Goal: Task Accomplishment & Management: Manage account settings

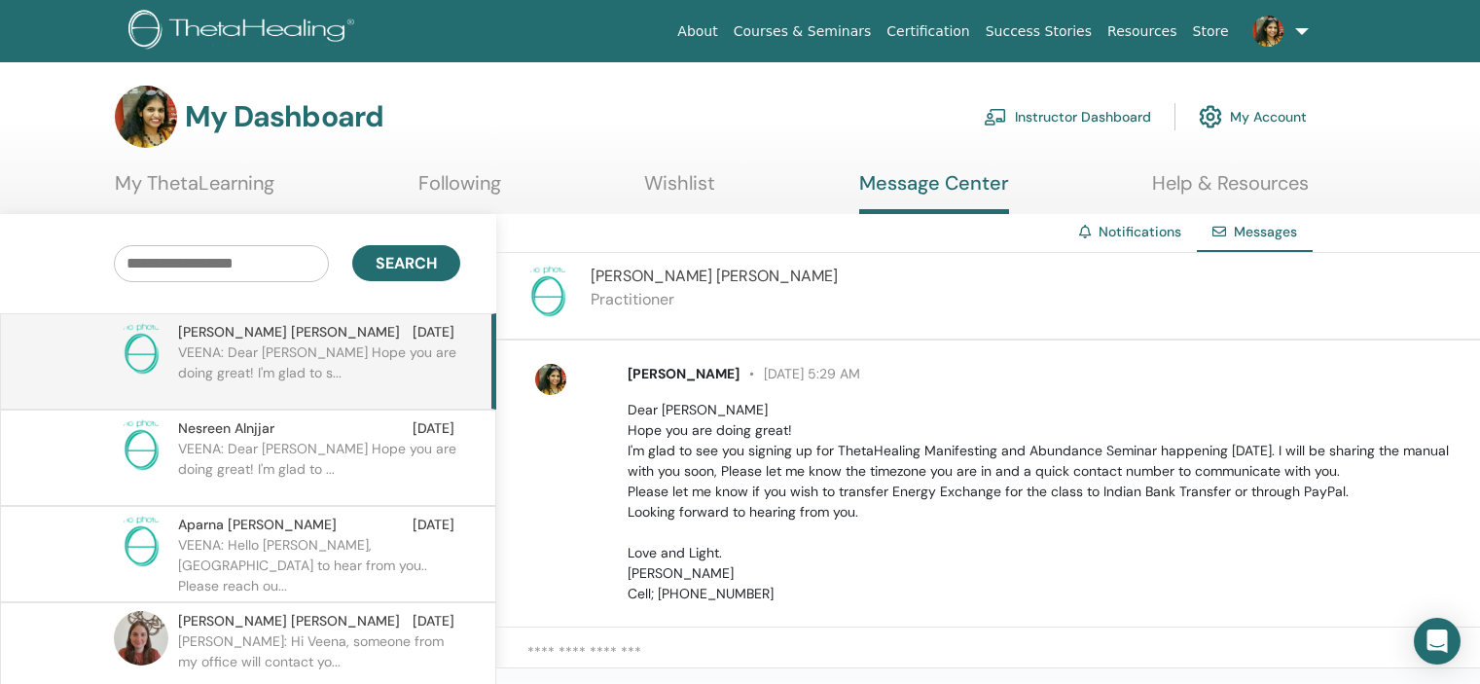
click at [1117, 112] on link "Instructor Dashboard" at bounding box center [1067, 116] width 167 height 43
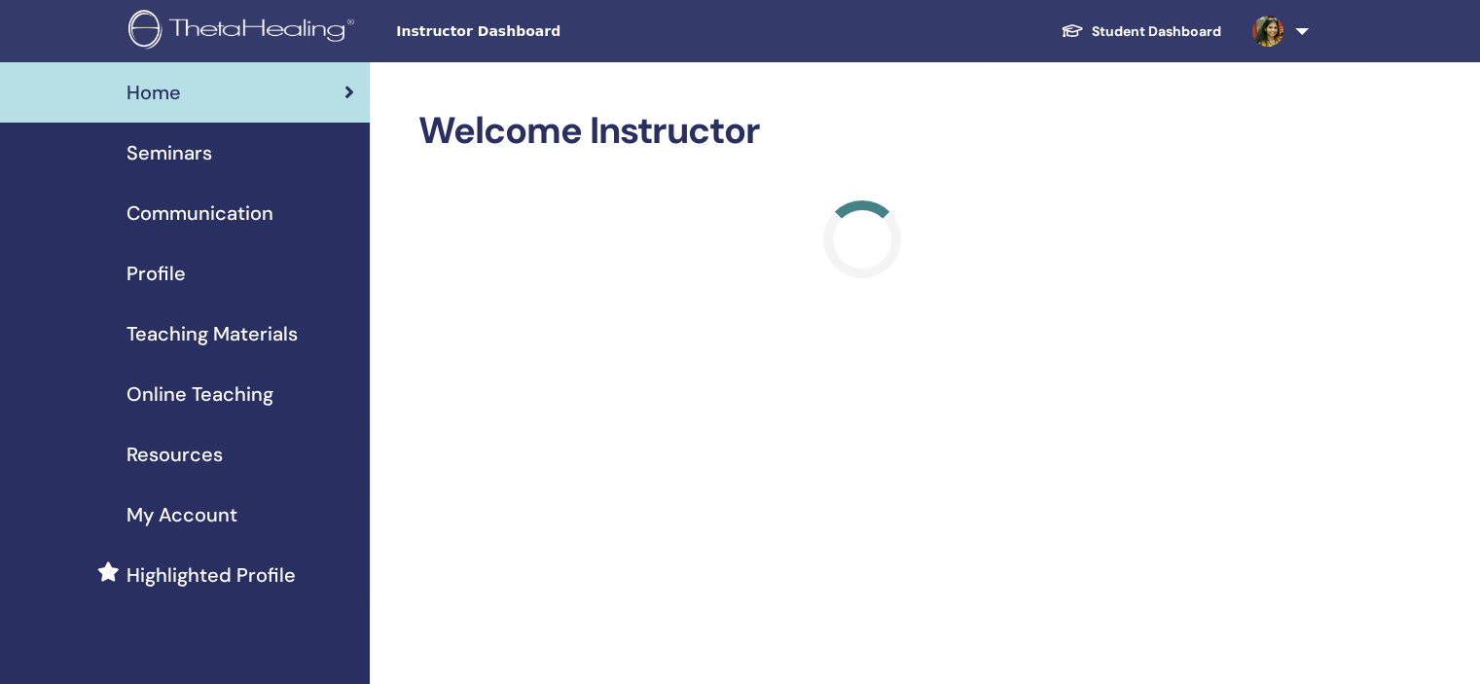
click at [196, 143] on span "Seminars" at bounding box center [169, 152] width 86 height 29
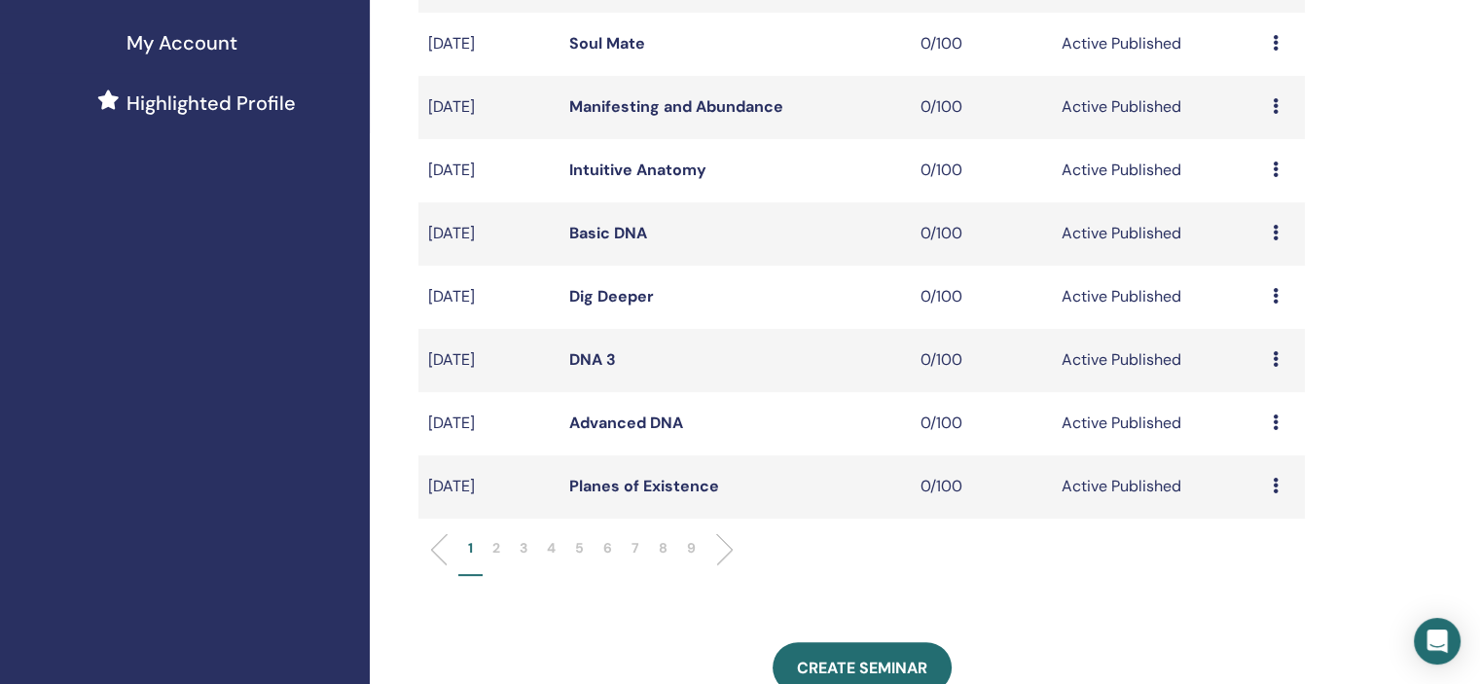
scroll to position [584, 0]
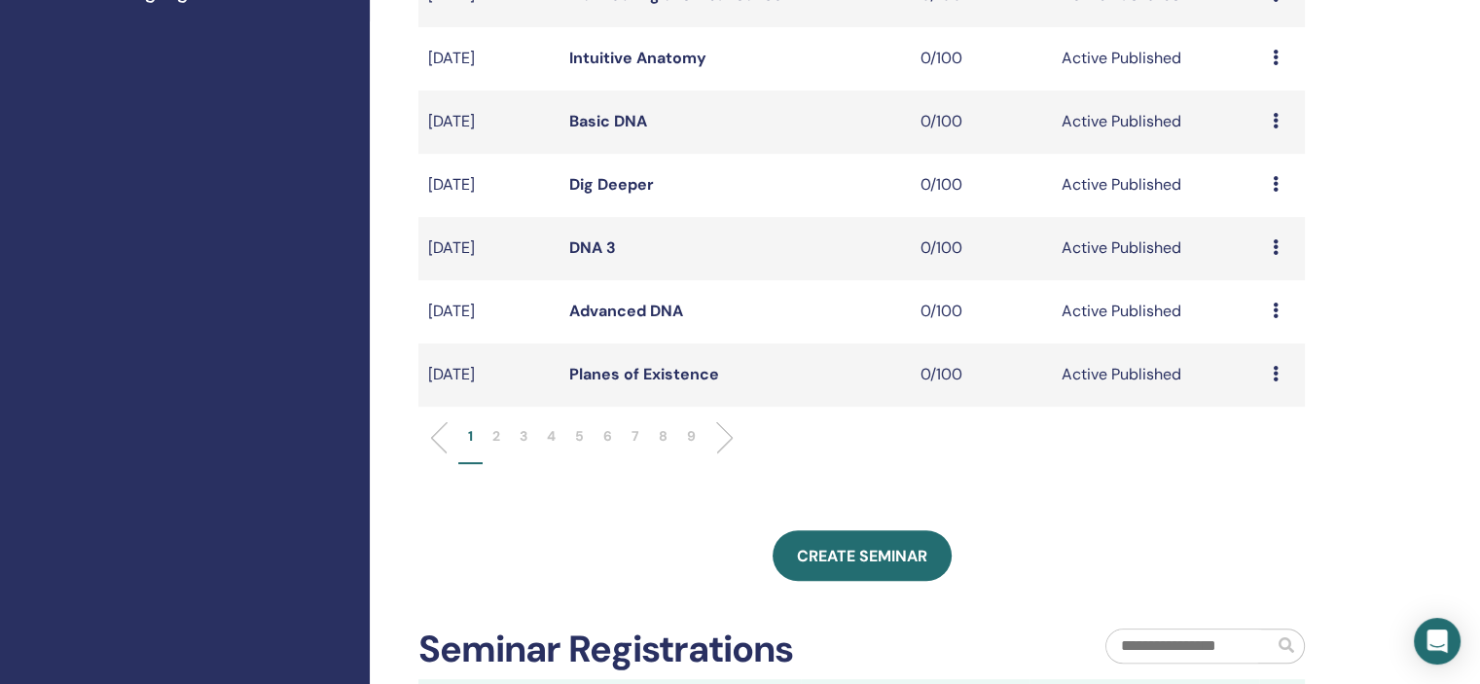
click at [616, 438] on li "6" at bounding box center [607, 445] width 28 height 38
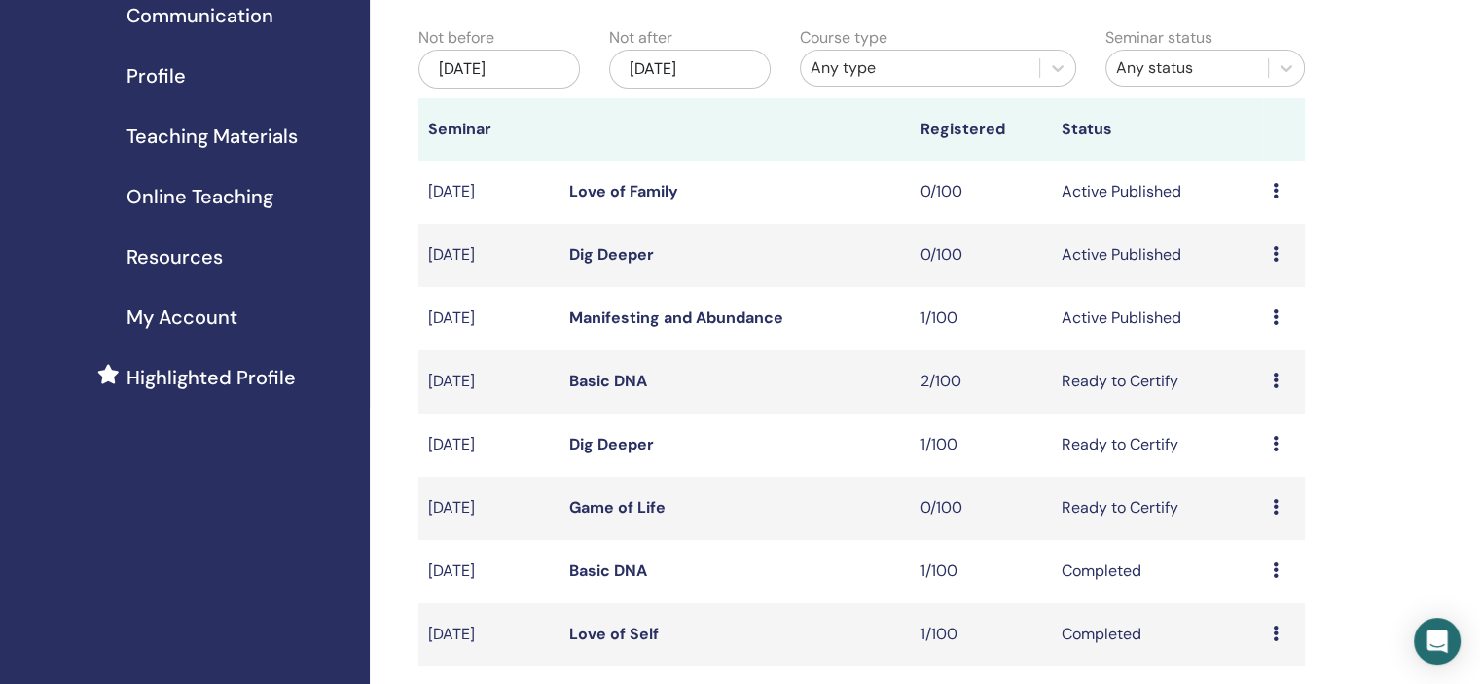
scroll to position [195, 0]
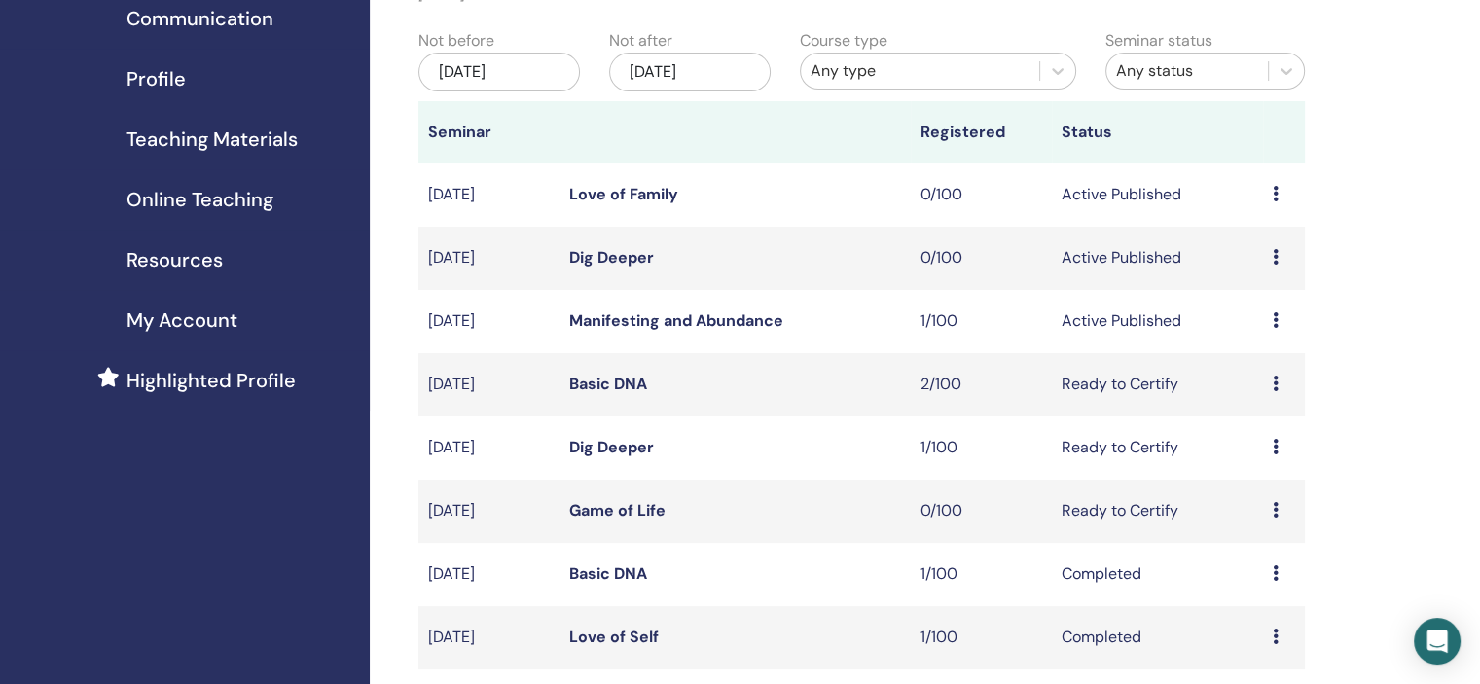
click at [1275, 254] on icon at bounding box center [1276, 257] width 6 height 16
click at [1245, 297] on link "Edit" at bounding box center [1239, 299] width 28 height 20
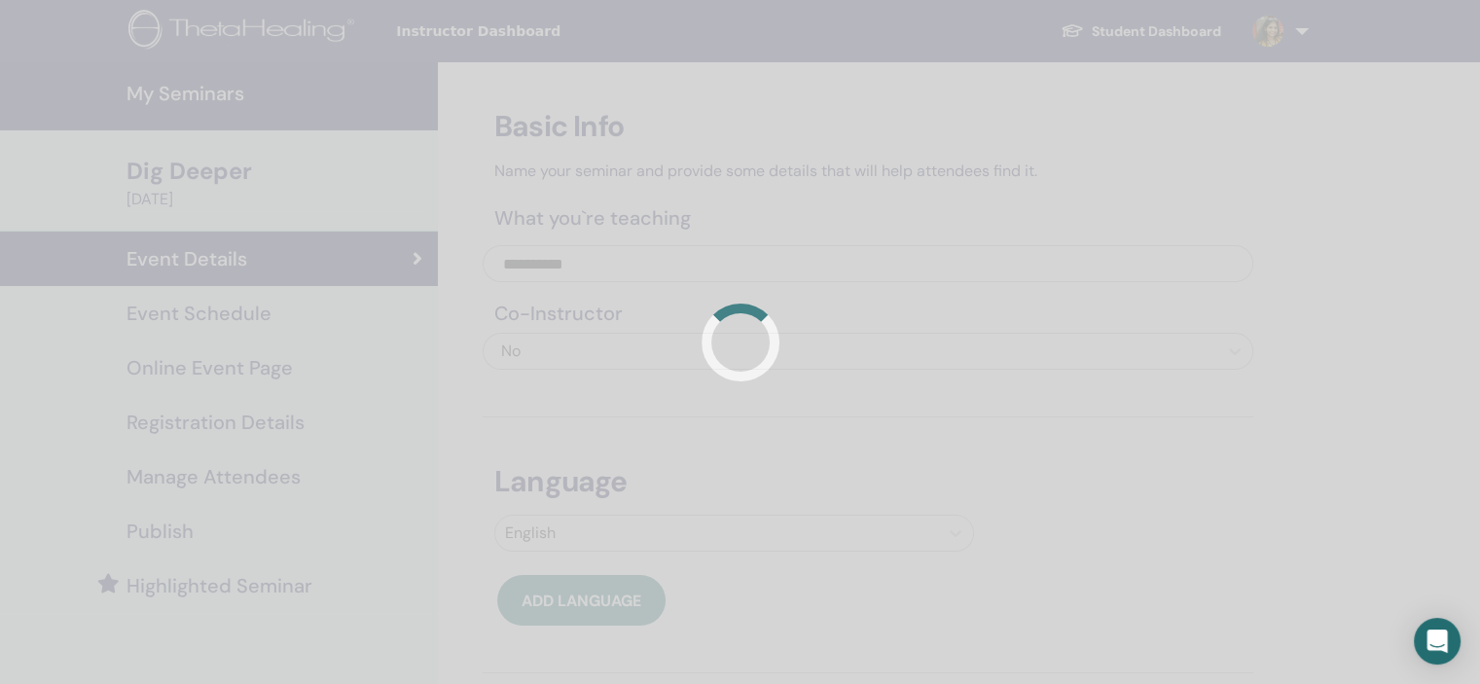
click at [276, 319] on div at bounding box center [740, 342] width 1480 height 684
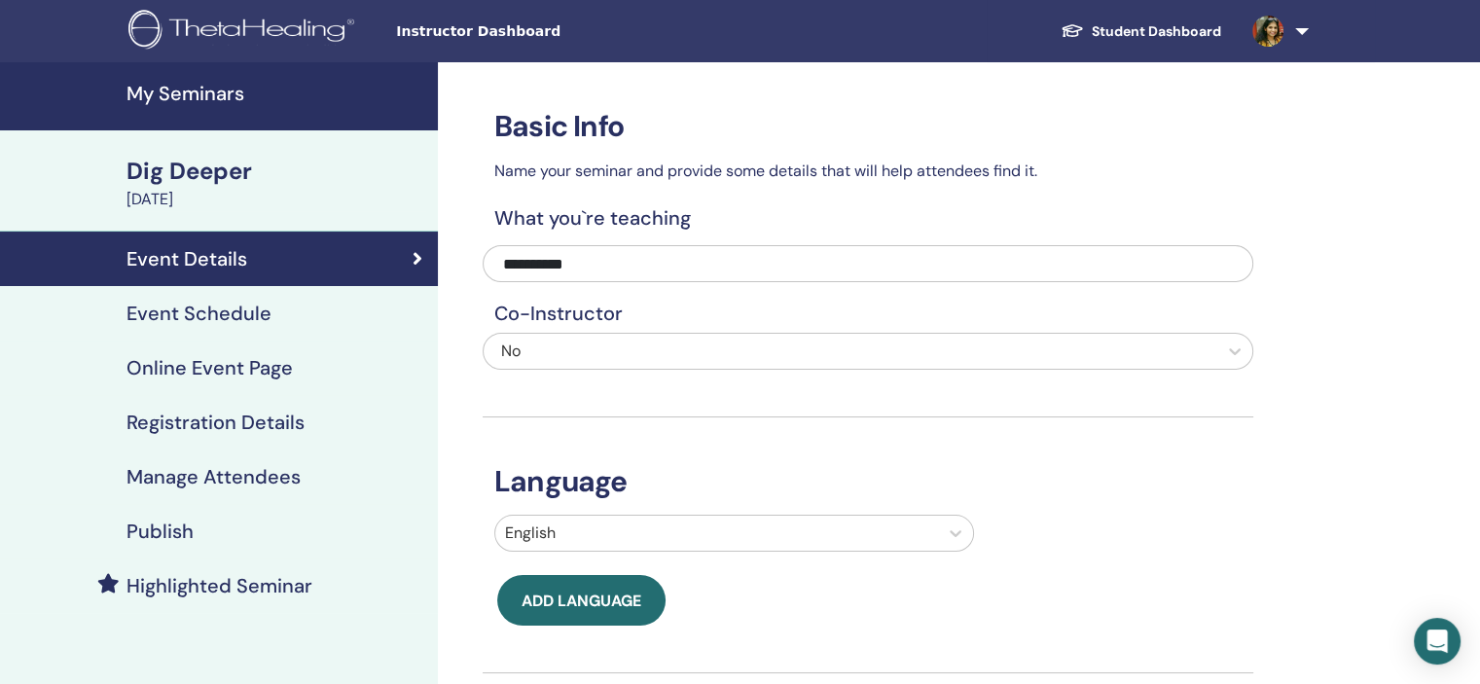
click at [343, 319] on div "Event Schedule" at bounding box center [219, 313] width 407 height 23
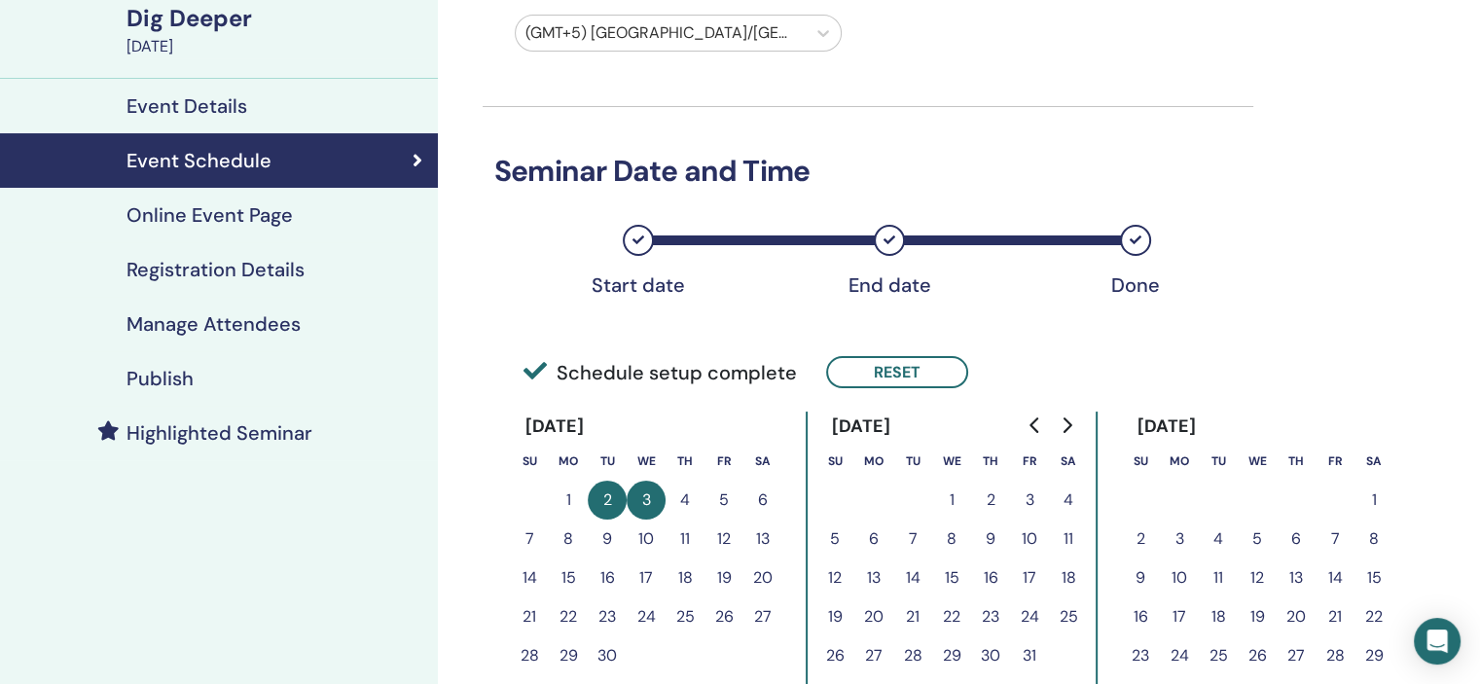
scroll to position [389, 0]
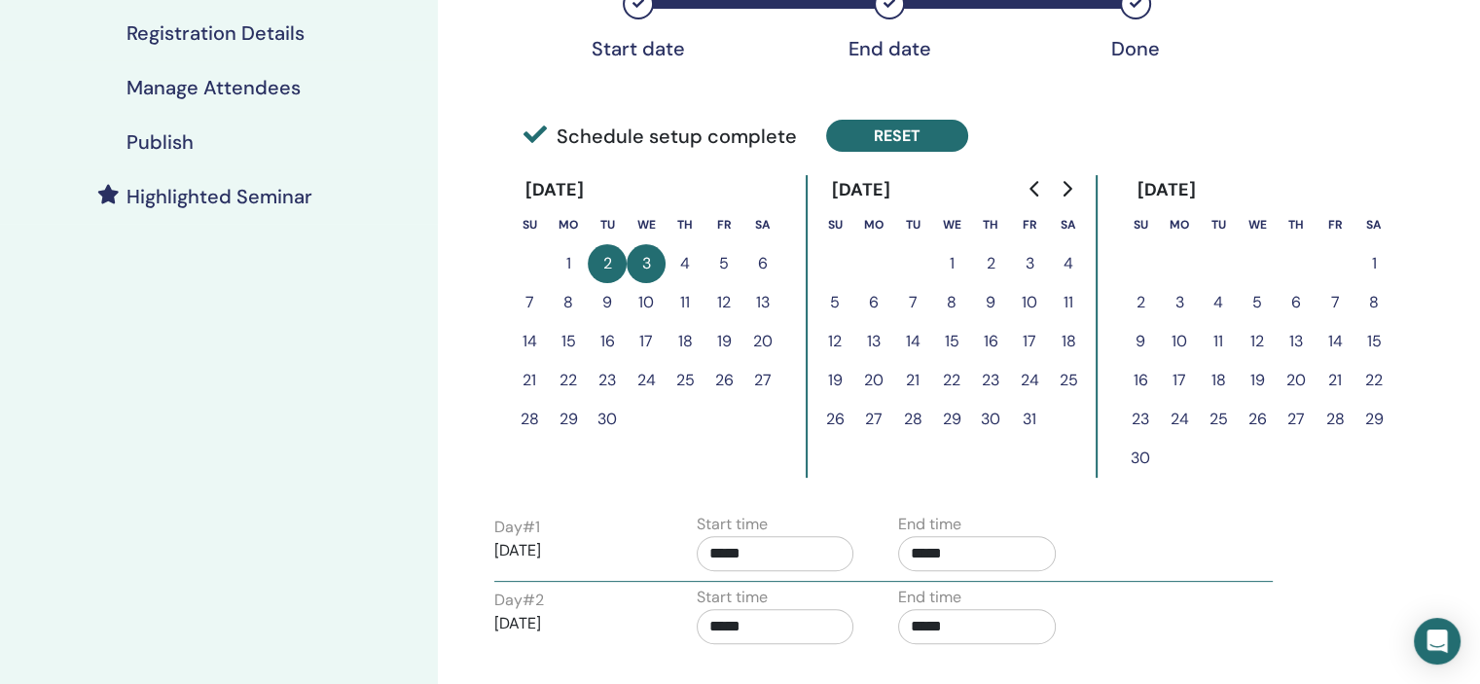
click at [906, 144] on button "Reset" at bounding box center [897, 136] width 142 height 32
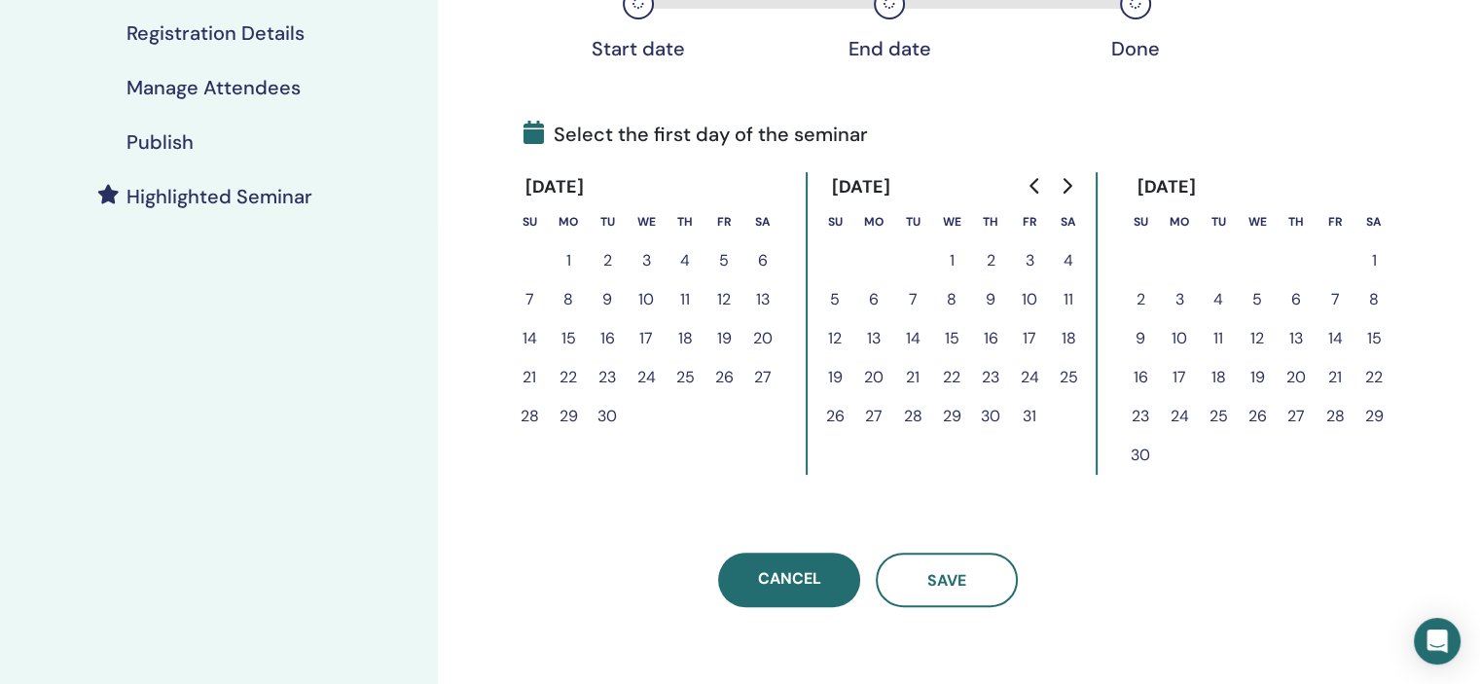
drag, startPoint x: 641, startPoint y: 249, endPoint x: 662, endPoint y: 256, distance: 21.5
click at [642, 249] on button "3" at bounding box center [646, 260] width 39 height 39
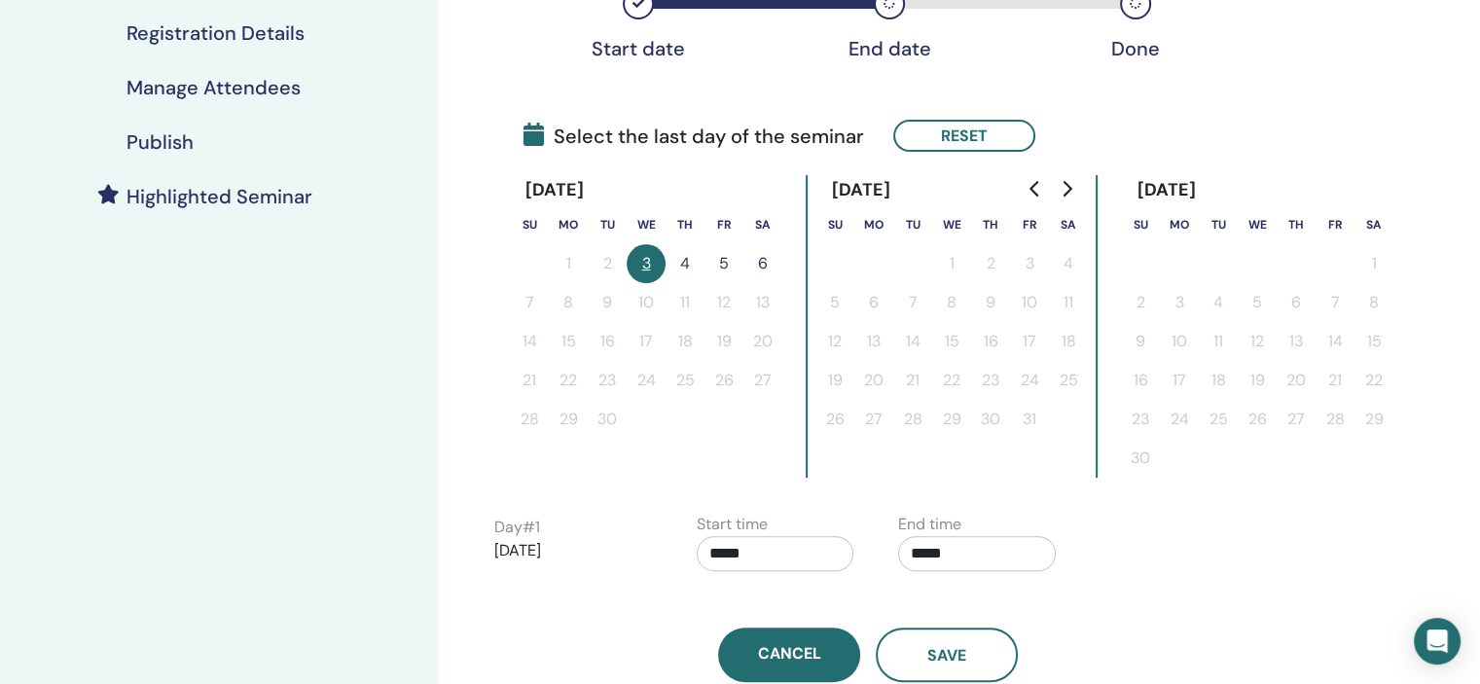
click at [666, 258] on button "4" at bounding box center [684, 263] width 39 height 39
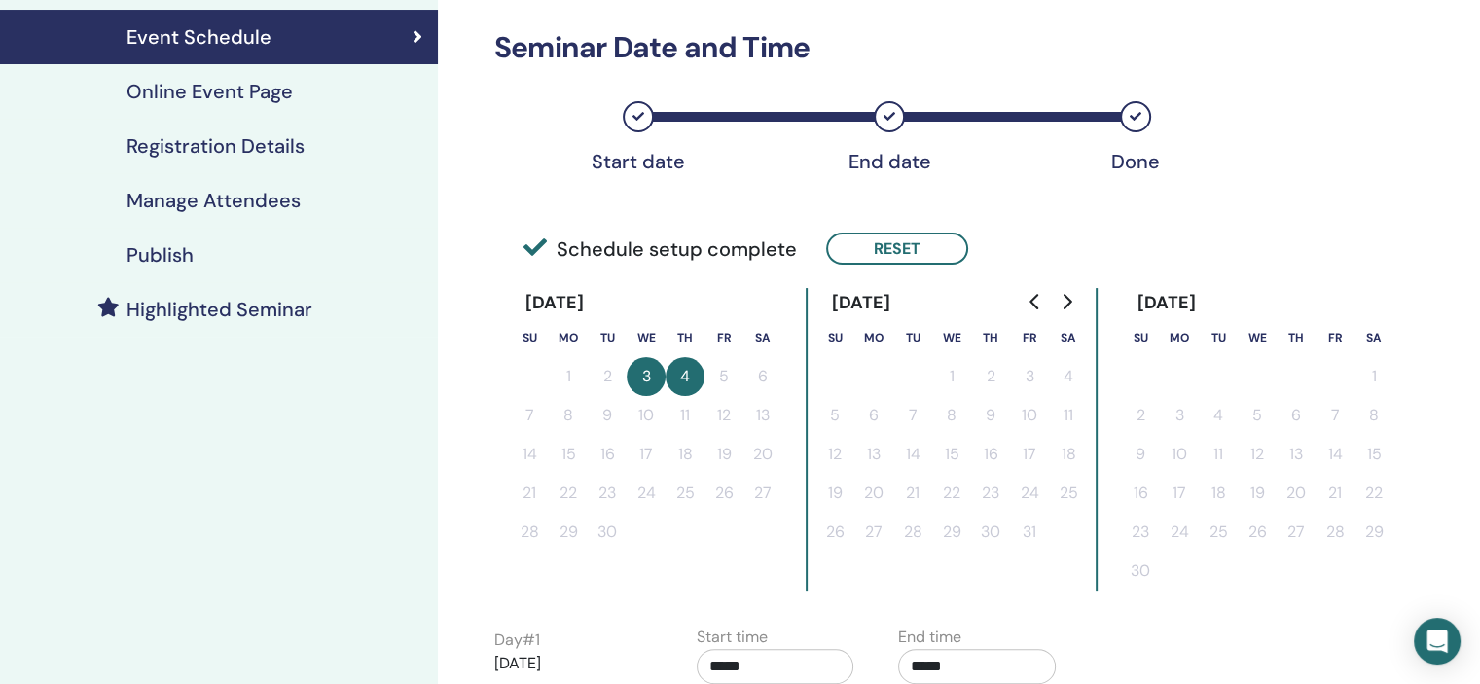
scroll to position [584, 0]
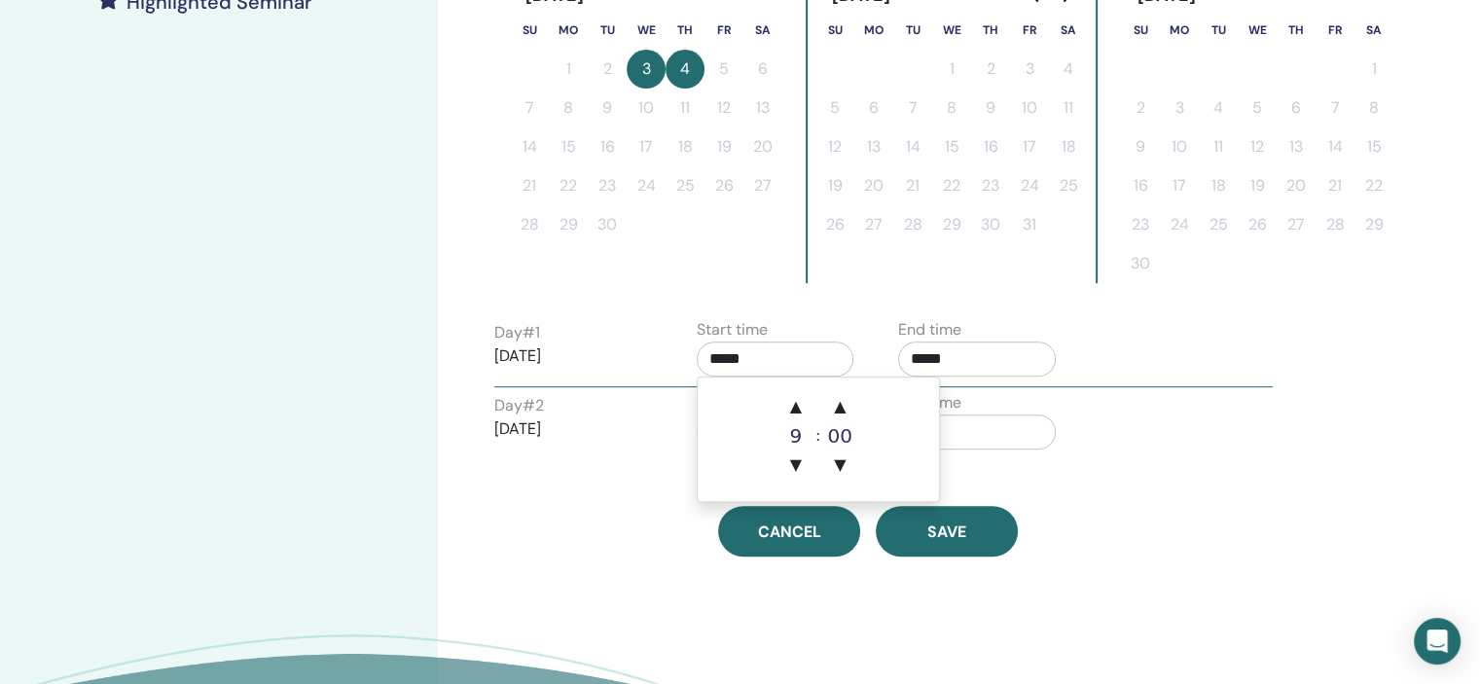
click at [771, 362] on input "*****" at bounding box center [776, 358] width 158 height 35
click at [792, 398] on span "▲" at bounding box center [795, 406] width 39 height 39
type input "*****"
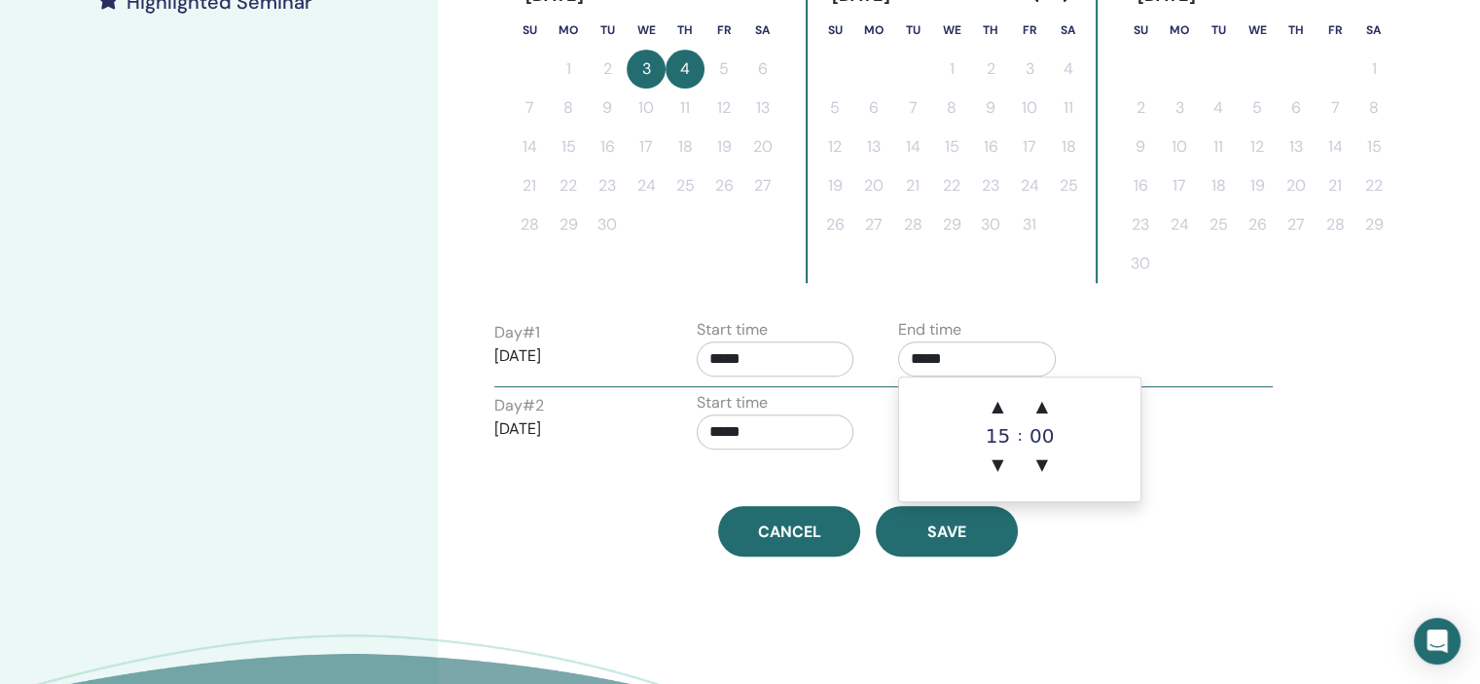
click at [930, 357] on input "*****" at bounding box center [977, 358] width 158 height 35
click at [988, 401] on span "▲" at bounding box center [997, 406] width 39 height 39
type input "*****"
click at [1317, 402] on div "Time Zone (GMT+5) Asia/Kolkata Seminar Date and Time Start date End date Done S…" at bounding box center [931, 154] width 987 height 1350
click at [832, 461] on div "Time Zone (GMT+5) Asia/Kolkata Seminar Date and Time Start date End date Done S…" at bounding box center [868, 18] width 771 height 1078
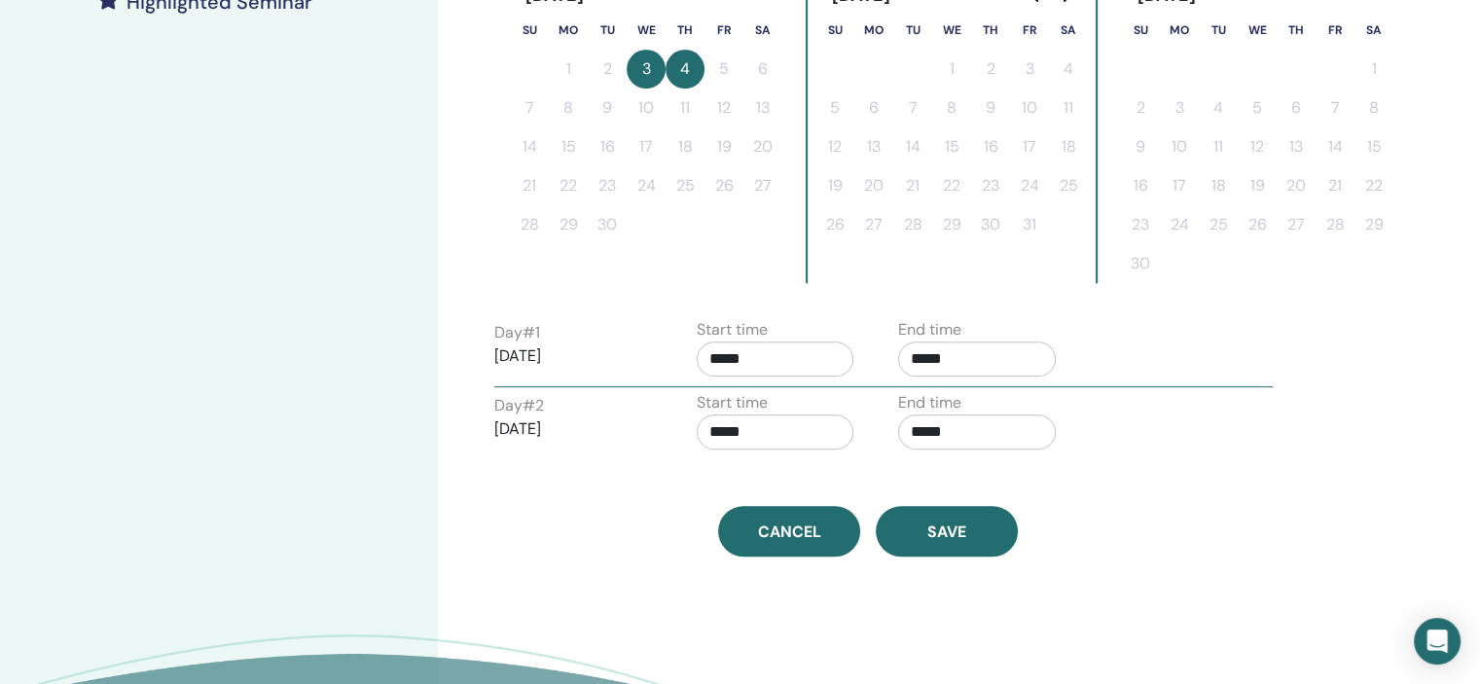
click at [821, 432] on input "*****" at bounding box center [776, 431] width 158 height 35
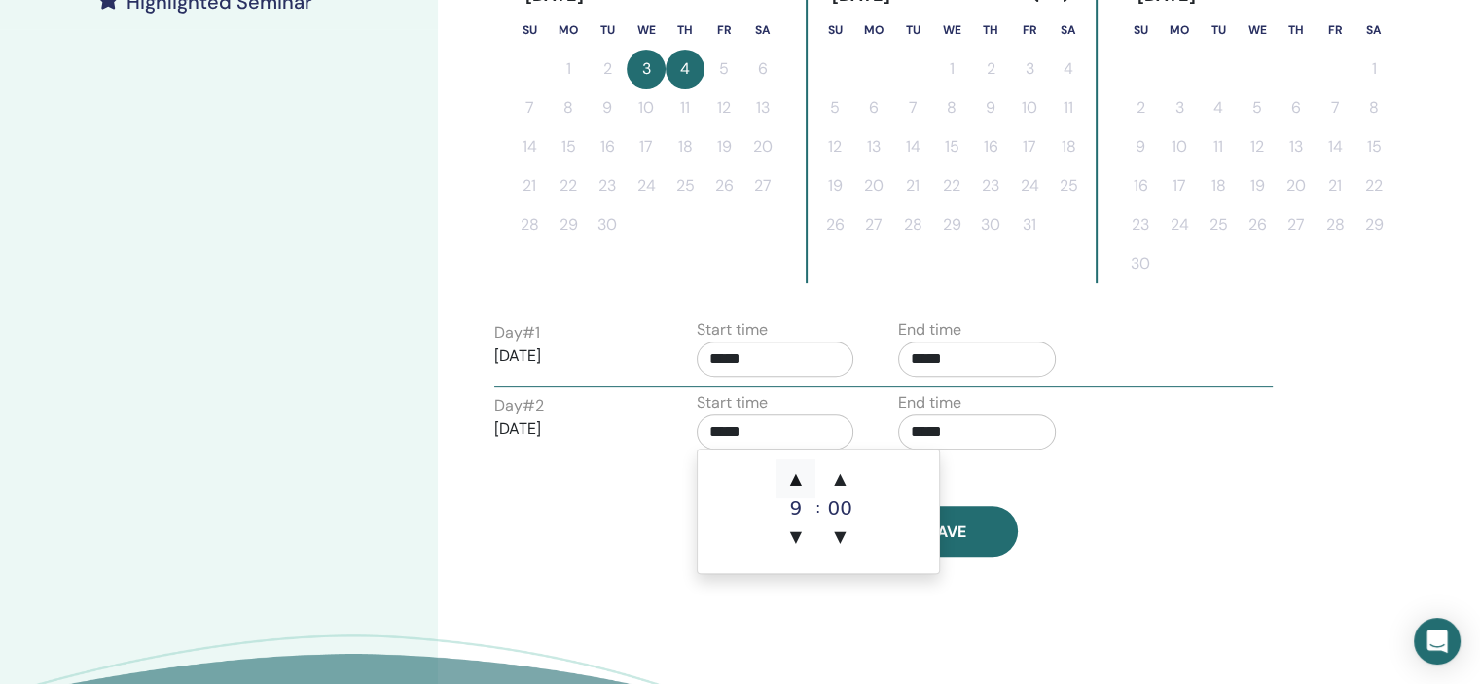
click at [802, 469] on span "▲" at bounding box center [795, 478] width 39 height 39
type input "*****"
click at [973, 434] on input "*****" at bounding box center [977, 431] width 158 height 35
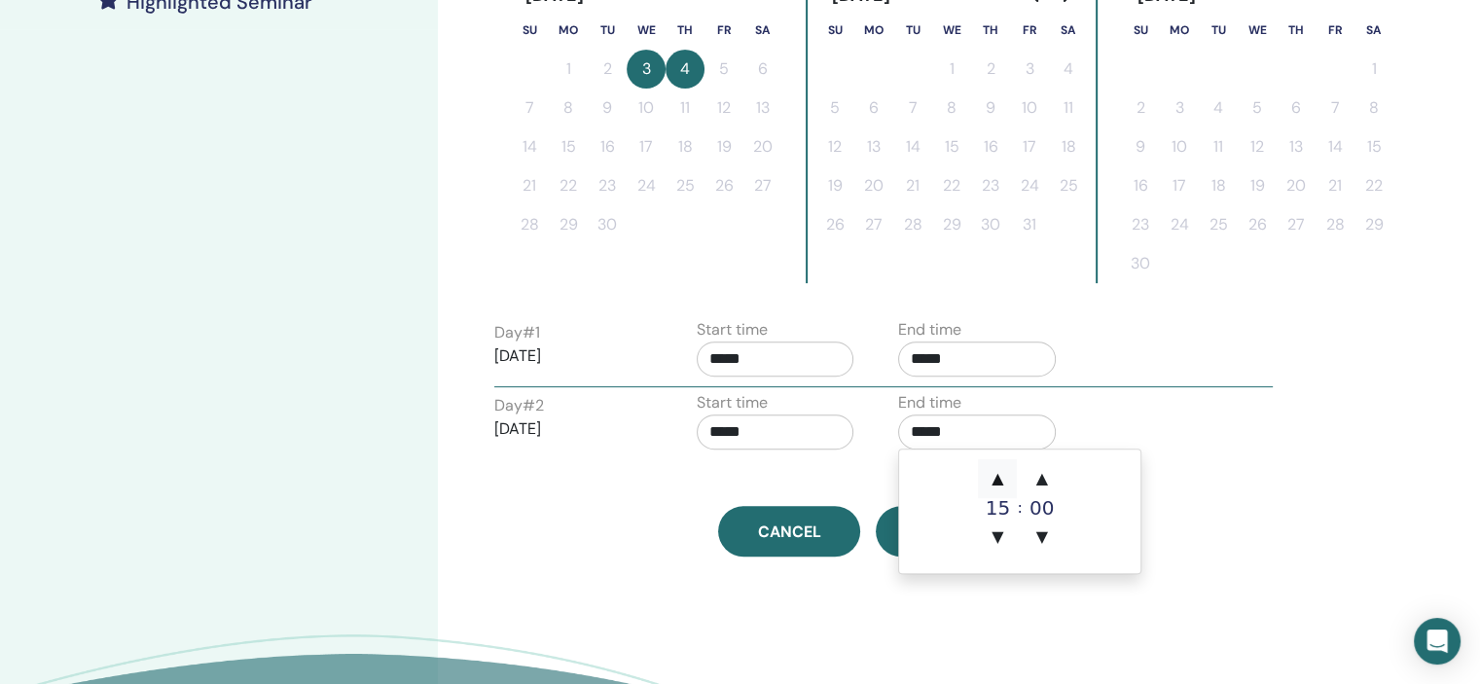
click at [1000, 465] on span "▲" at bounding box center [997, 478] width 39 height 39
type input "*****"
click at [1163, 428] on div "Day # 2 2025/09/04 Start time ***** End time *****" at bounding box center [884, 425] width 808 height 68
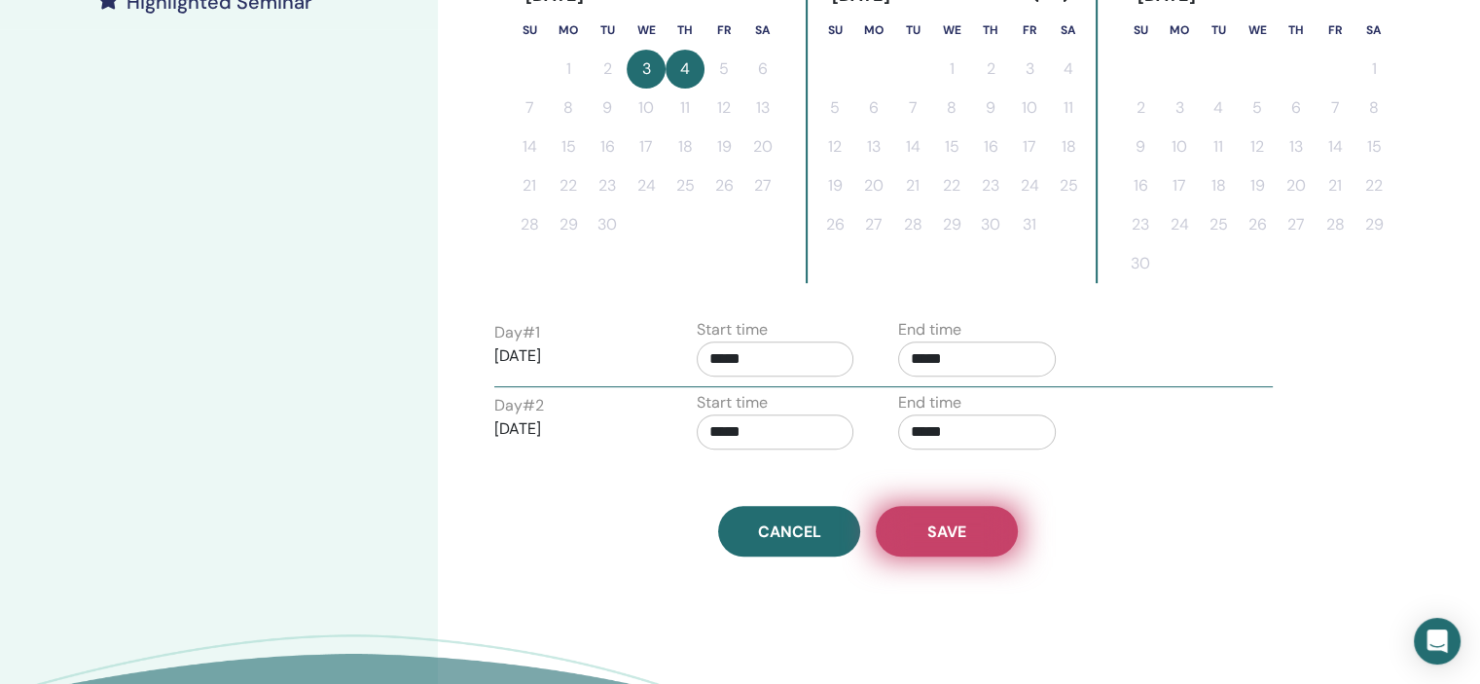
click at [972, 533] on button "Save" at bounding box center [947, 531] width 142 height 51
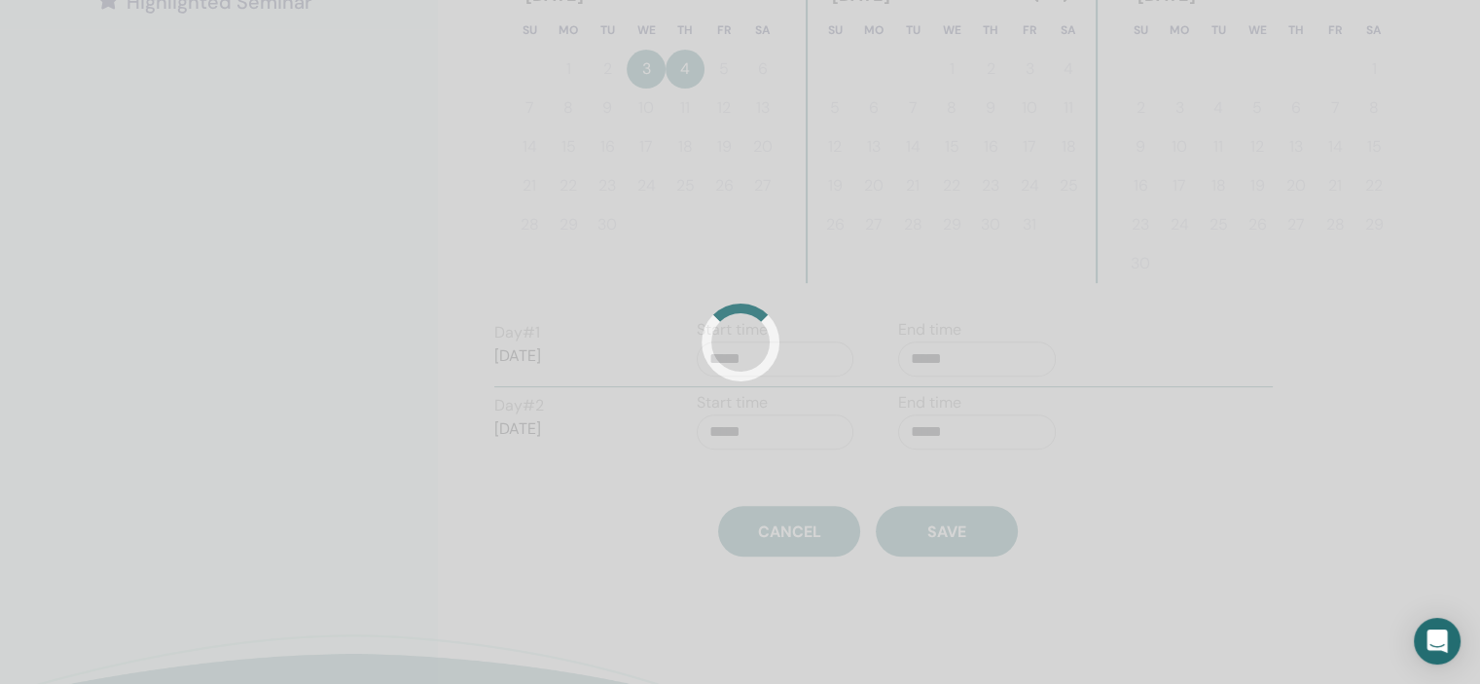
scroll to position [401, 0]
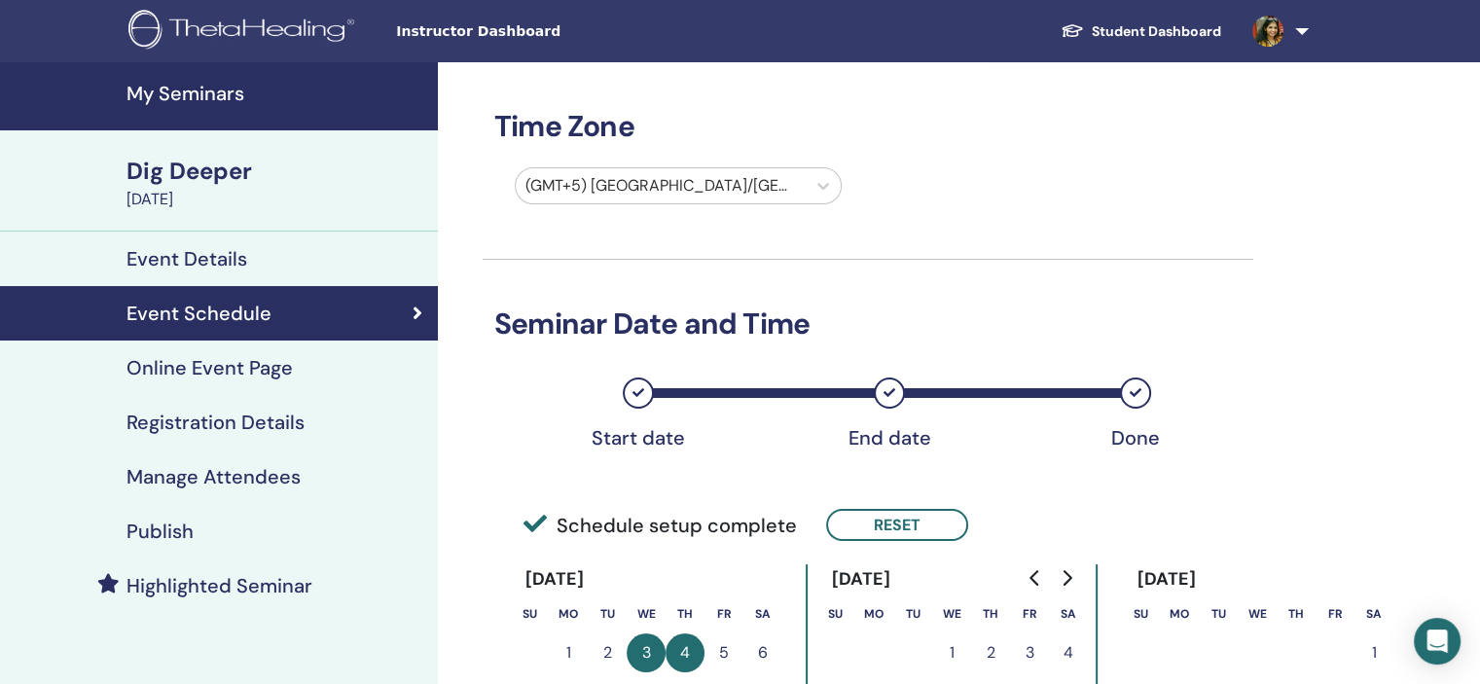
click at [265, 424] on h4 "Registration Details" at bounding box center [215, 422] width 178 height 23
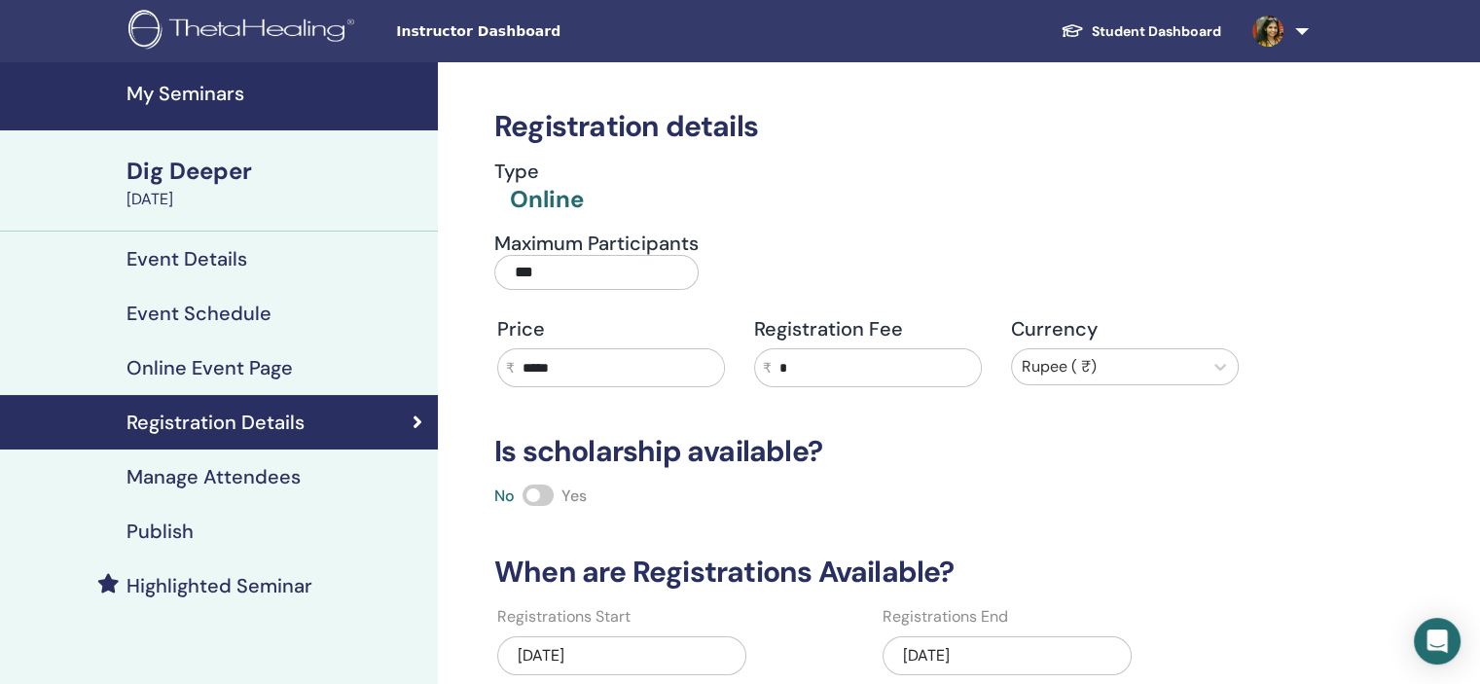
click at [981, 649] on div "09/03/2025" at bounding box center [1006, 655] width 249 height 39
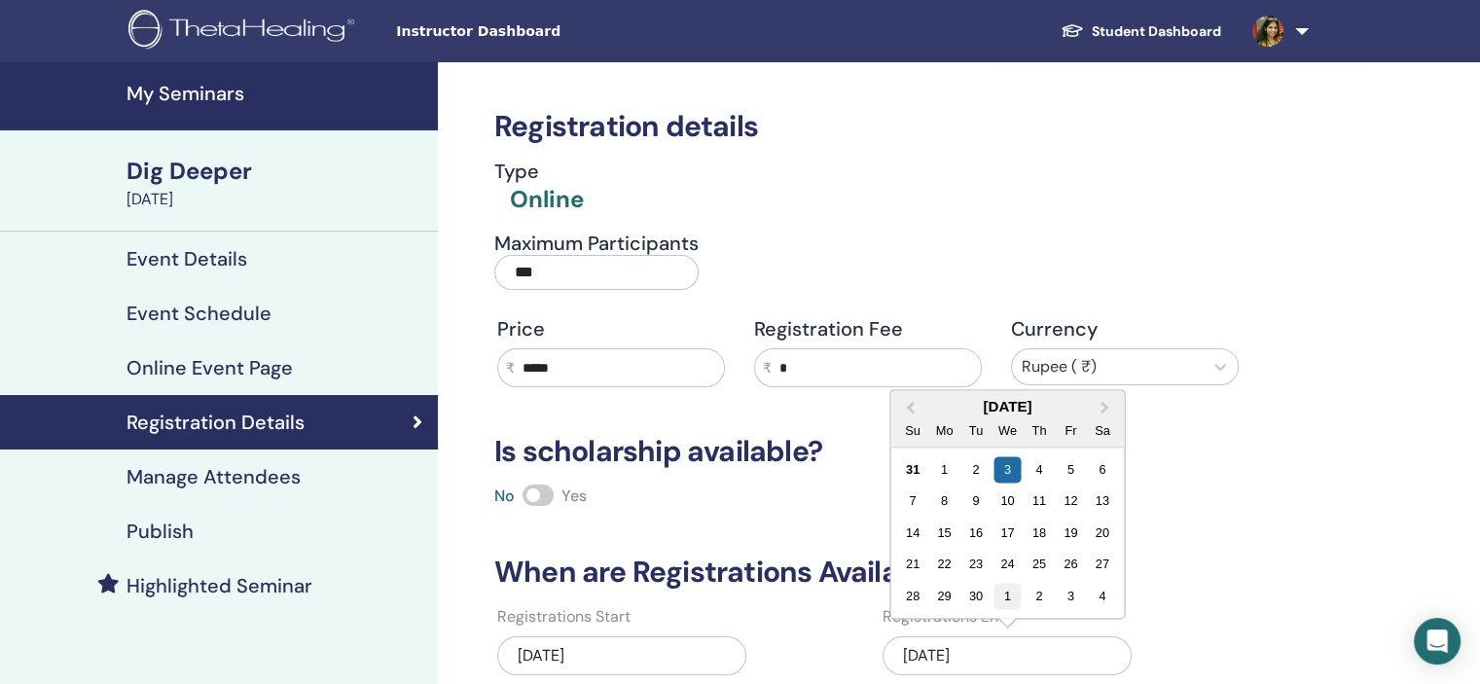
click at [1016, 589] on div "1" at bounding box center [1007, 596] width 26 height 26
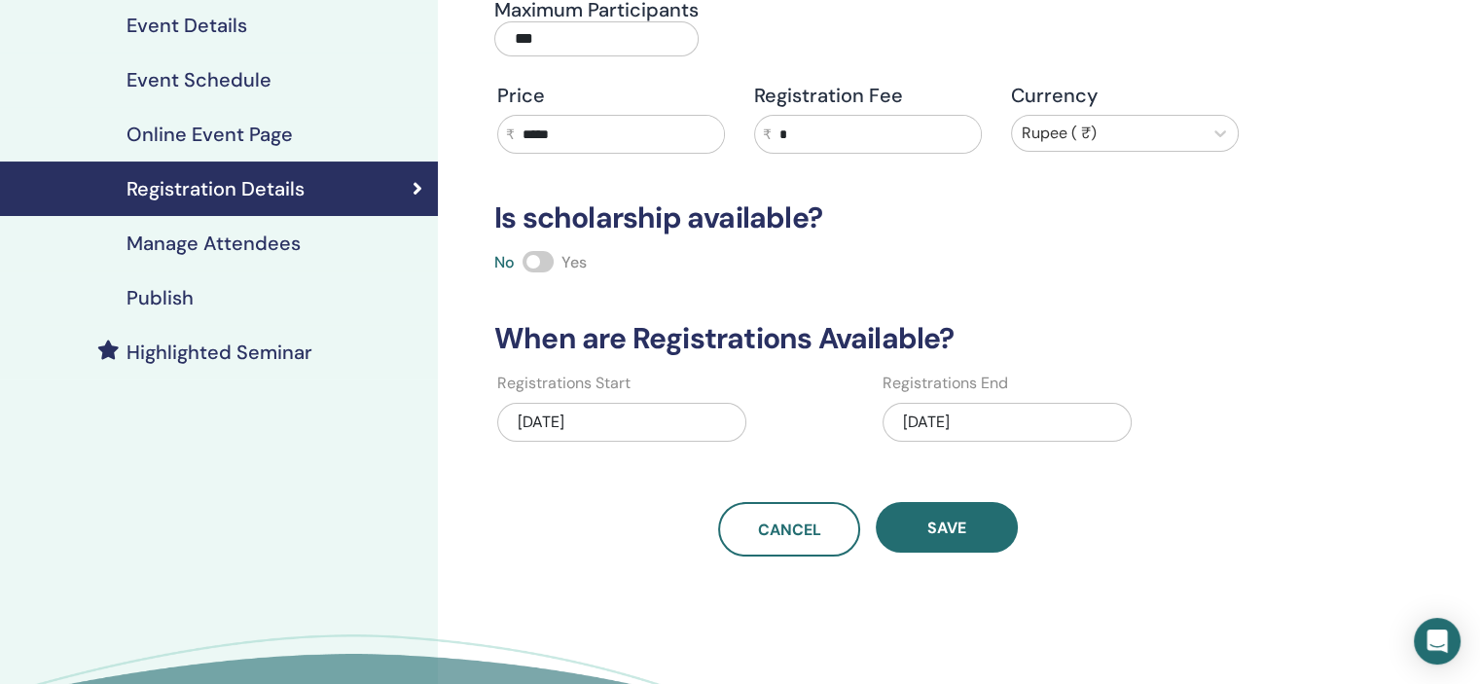
scroll to position [292, 0]
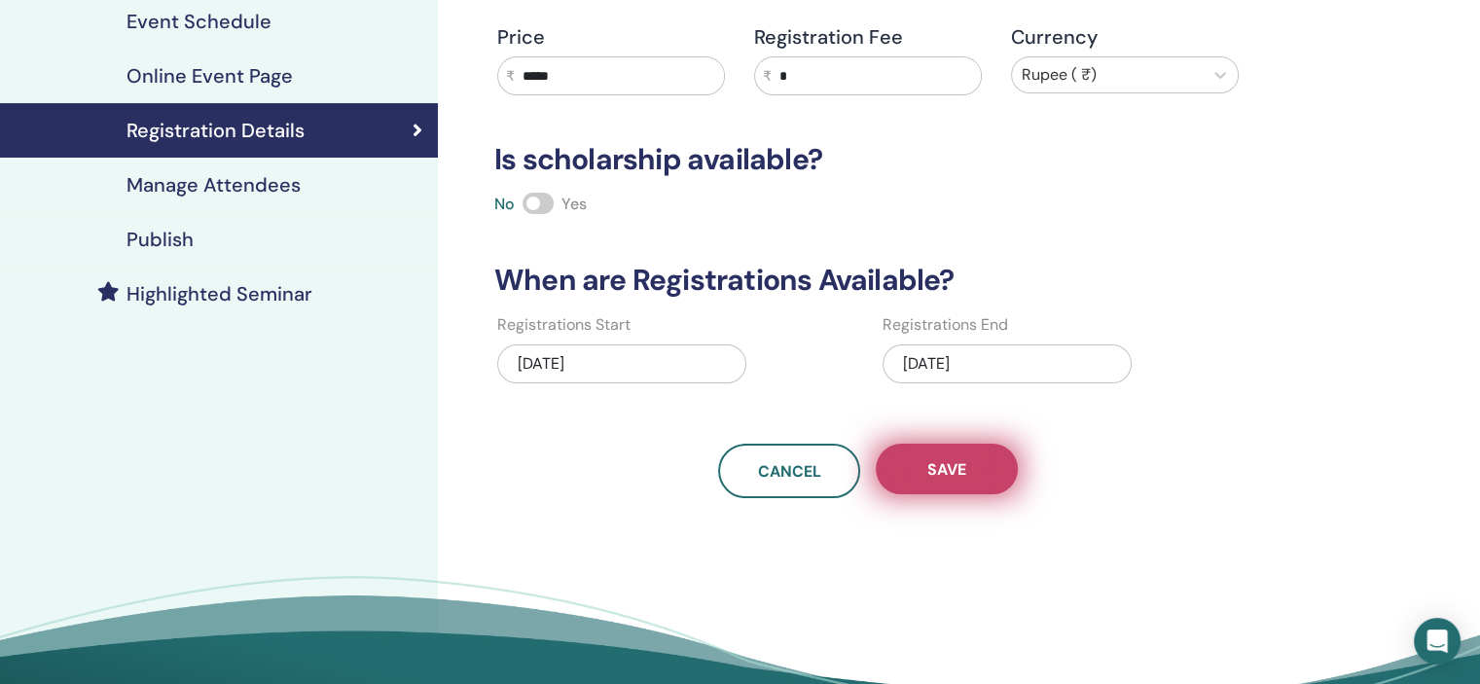
click at [955, 475] on span "Save" at bounding box center [946, 469] width 39 height 20
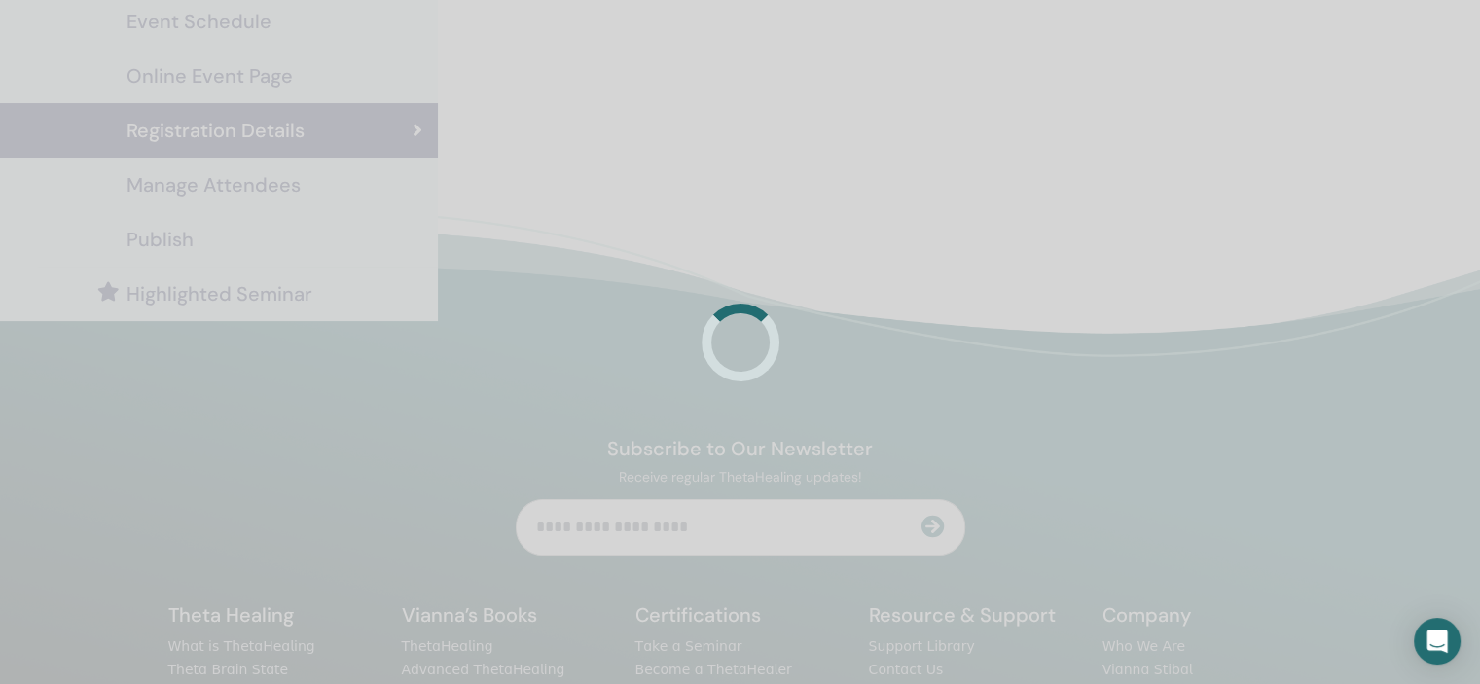
click at [214, 244] on div at bounding box center [740, 342] width 1480 height 684
click at [253, 244] on div at bounding box center [740, 342] width 1480 height 684
click at [204, 240] on div at bounding box center [740, 342] width 1480 height 684
click at [217, 234] on div at bounding box center [740, 342] width 1480 height 684
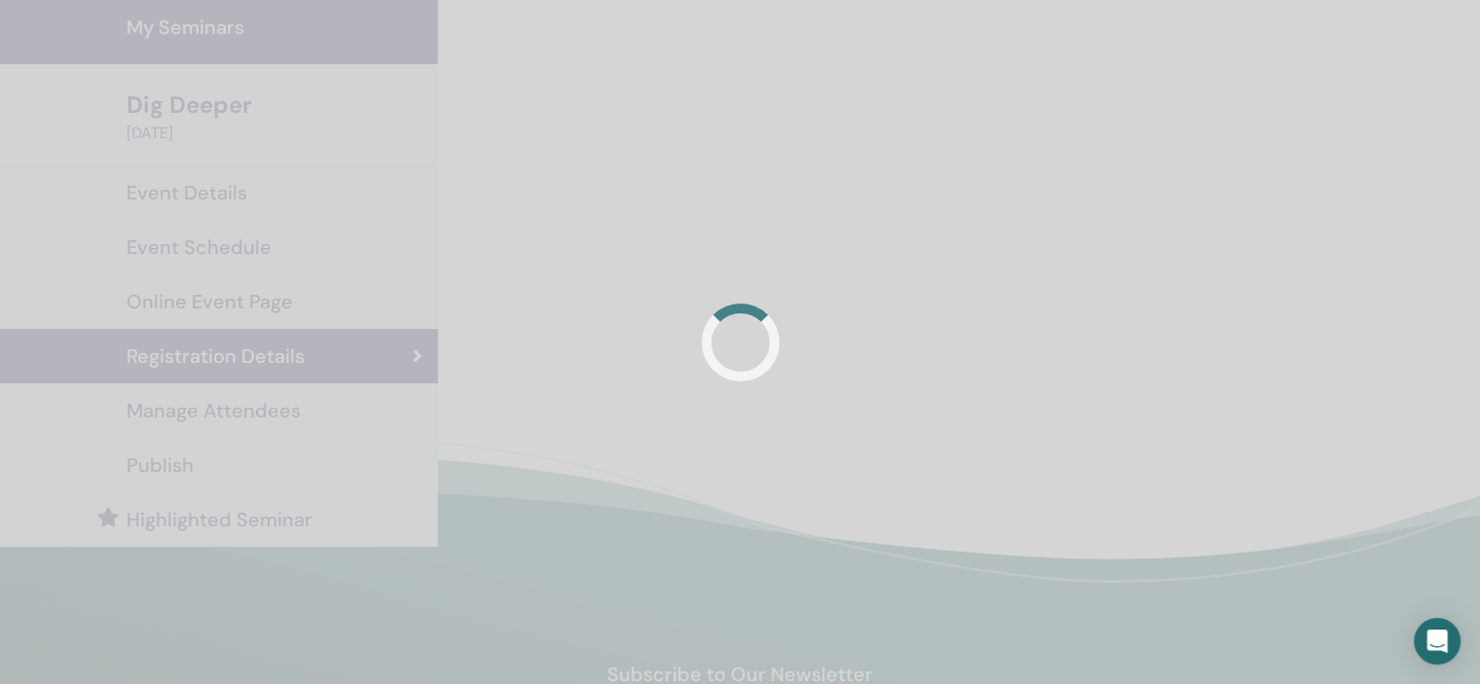
scroll to position [0, 0]
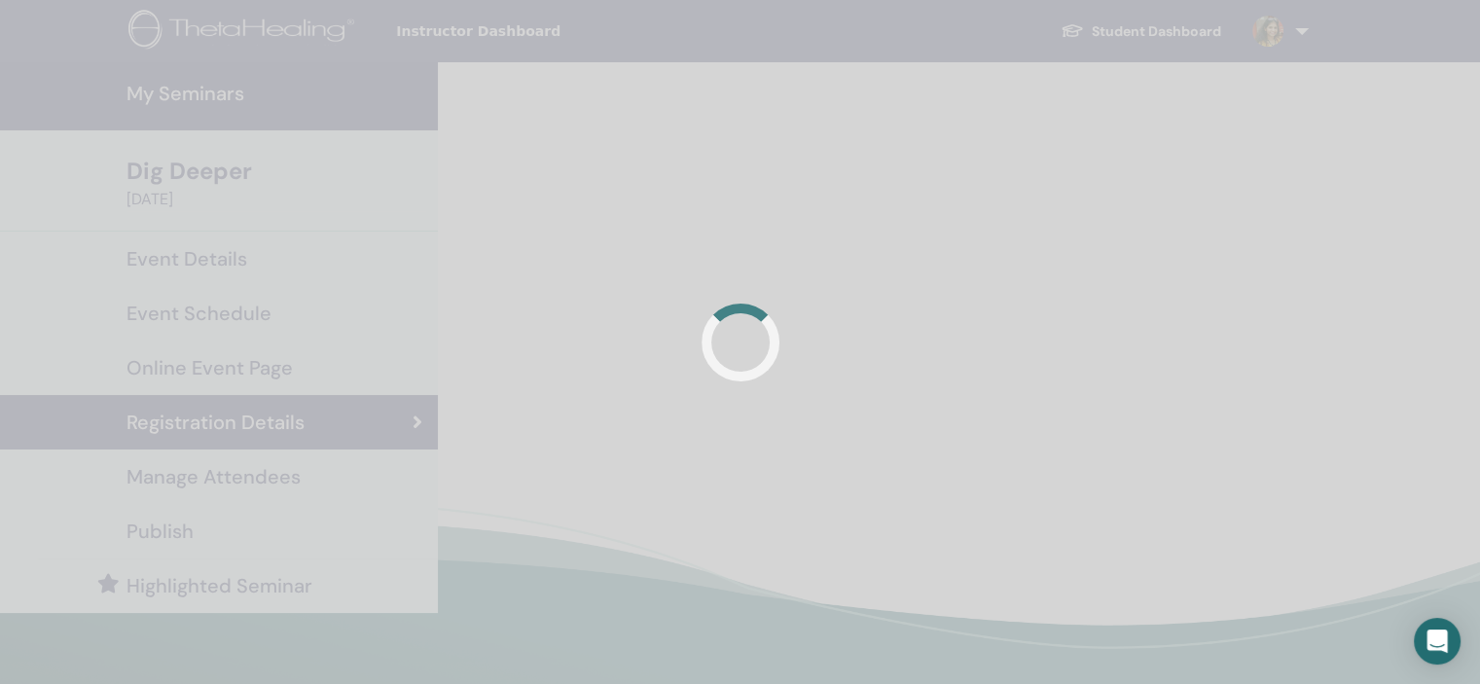
click at [1087, 243] on div at bounding box center [740, 342] width 1480 height 684
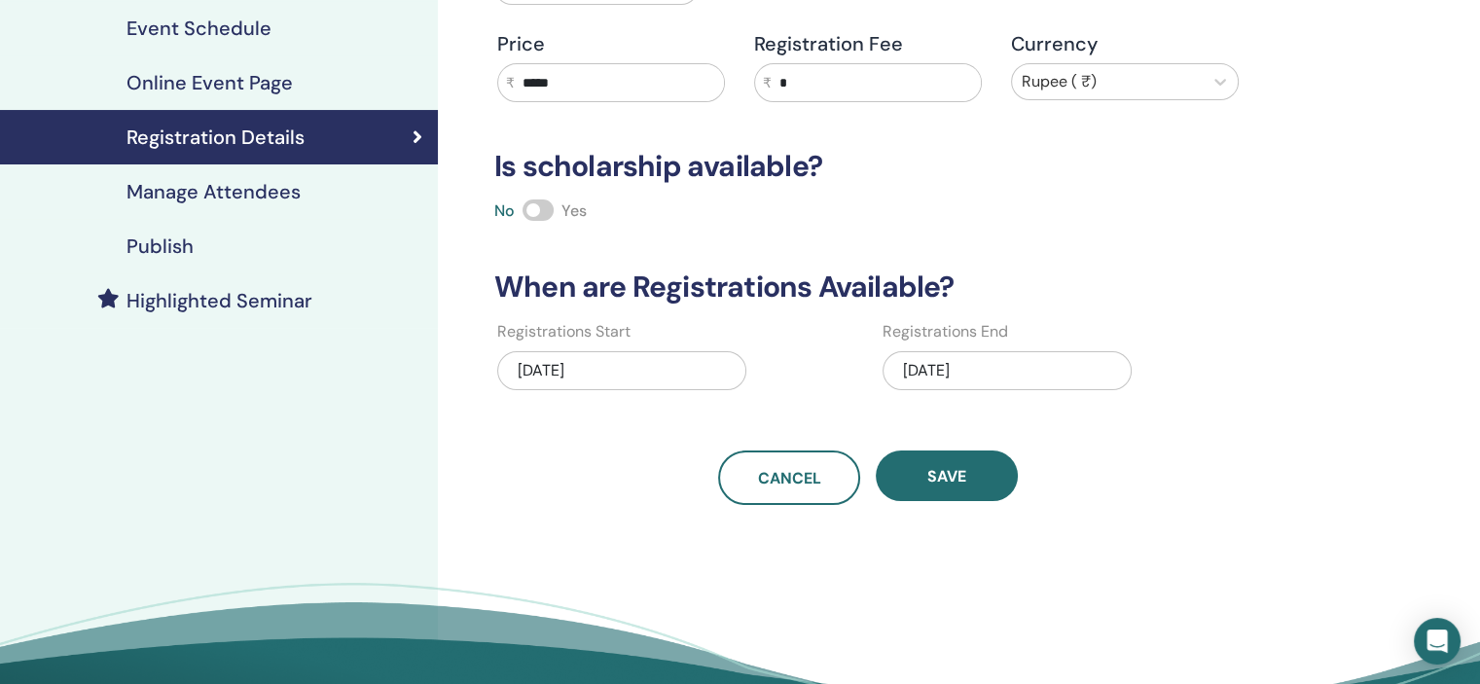
scroll to position [292, 0]
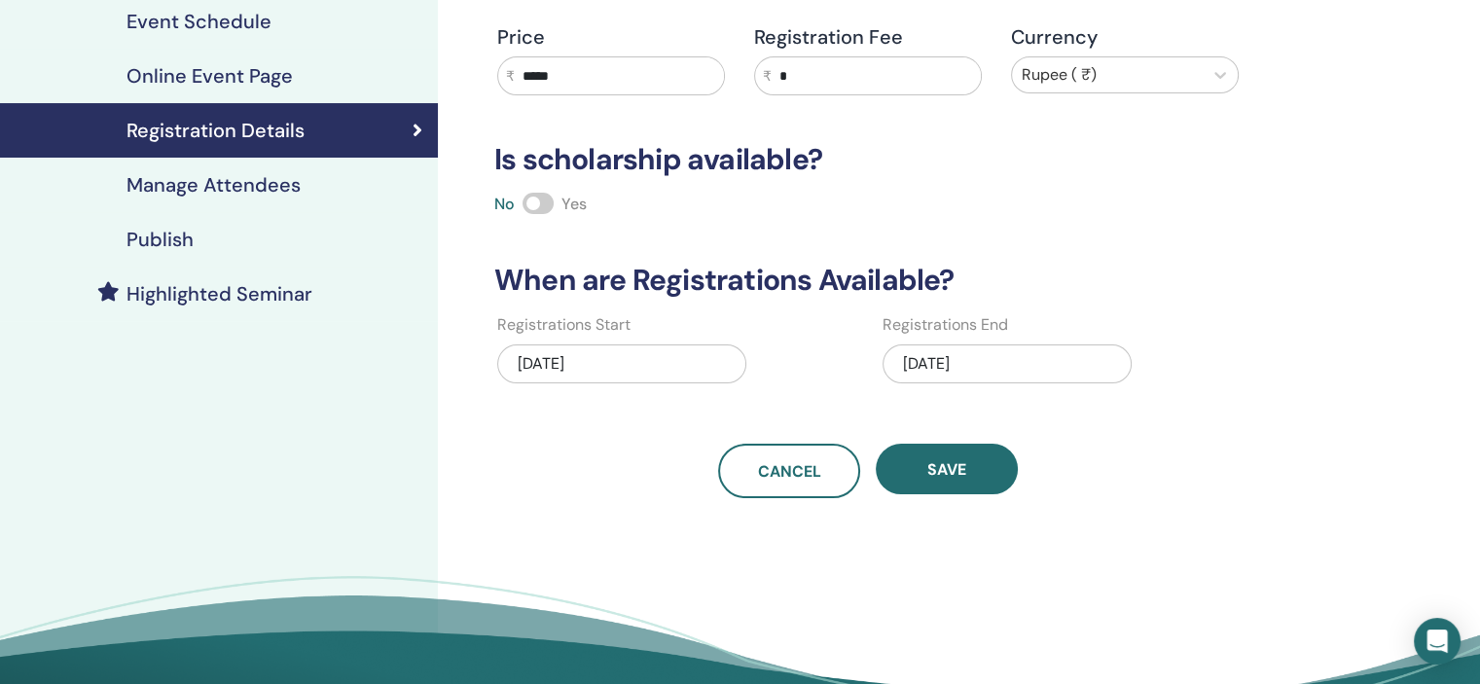
click at [1023, 352] on div "[DATE]" at bounding box center [1006, 363] width 249 height 39
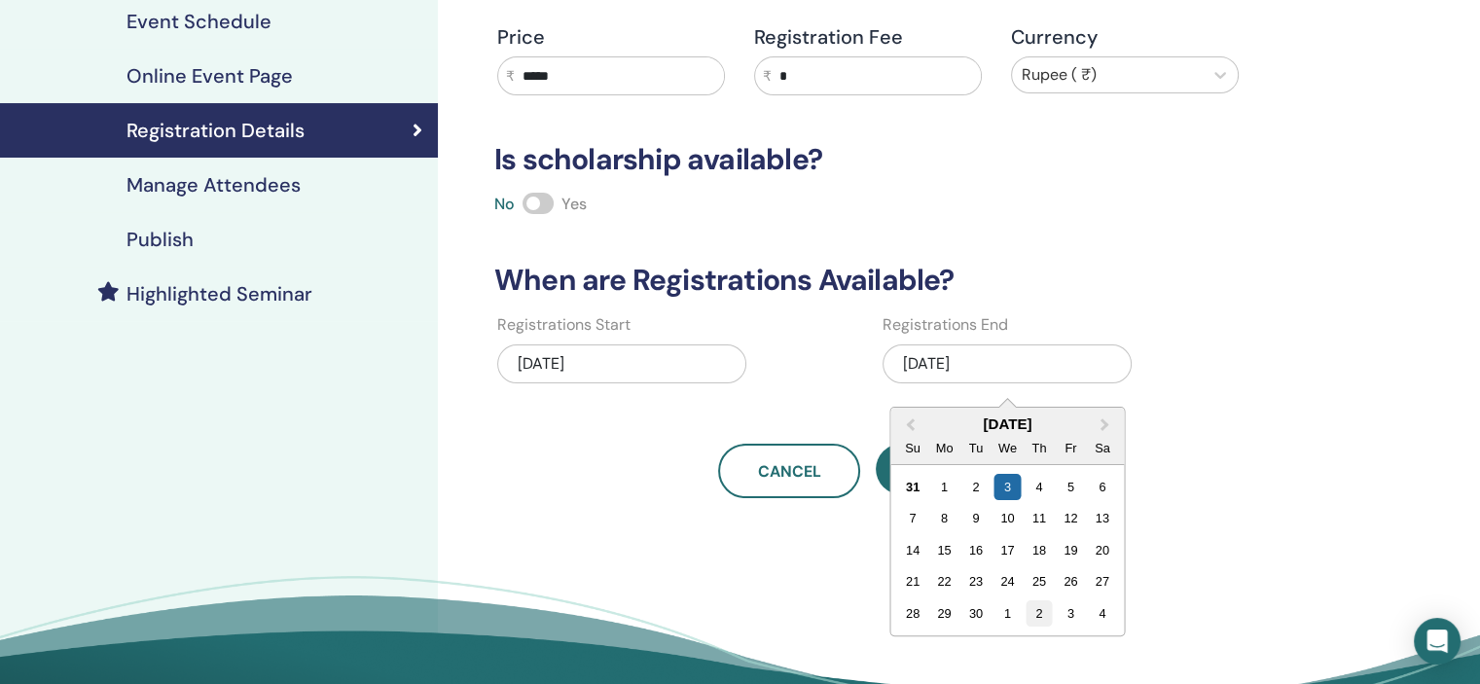
click at [1039, 612] on div "2" at bounding box center [1038, 613] width 26 height 26
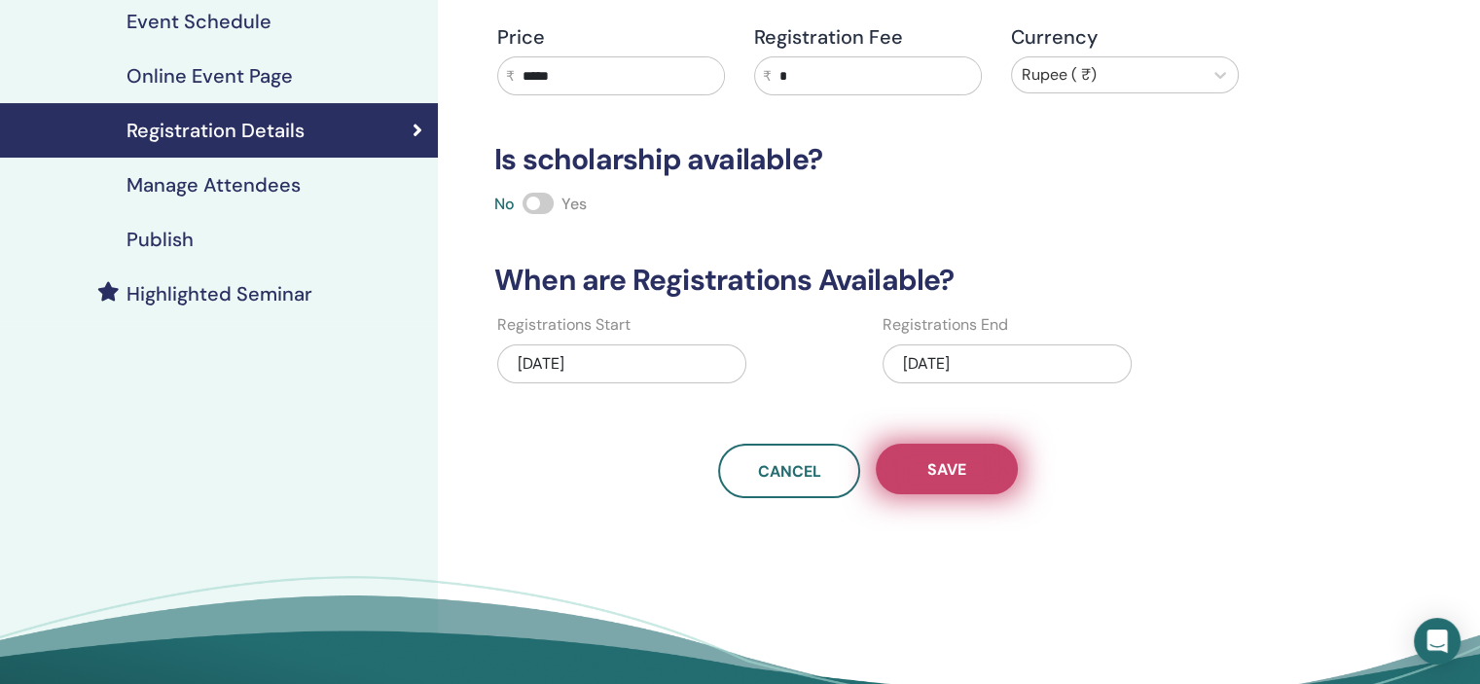
click at [971, 465] on button "Save" at bounding box center [947, 469] width 142 height 51
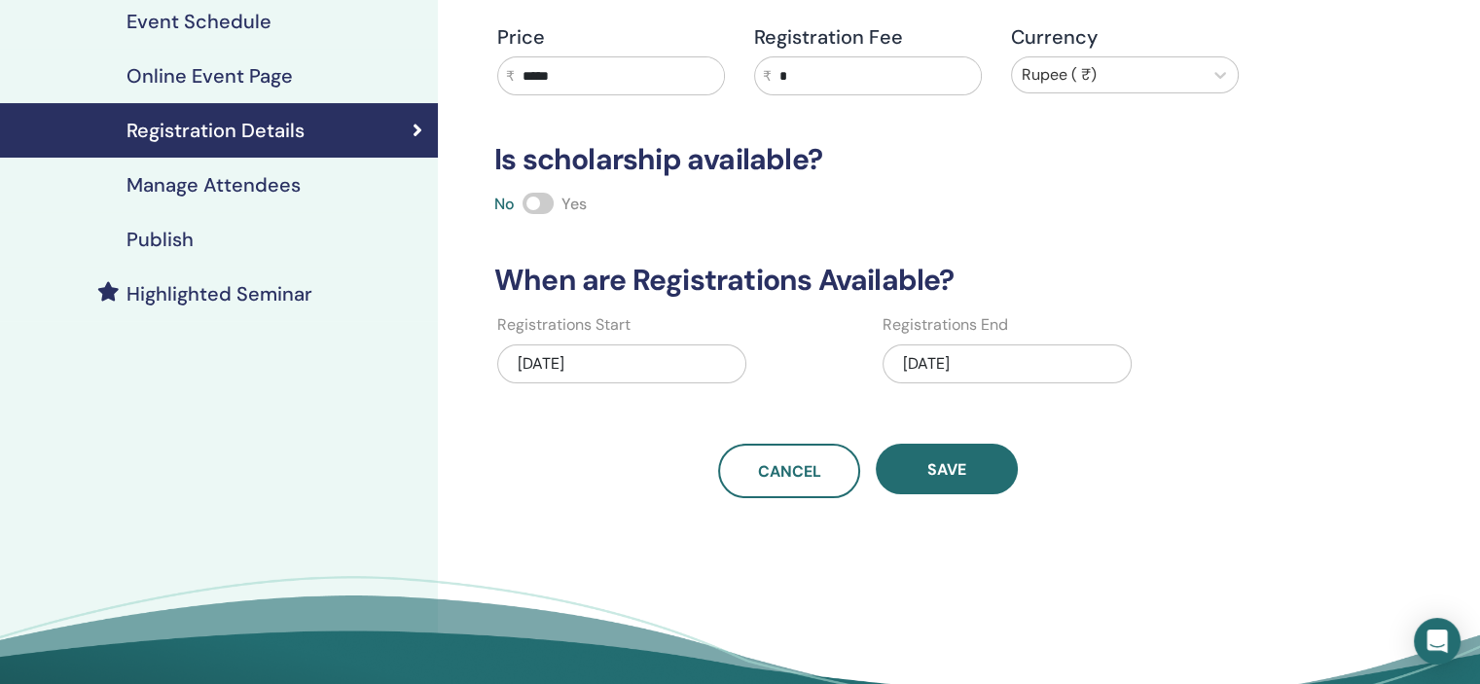
click at [297, 242] on div "Publish" at bounding box center [219, 239] width 407 height 23
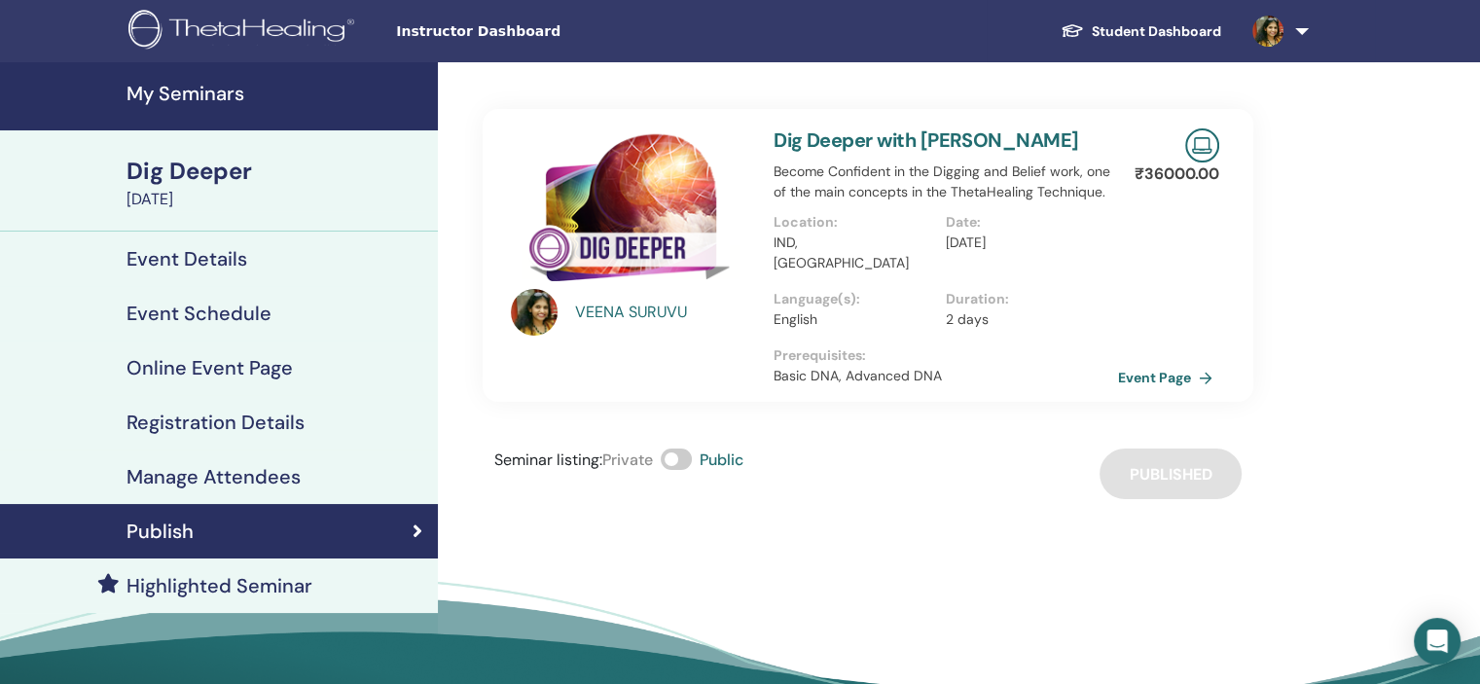
click at [213, 85] on h4 "My Seminars" at bounding box center [276, 93] width 300 height 23
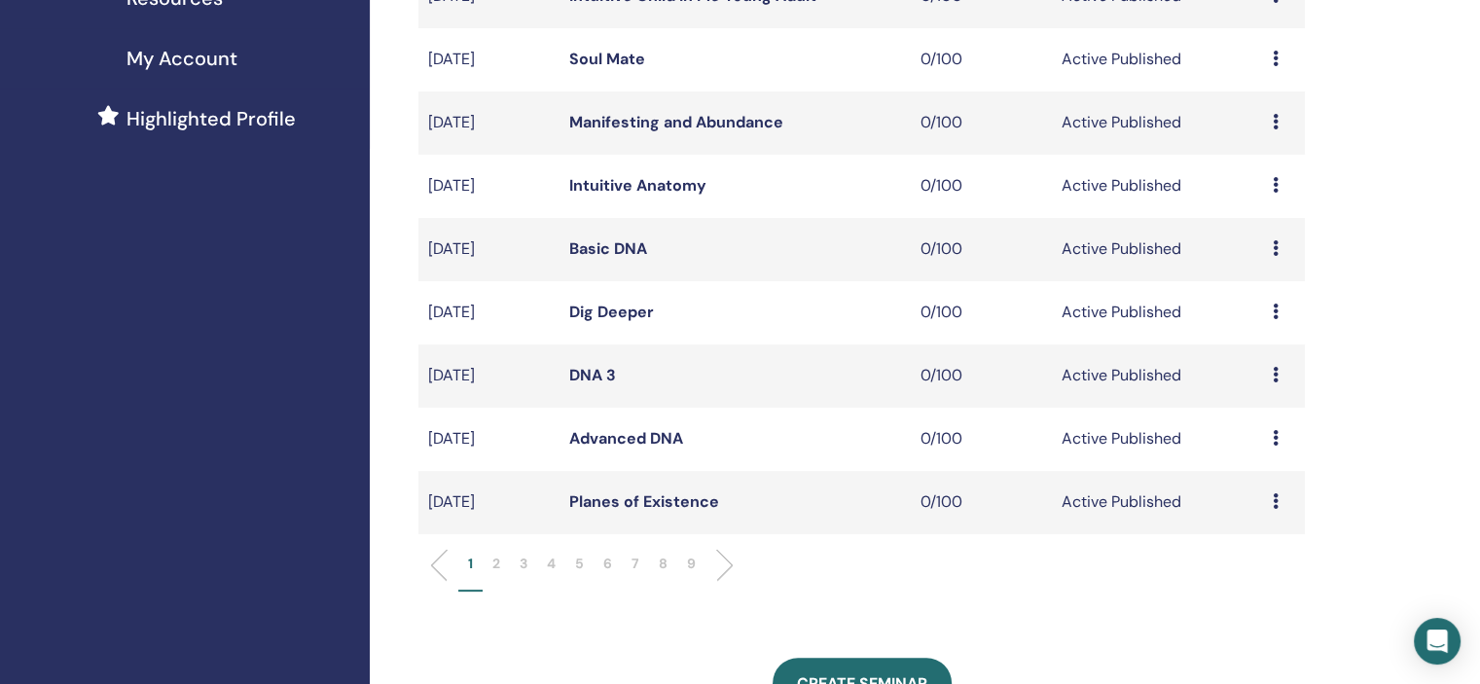
scroll to position [584, 0]
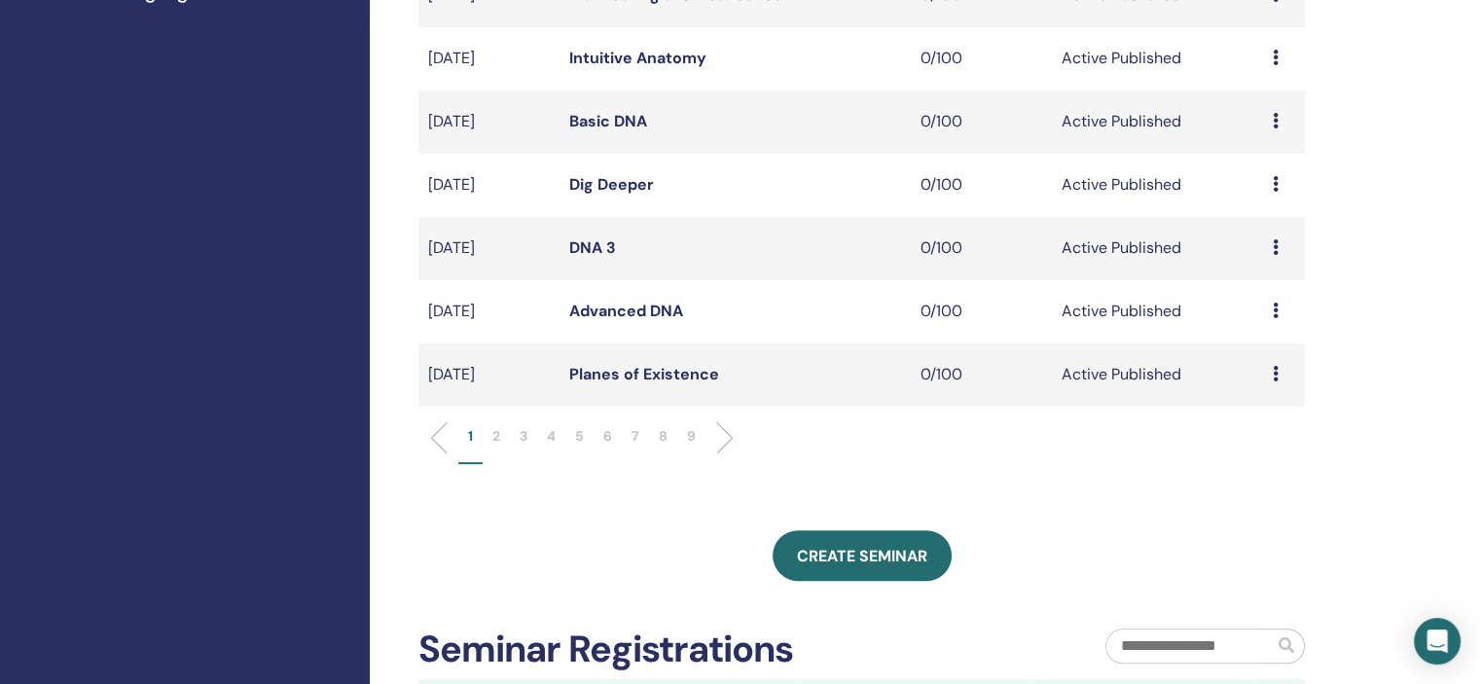
click at [613, 433] on li "6" at bounding box center [607, 445] width 28 height 38
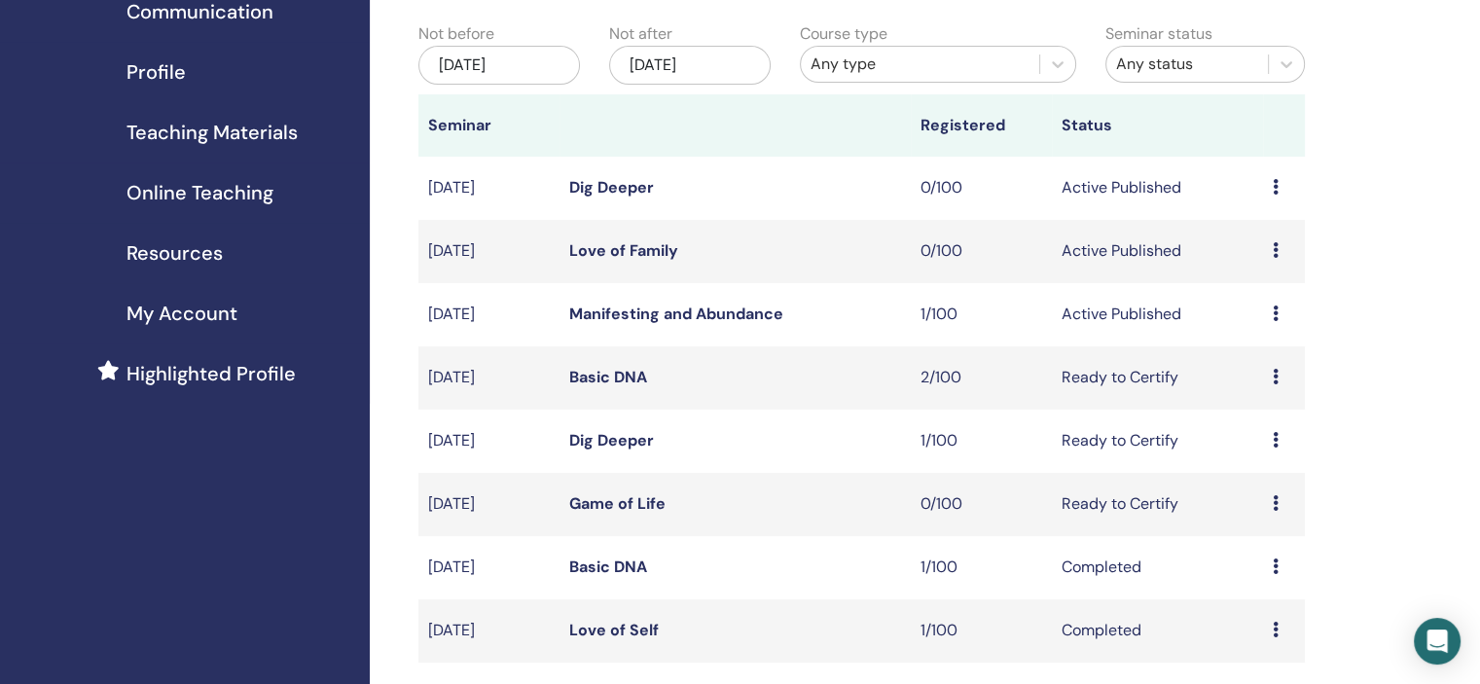
scroll to position [195, 0]
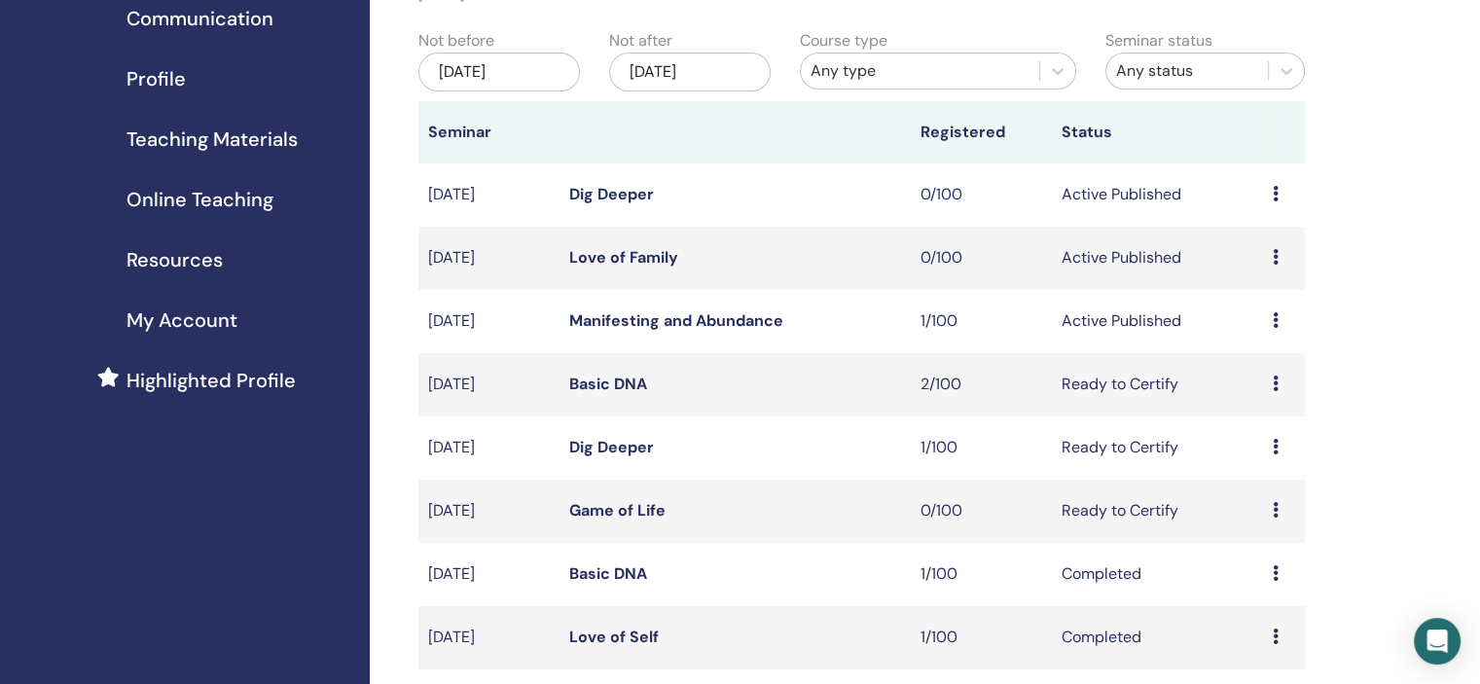
click at [1278, 261] on div "Preview Edit Attendees Cancel" at bounding box center [1284, 257] width 22 height 23
click at [1249, 307] on link "Edit" at bounding box center [1242, 306] width 28 height 20
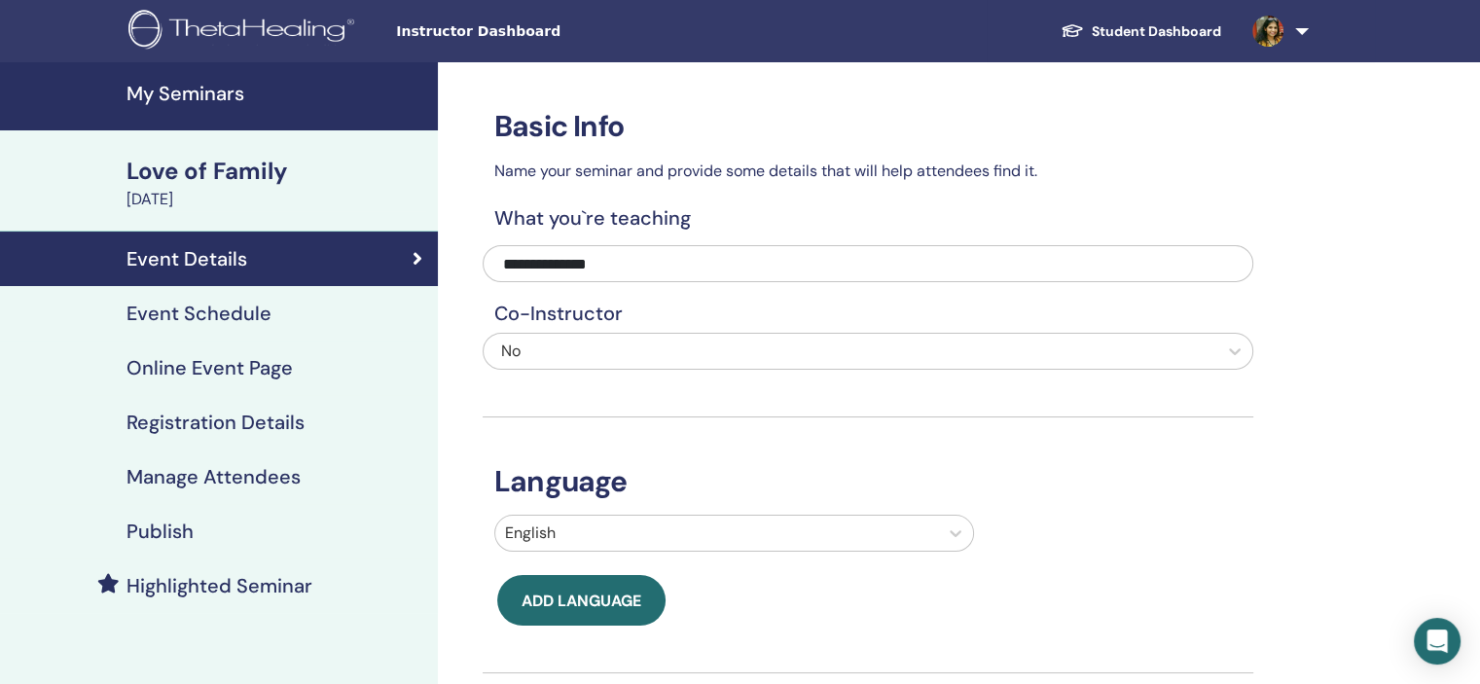
click at [245, 302] on h4 "Event Schedule" at bounding box center [198, 313] width 145 height 23
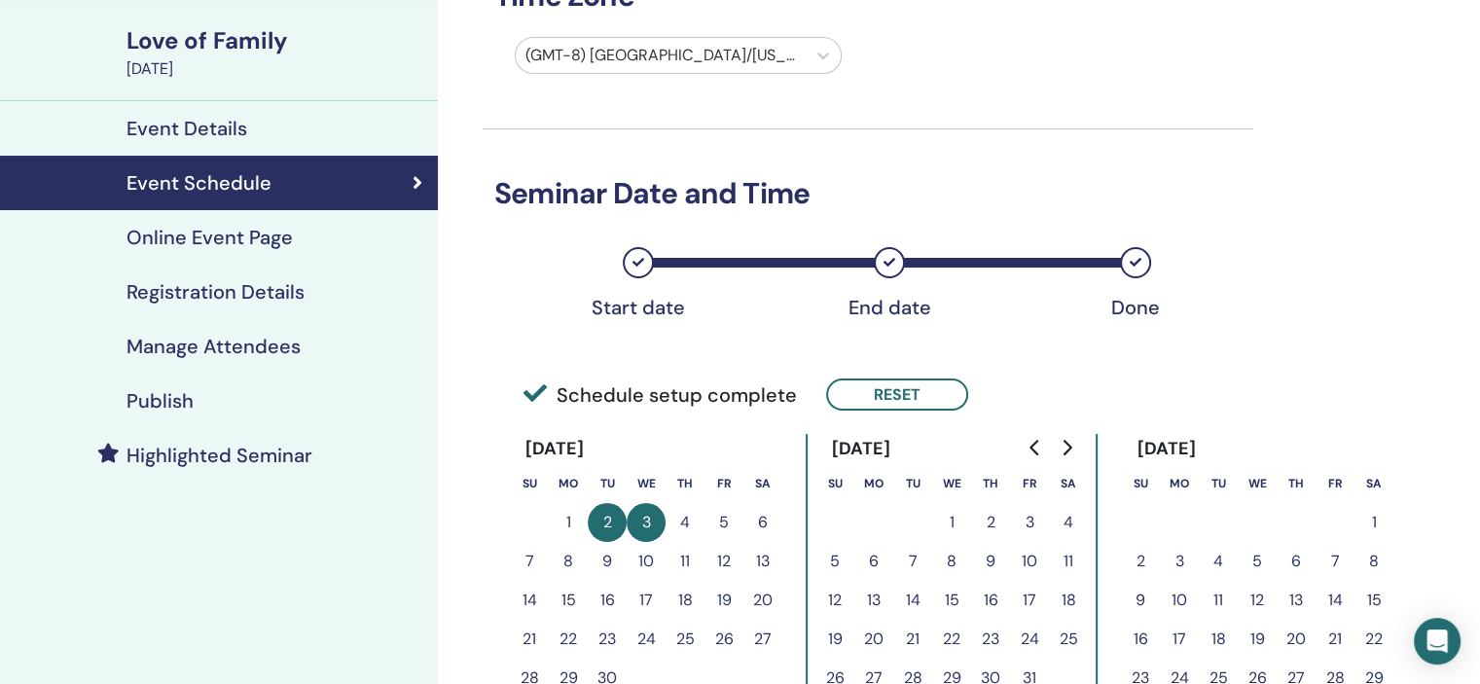
scroll to position [195, 0]
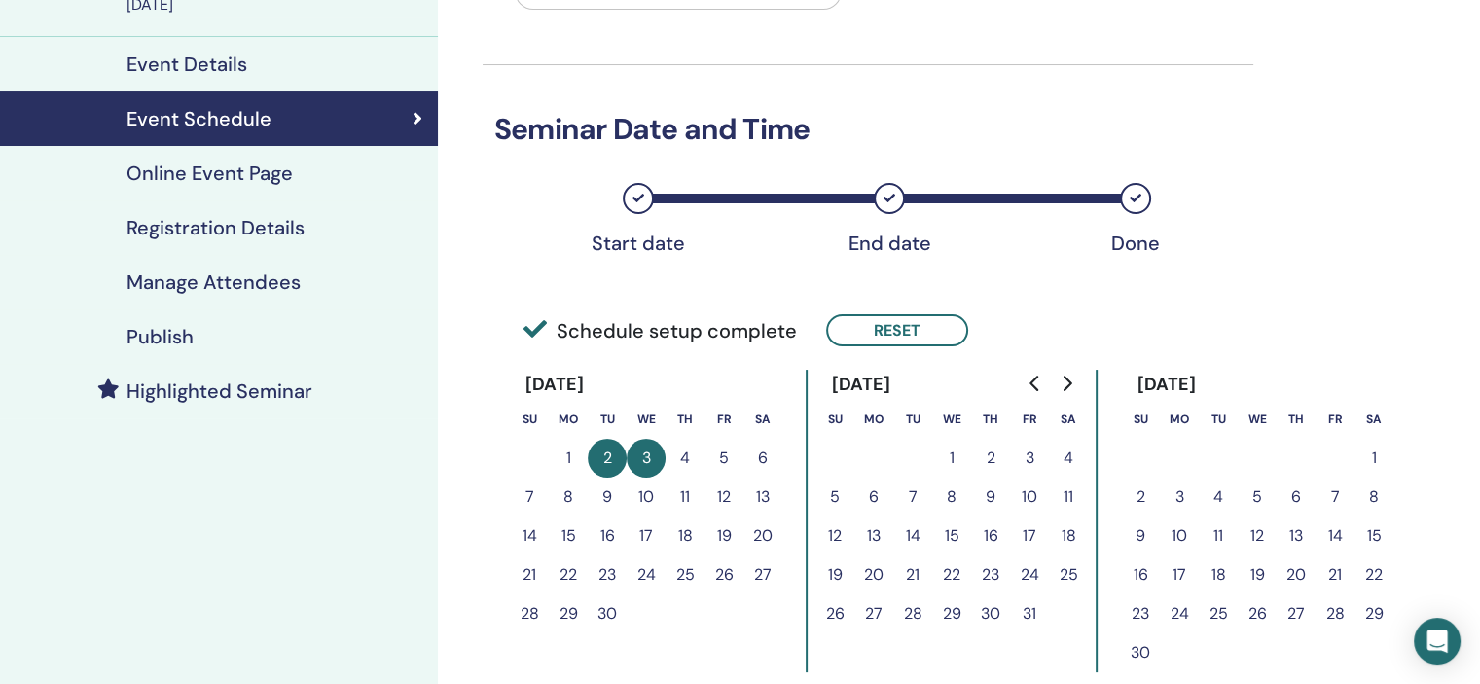
click at [894, 352] on div "Schedule setup complete Reset" at bounding box center [868, 310] width 771 height 89
click at [866, 338] on button "Reset" at bounding box center [897, 330] width 142 height 32
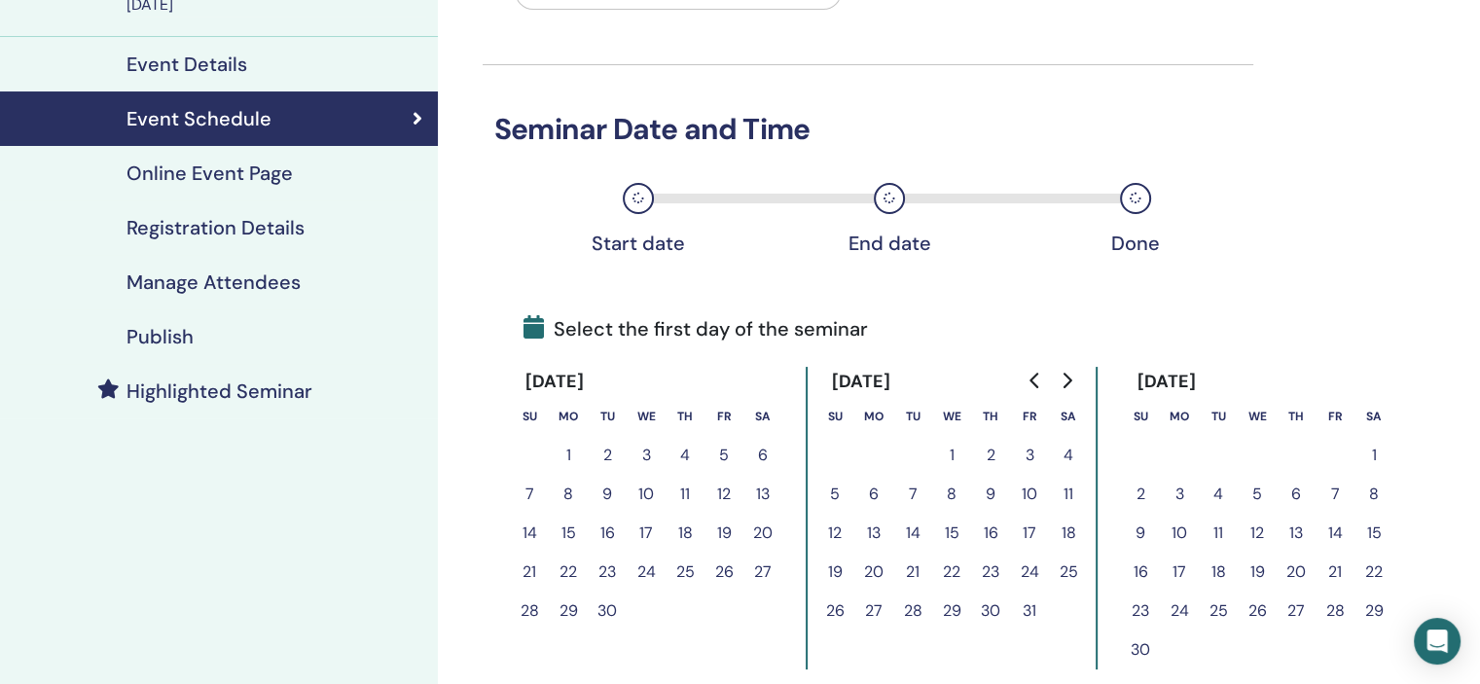
click at [644, 449] on button "3" at bounding box center [646, 455] width 39 height 39
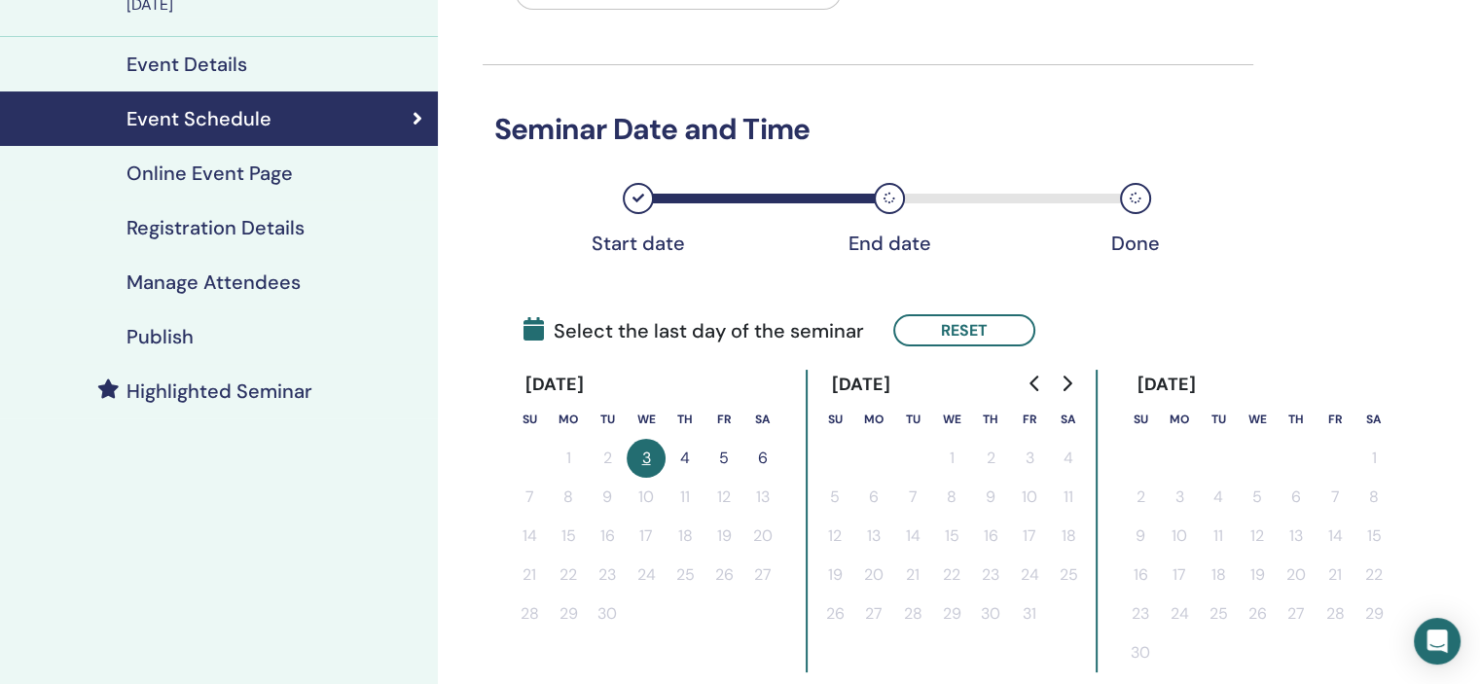
click at [681, 450] on button "4" at bounding box center [684, 458] width 39 height 39
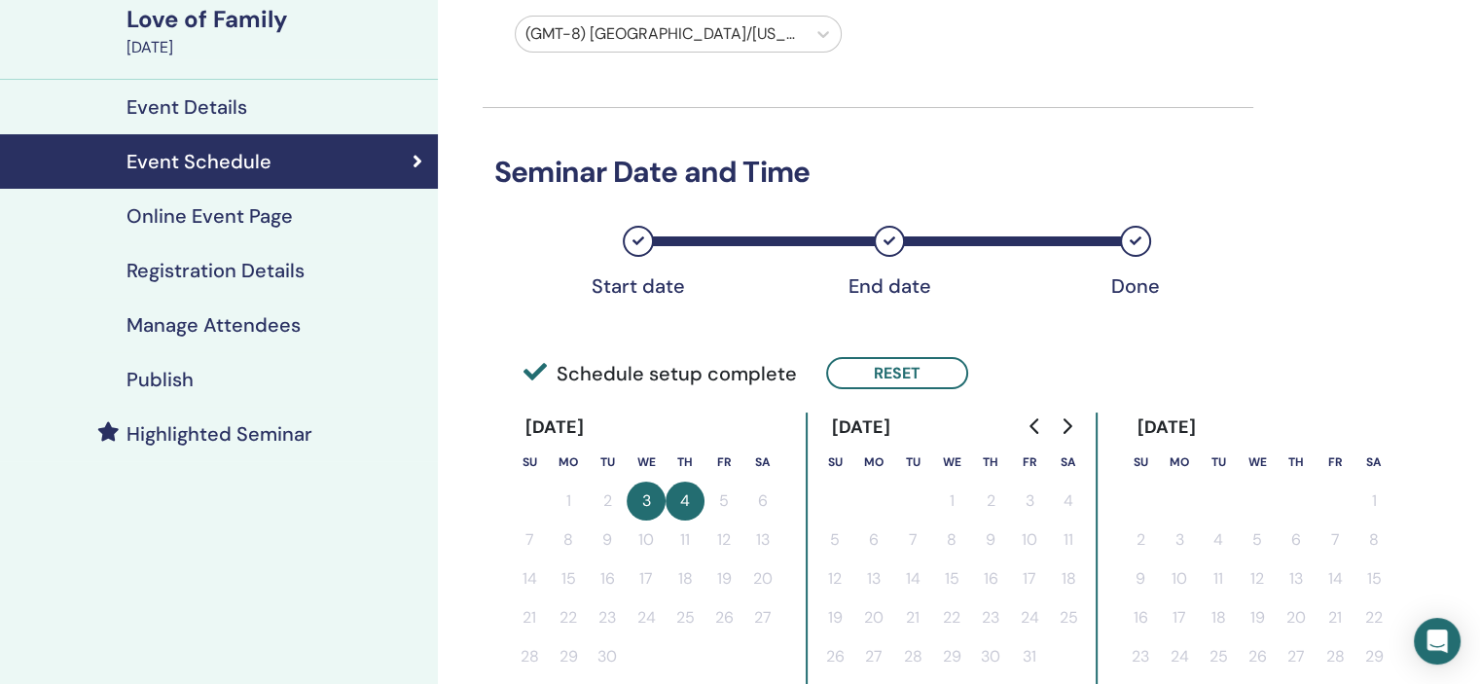
scroll to position [486, 0]
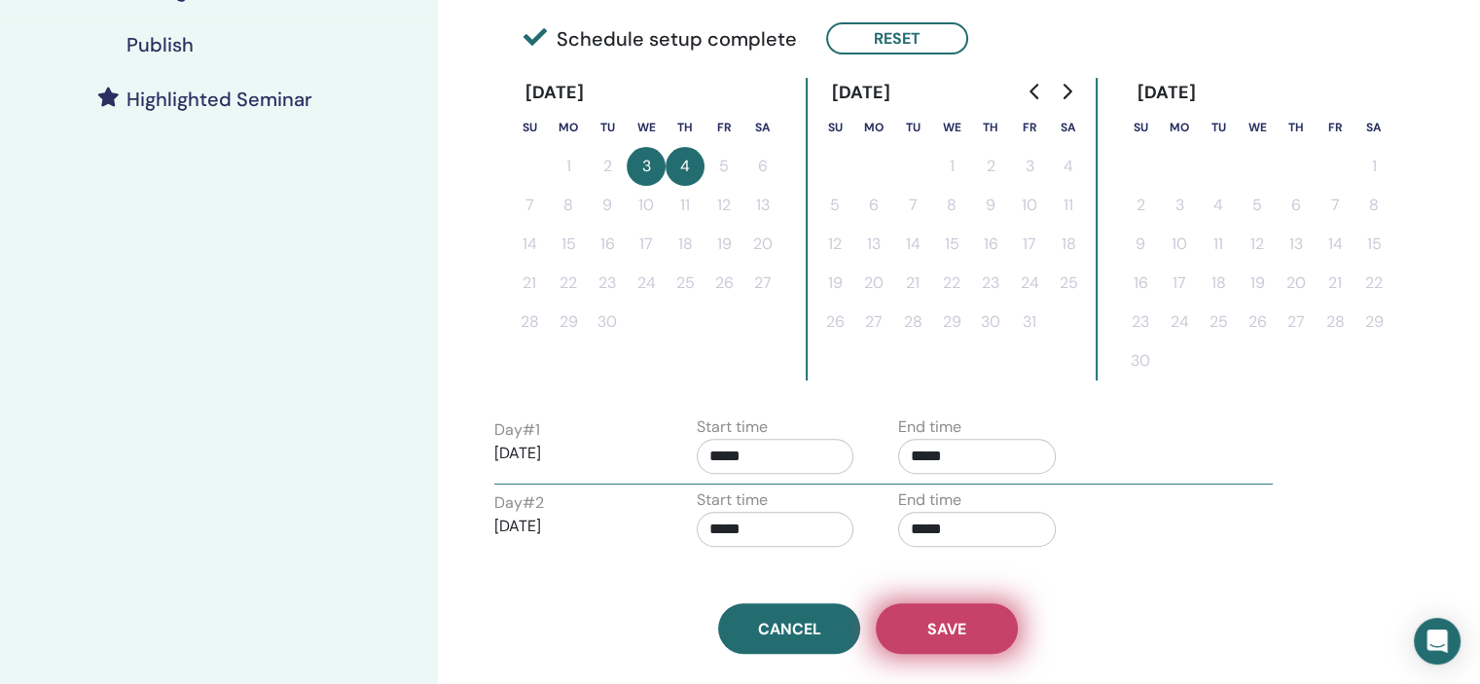
click at [973, 626] on button "Save" at bounding box center [947, 628] width 142 height 51
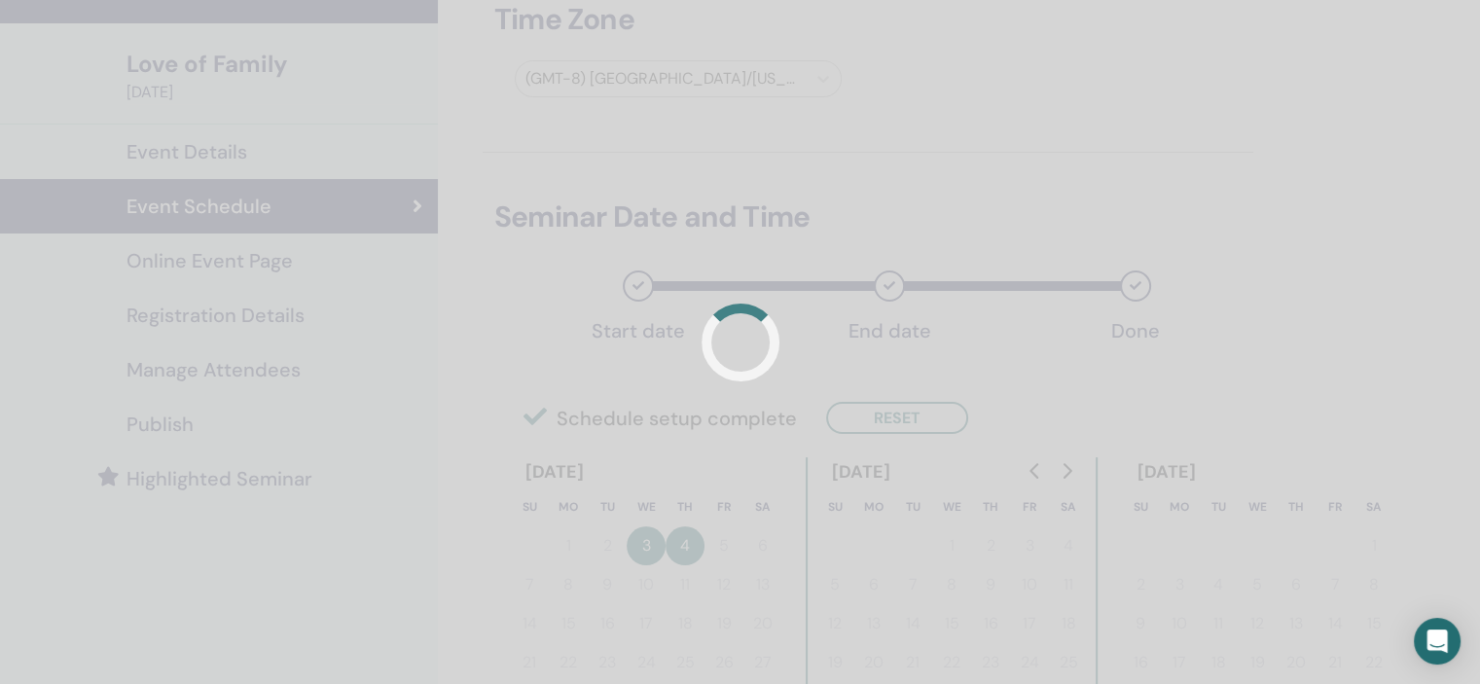
scroll to position [97, 0]
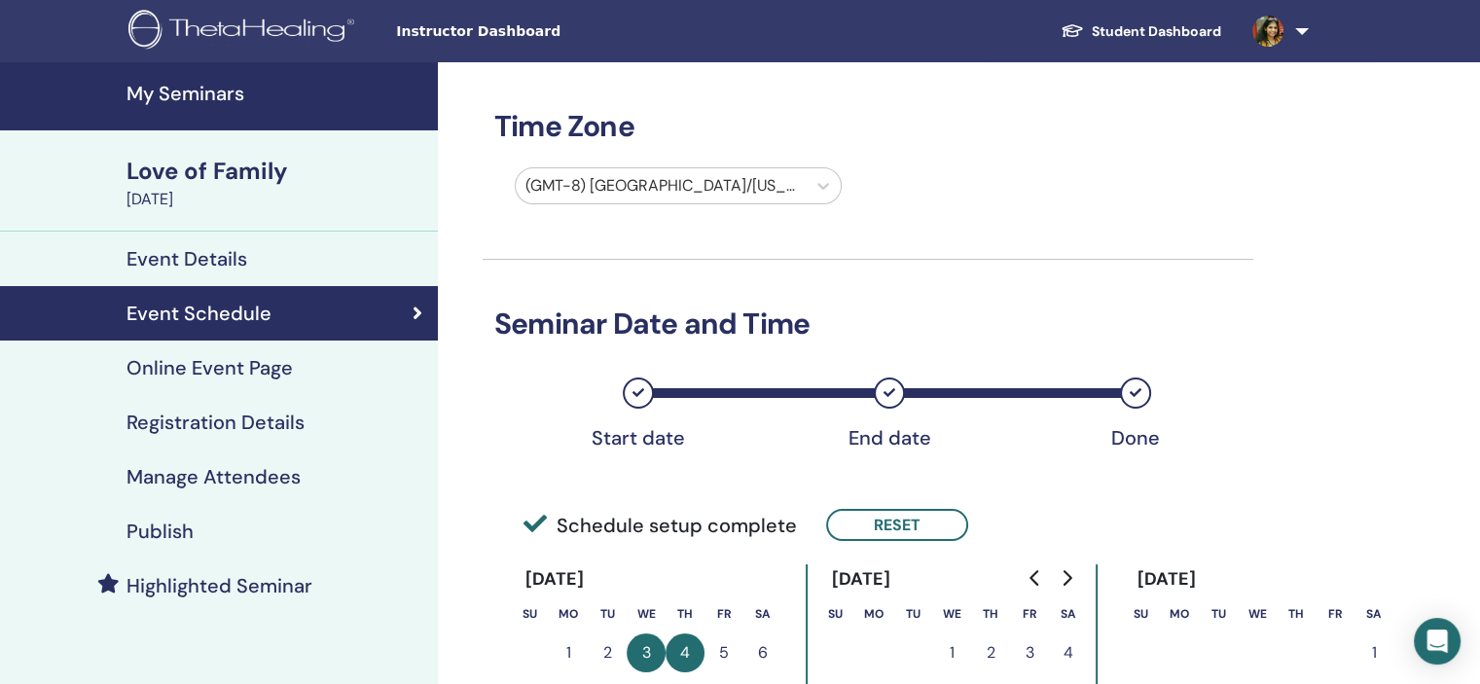
click at [299, 432] on h4 "Registration Details" at bounding box center [215, 422] width 178 height 23
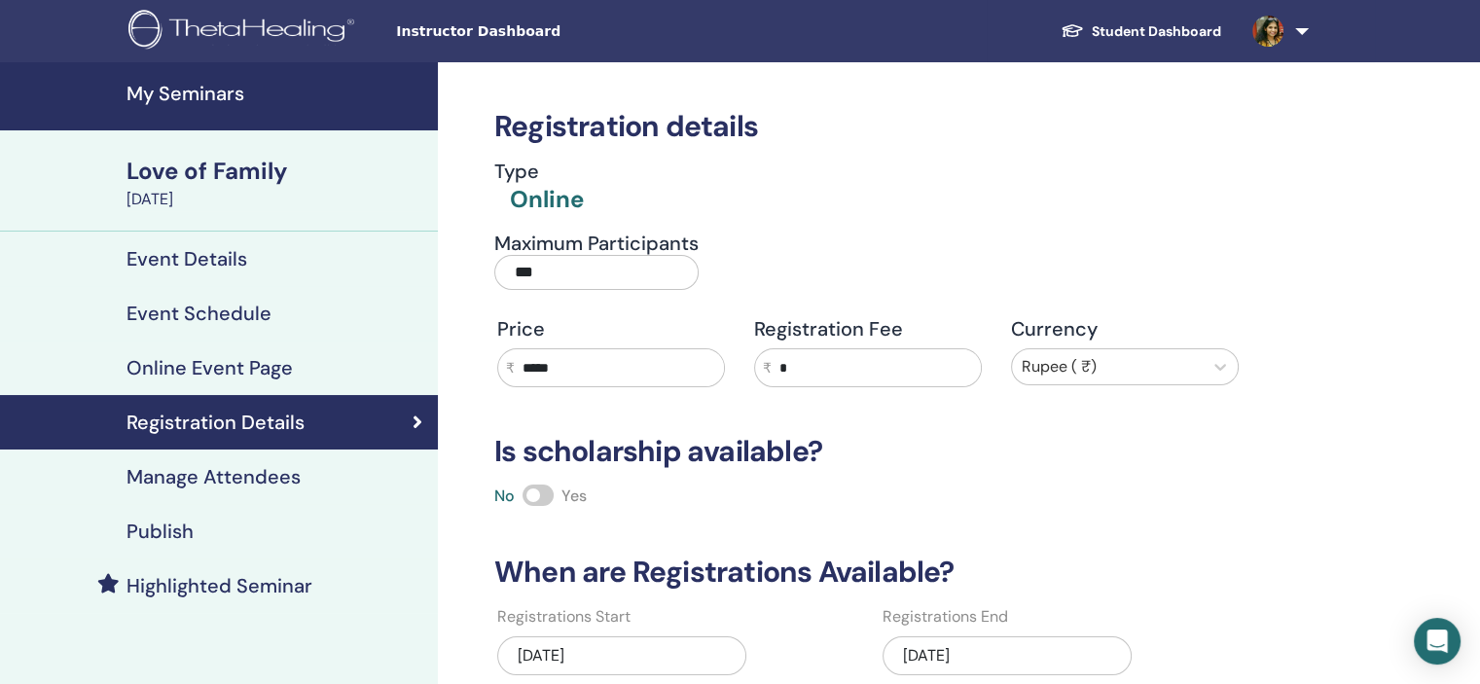
scroll to position [97, 0]
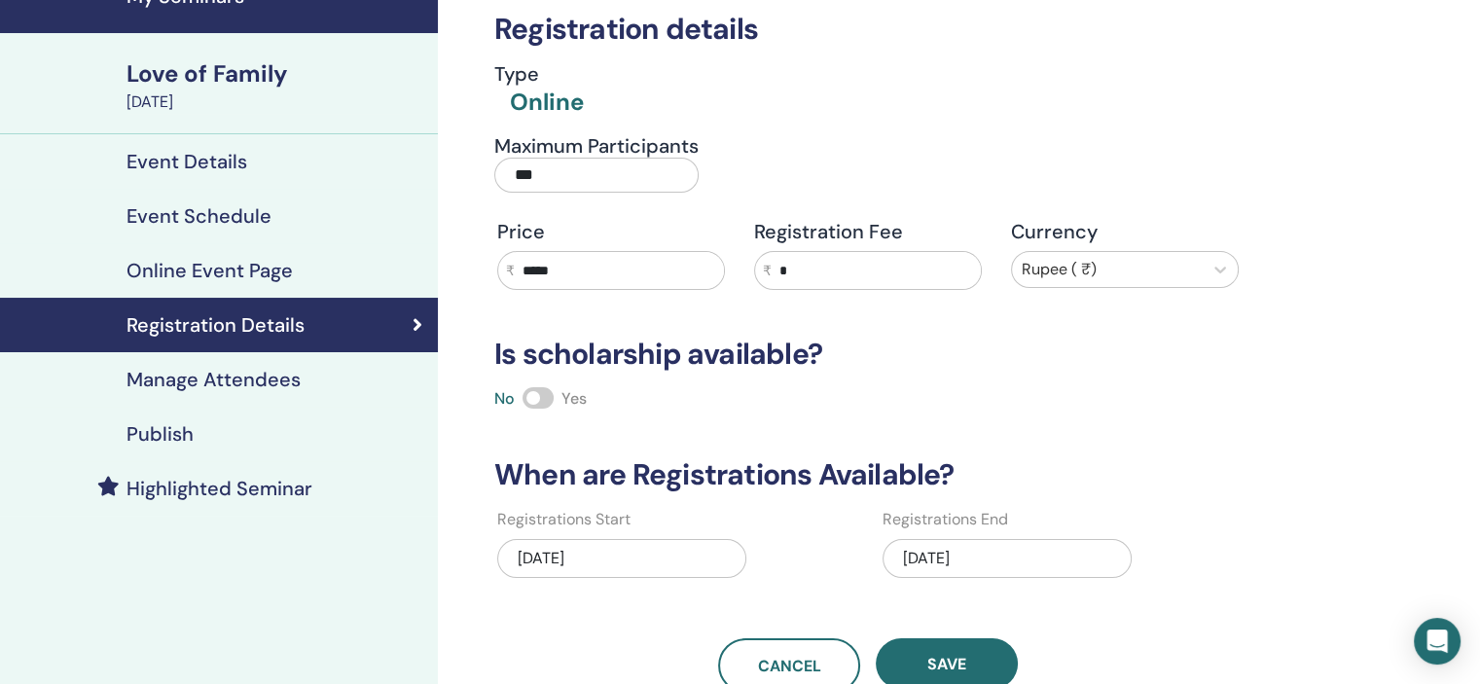
click at [1002, 562] on div "[DATE]" at bounding box center [1006, 558] width 249 height 39
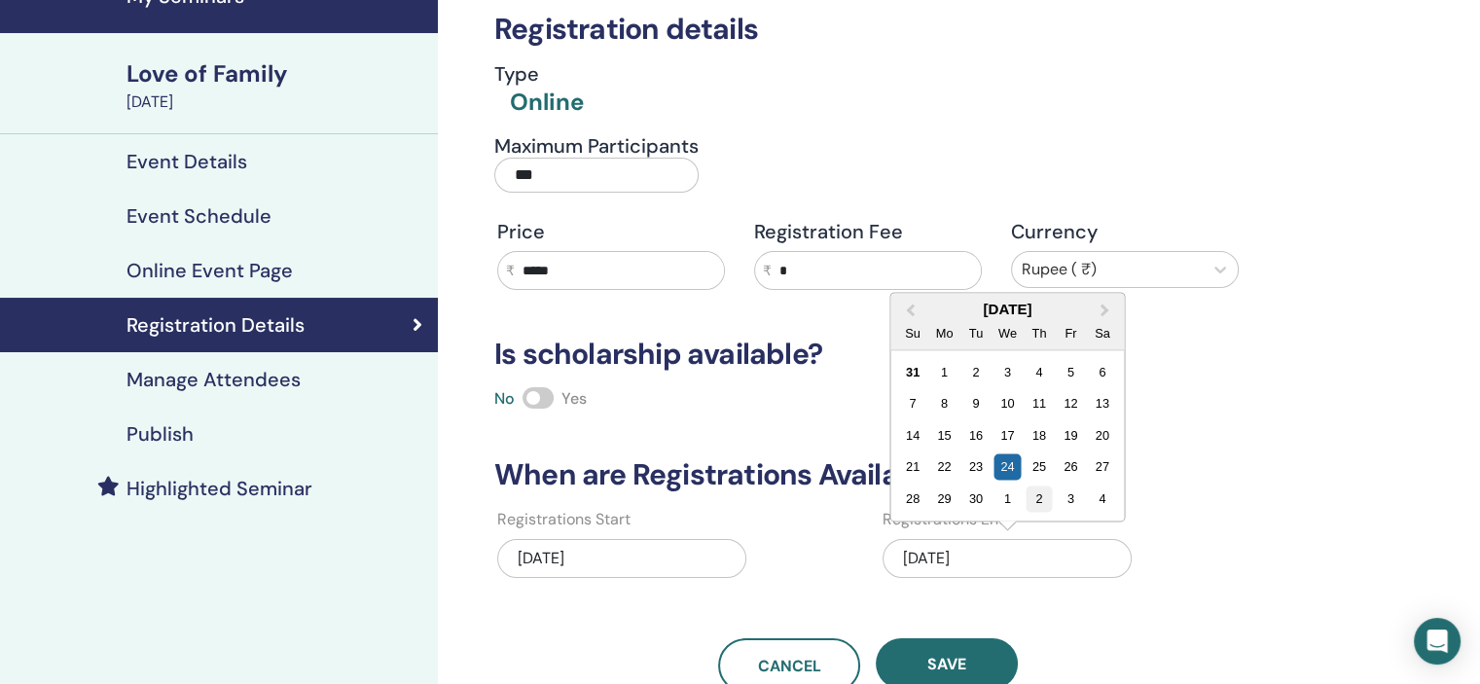
click at [1039, 493] on div "2" at bounding box center [1038, 498] width 26 height 26
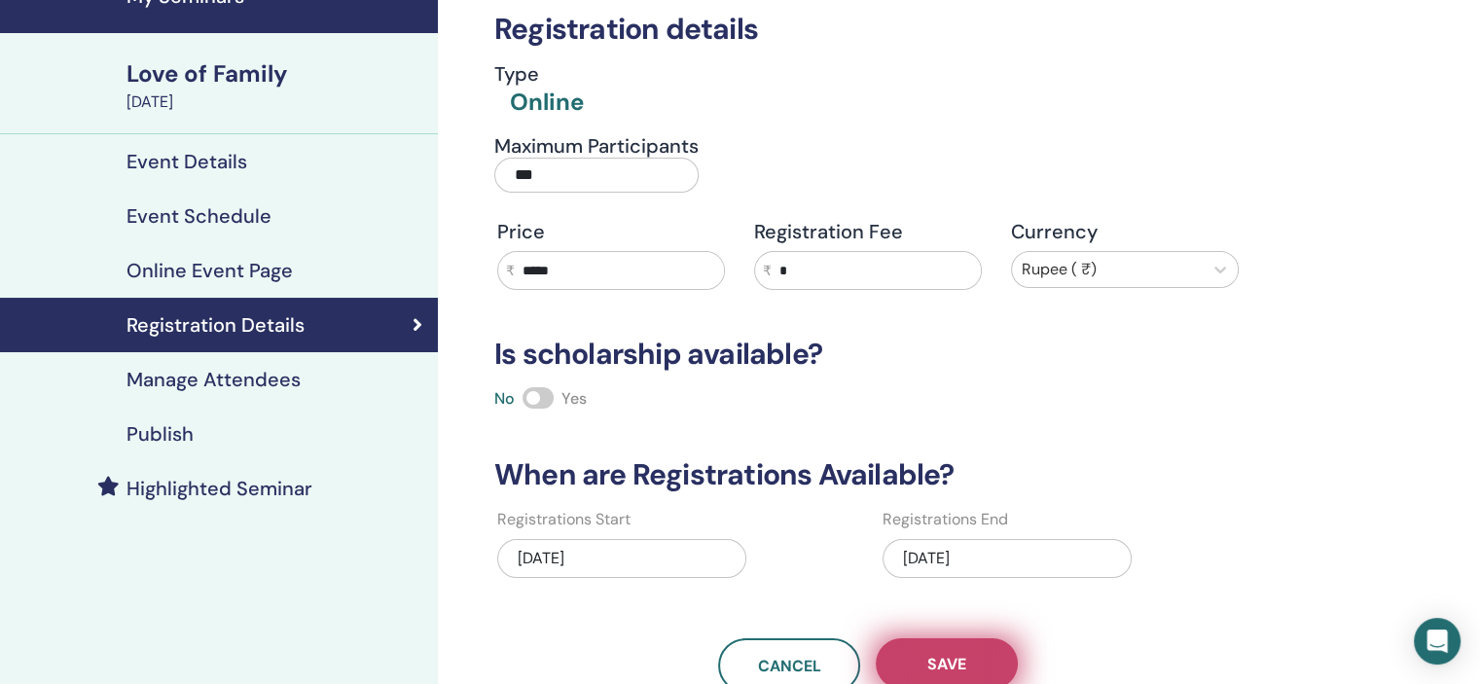
click at [973, 658] on button "Save" at bounding box center [947, 663] width 142 height 51
click at [231, 439] on div "Publish" at bounding box center [219, 433] width 407 height 23
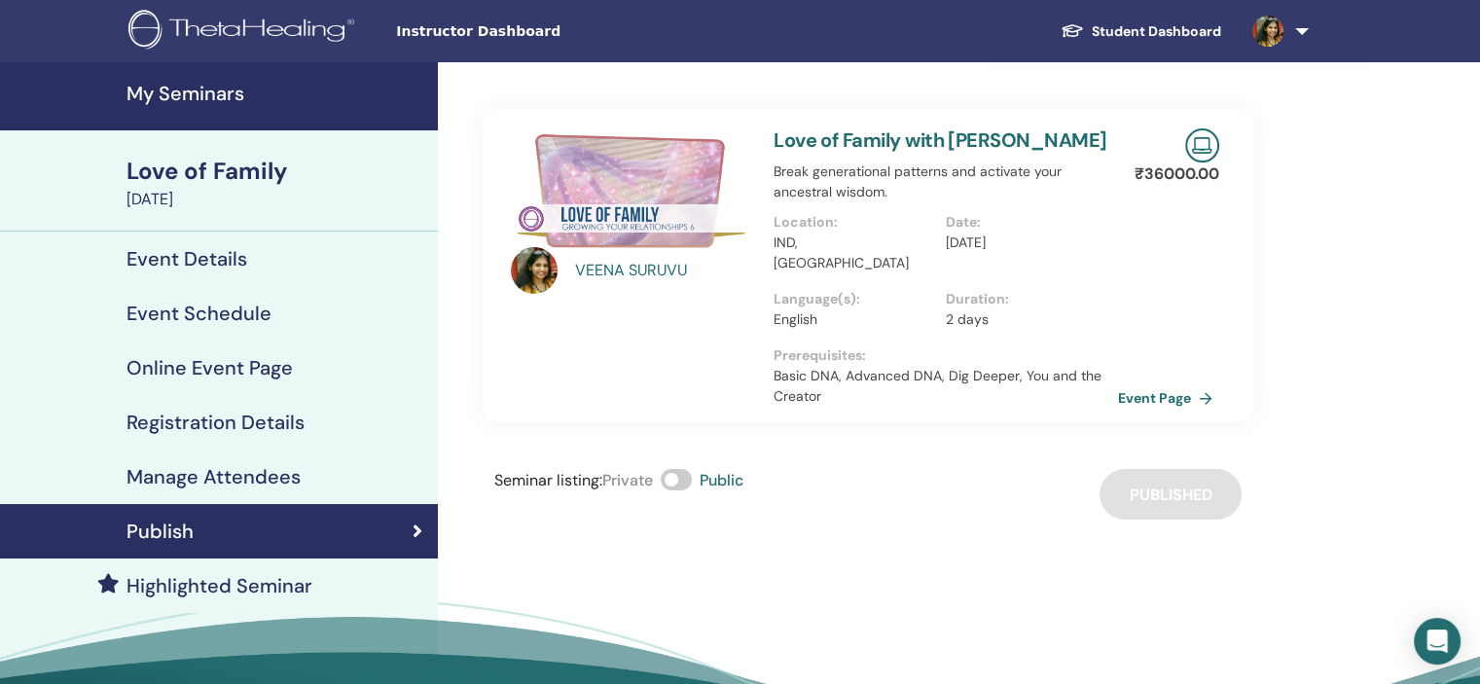
click at [245, 306] on h4 "Event Schedule" at bounding box center [198, 313] width 145 height 23
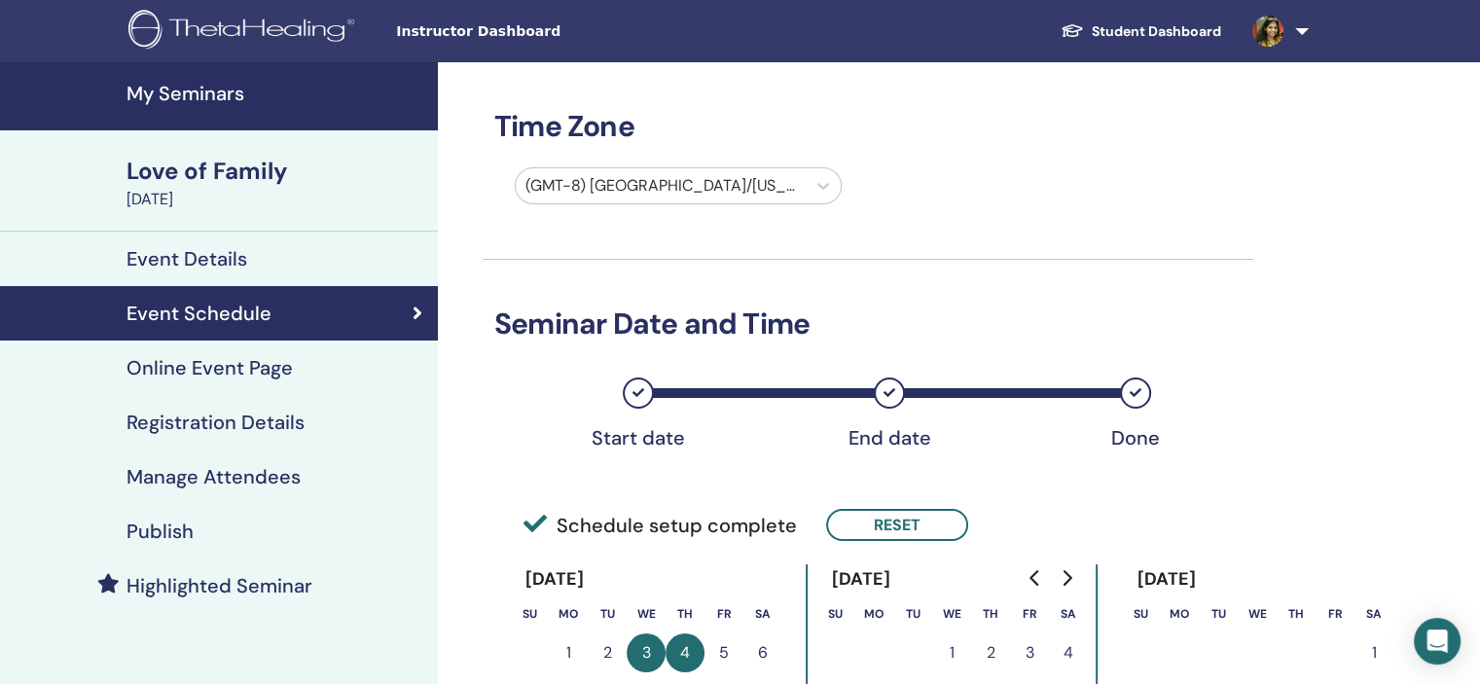
click at [643, 182] on div at bounding box center [660, 185] width 270 height 27
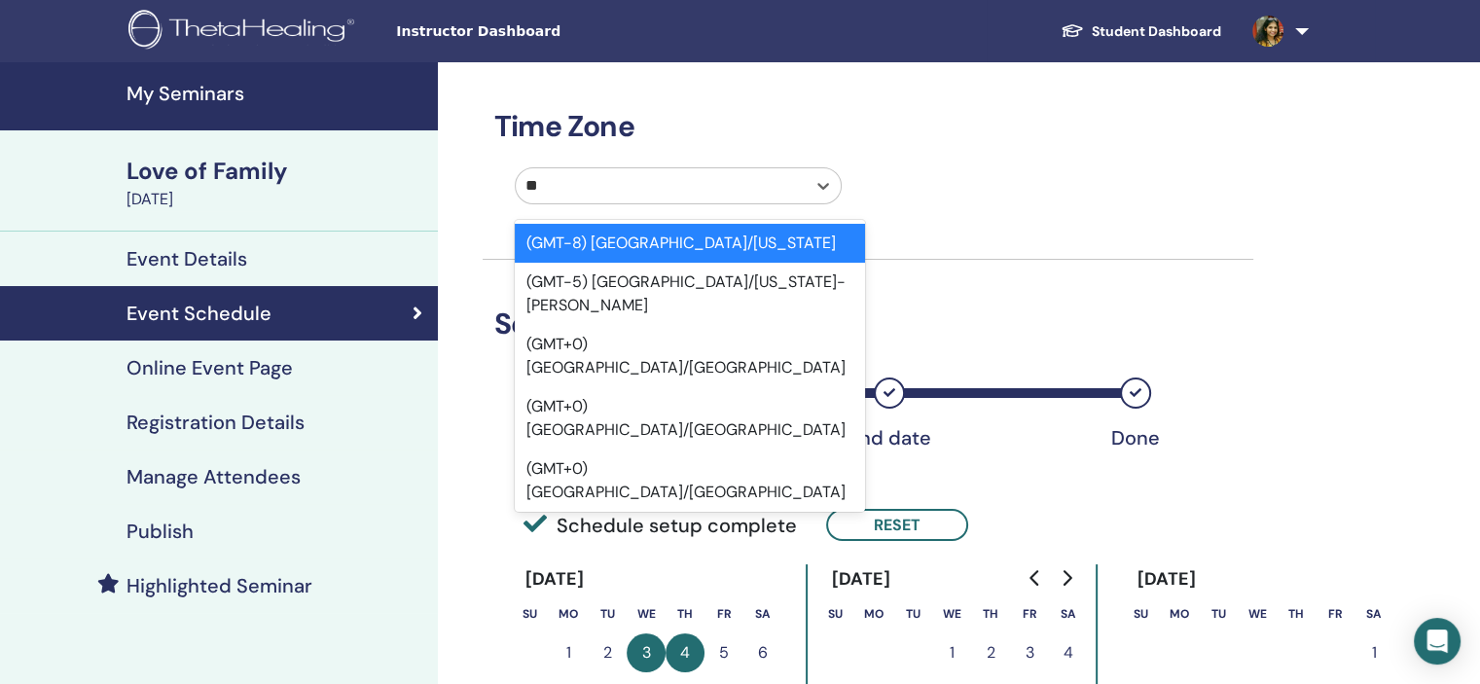
type input "***"
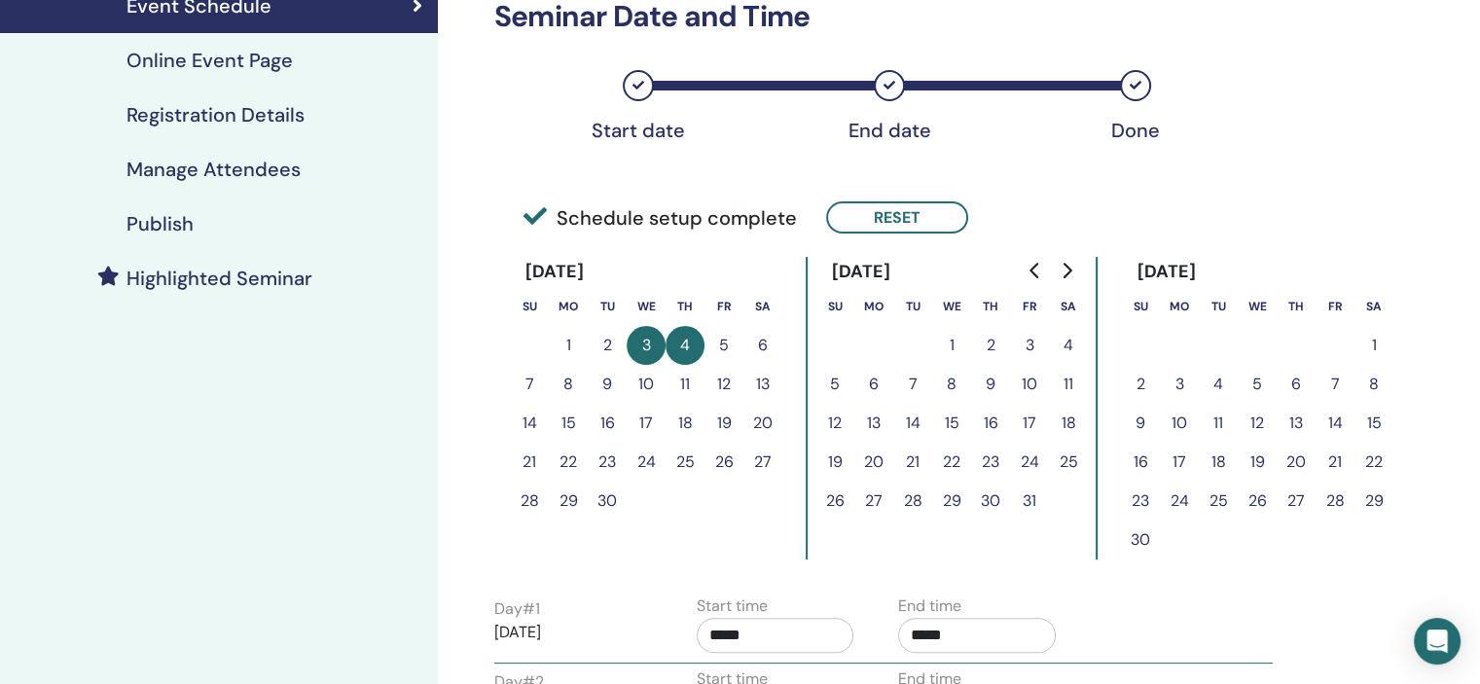
scroll to position [681, 0]
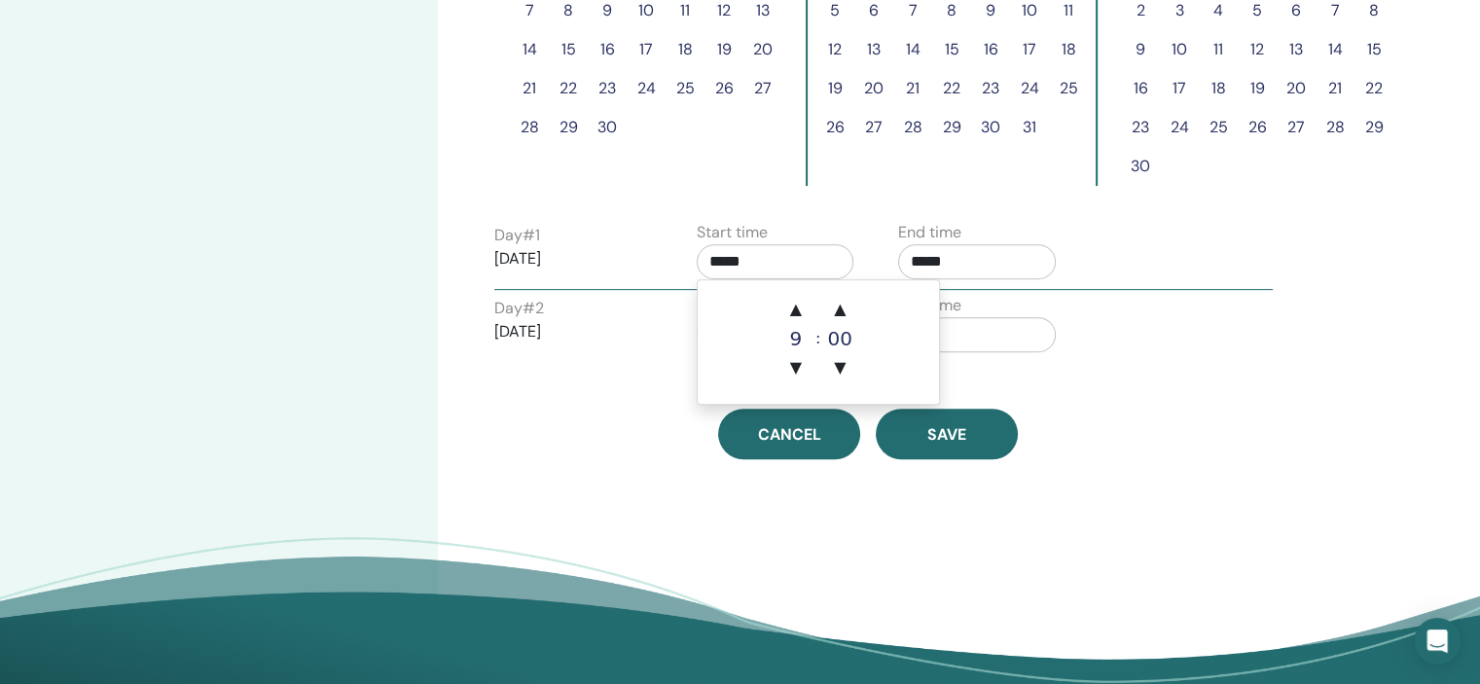
click at [786, 259] on input "*****" at bounding box center [776, 261] width 158 height 35
click at [800, 300] on span "▲" at bounding box center [795, 309] width 39 height 39
type input "*****"
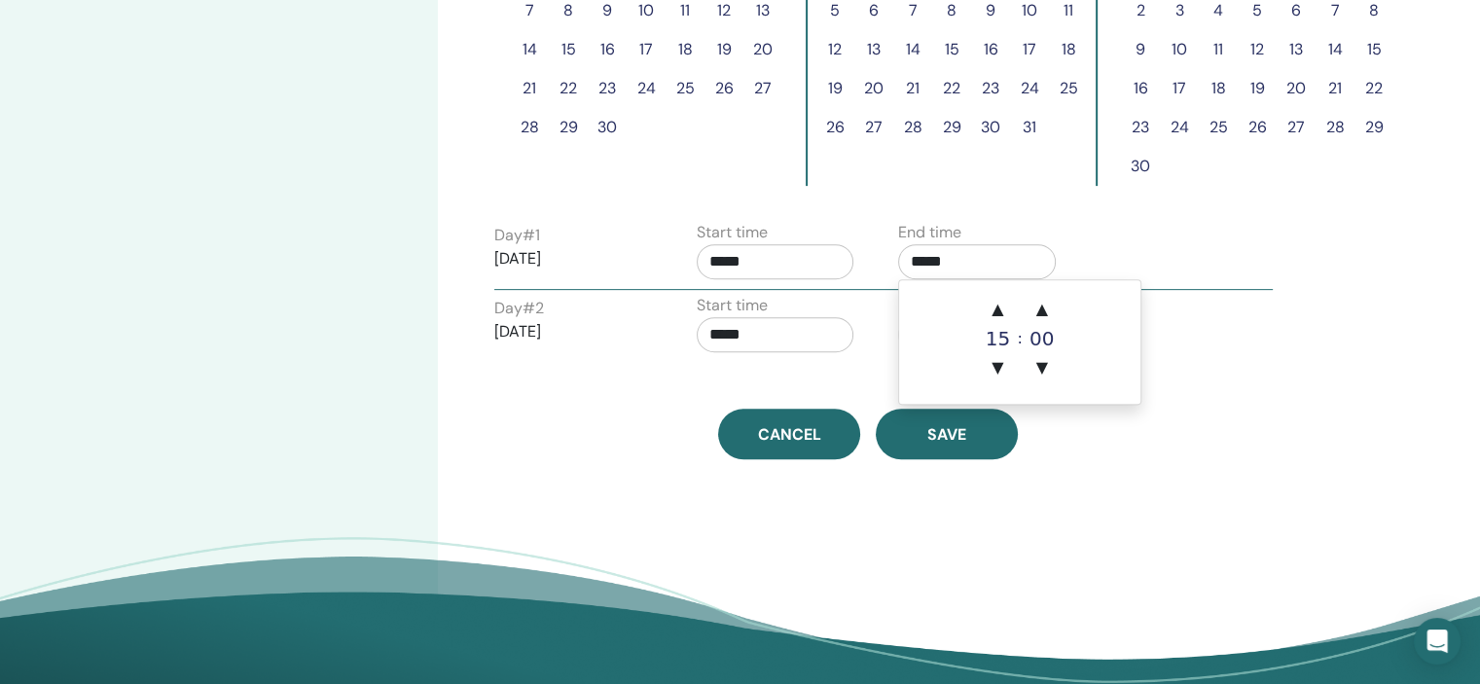
click at [946, 262] on input "*****" at bounding box center [977, 261] width 158 height 35
click at [990, 300] on span "▲" at bounding box center [997, 309] width 39 height 39
type input "*****"
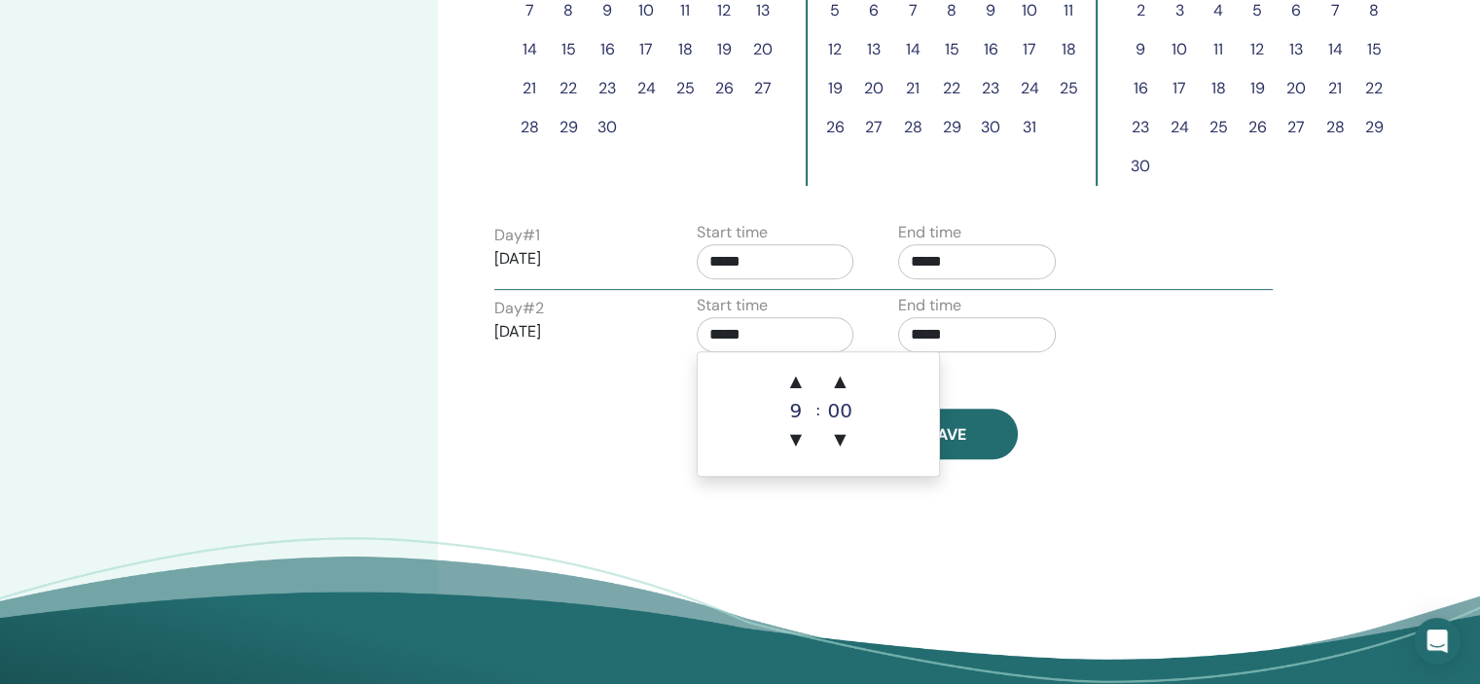
click at [813, 345] on input "*****" at bounding box center [776, 334] width 158 height 35
drag, startPoint x: 803, startPoint y: 377, endPoint x: 837, endPoint y: 362, distance: 37.0
click at [804, 376] on span "▲" at bounding box center [795, 381] width 39 height 39
type input "*****"
click at [981, 333] on input "*****" at bounding box center [977, 334] width 158 height 35
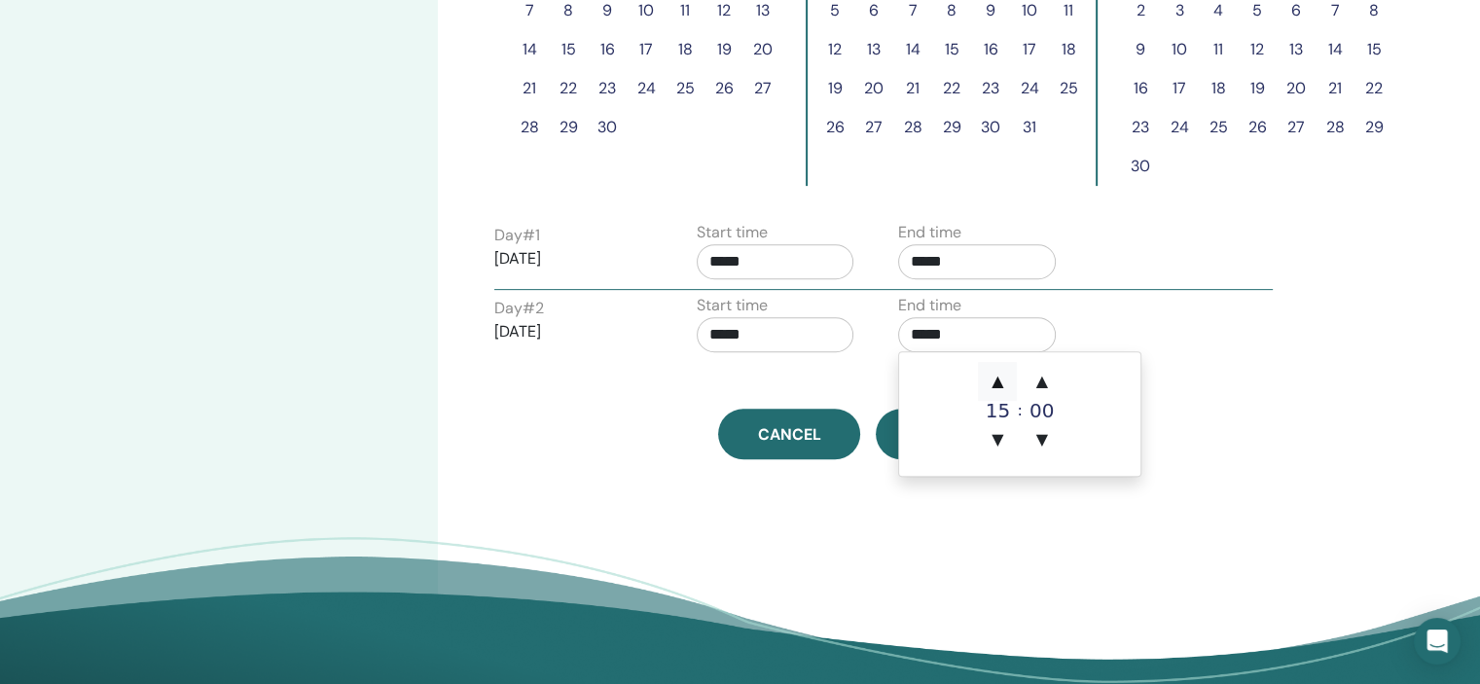
click at [994, 373] on span "▲" at bounding box center [997, 381] width 39 height 39
type input "*****"
drag, startPoint x: 1235, startPoint y: 318, endPoint x: 1167, endPoint y: 341, distance: 71.1
click at [1232, 318] on div "Day # 2 2025/09/04 Start time ***** End time *****" at bounding box center [884, 328] width 808 height 68
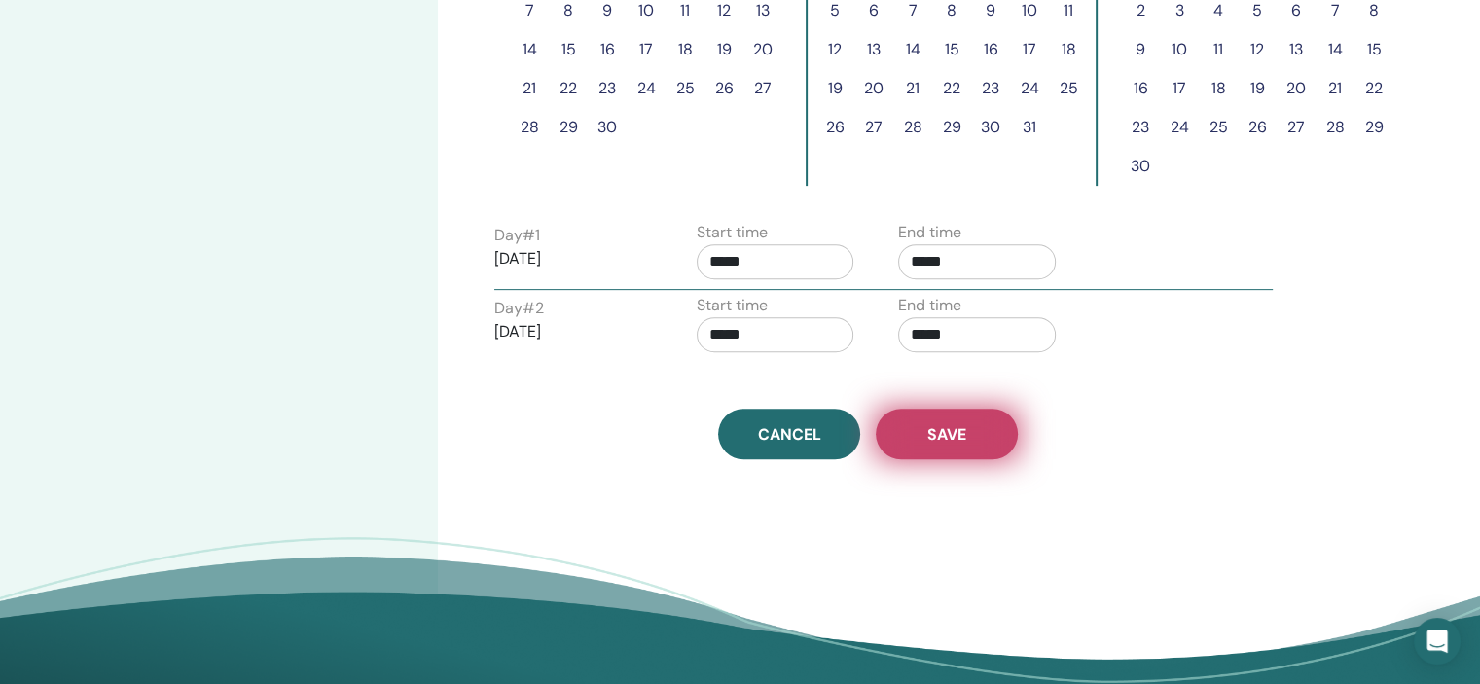
click at [996, 425] on button "Save" at bounding box center [947, 434] width 142 height 51
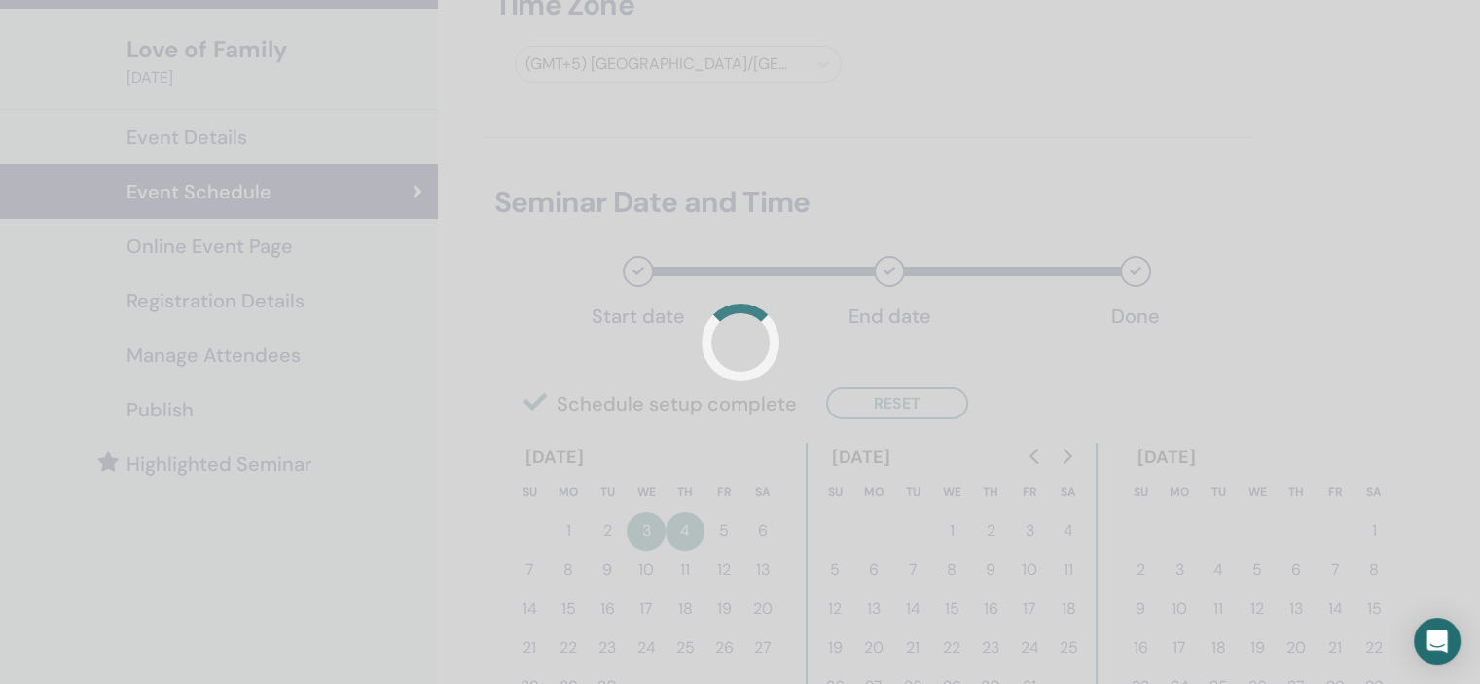
scroll to position [0, 0]
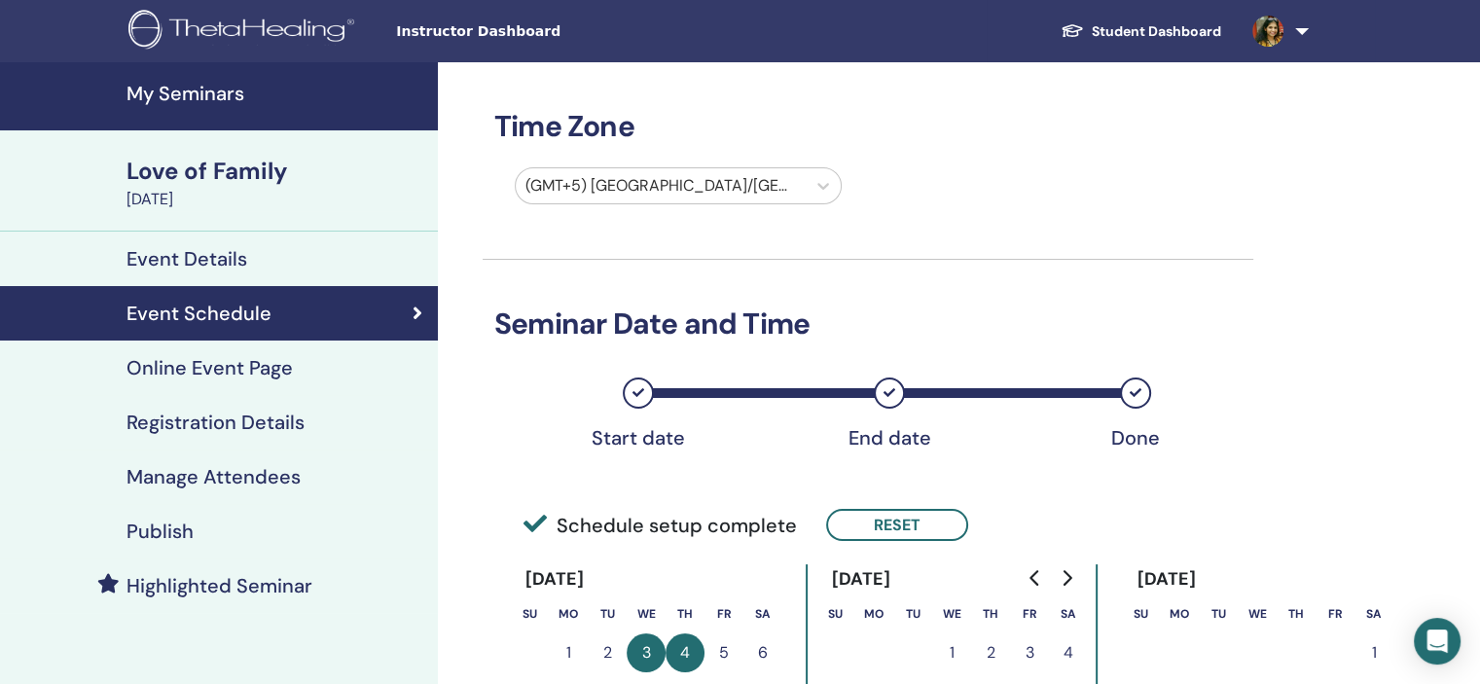
click at [276, 437] on link "Registration Details" at bounding box center [219, 422] width 438 height 54
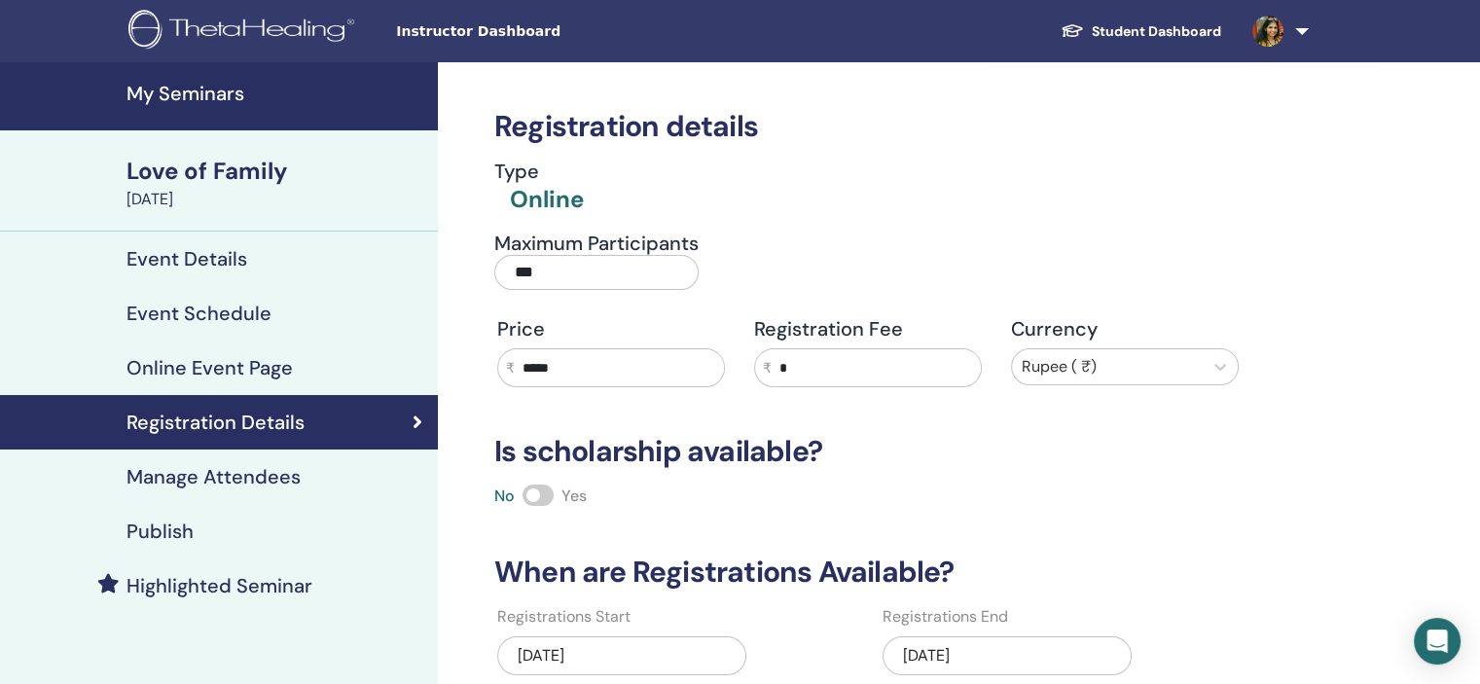
scroll to position [97, 0]
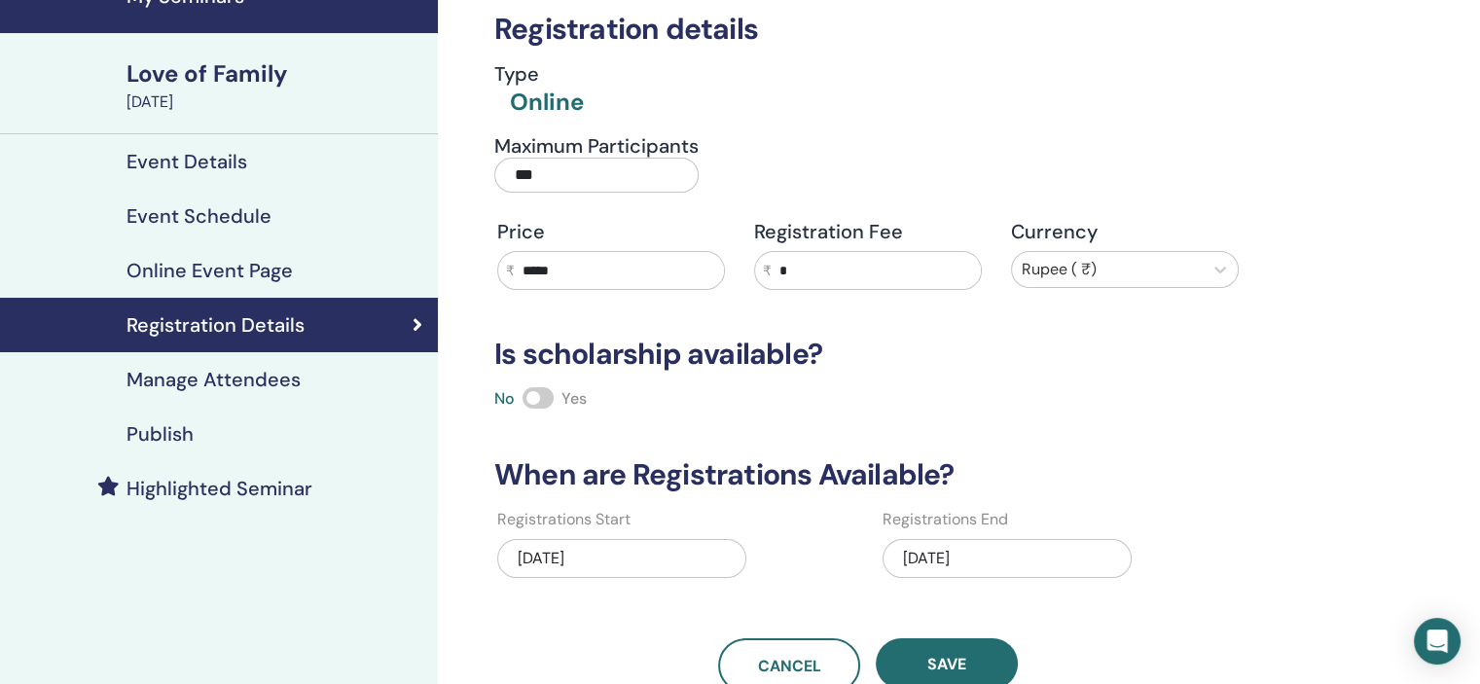
click at [998, 555] on div "10/02/2025" at bounding box center [1006, 558] width 249 height 39
click at [212, 435] on div "Publish" at bounding box center [219, 433] width 407 height 23
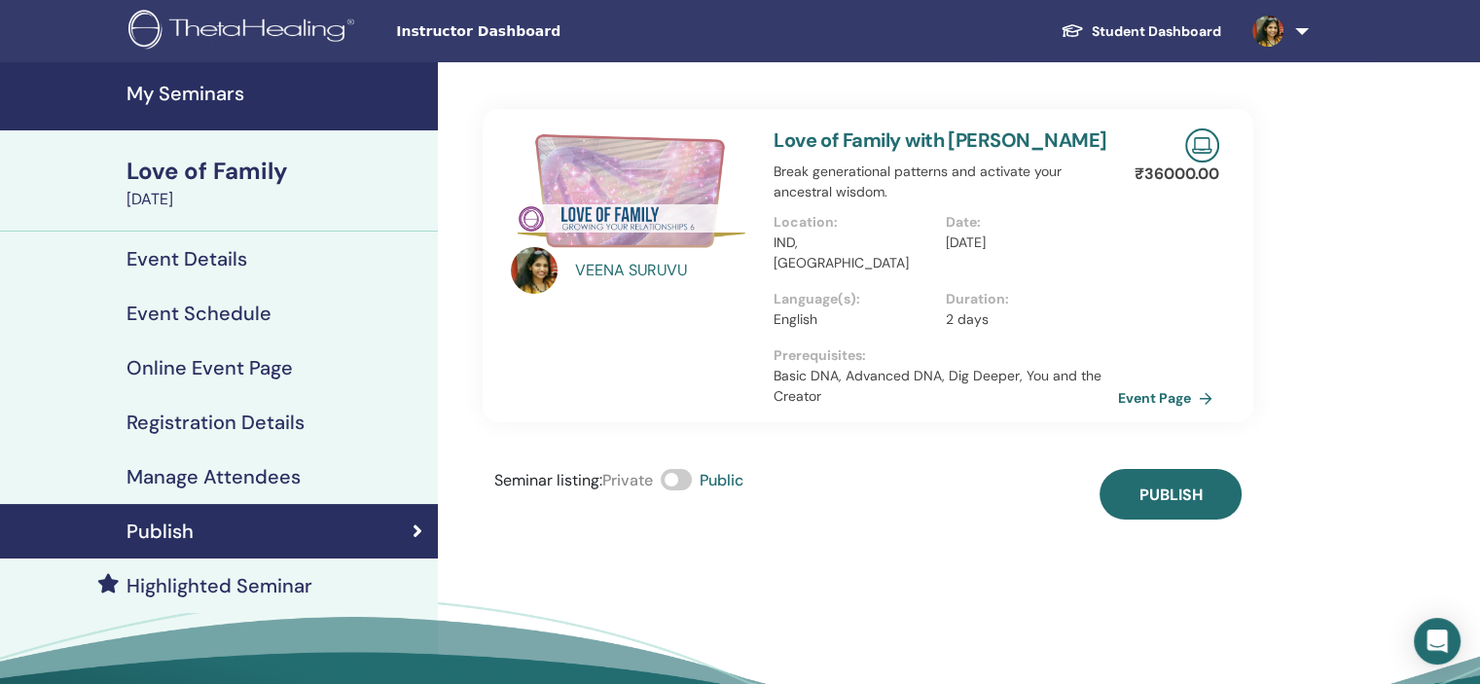
click at [220, 63] on link "My Seminars" at bounding box center [219, 96] width 438 height 68
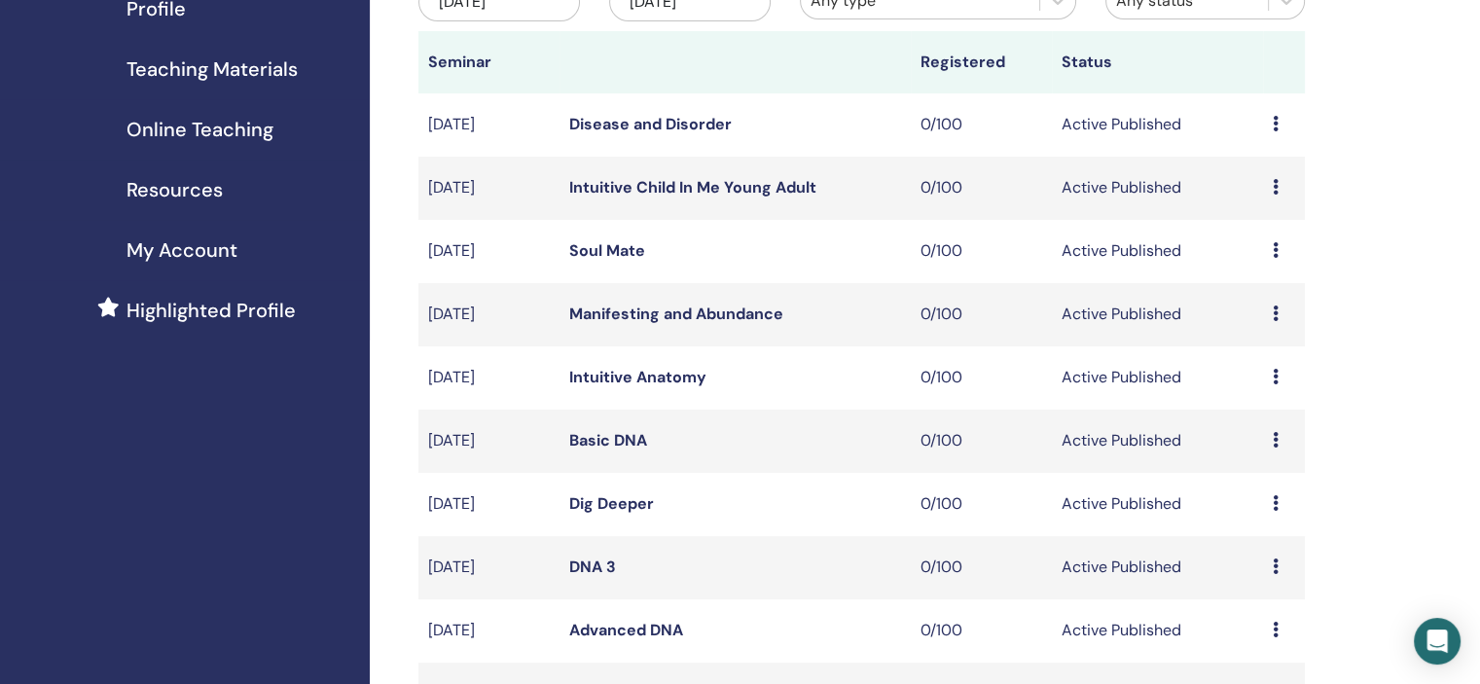
scroll to position [584, 0]
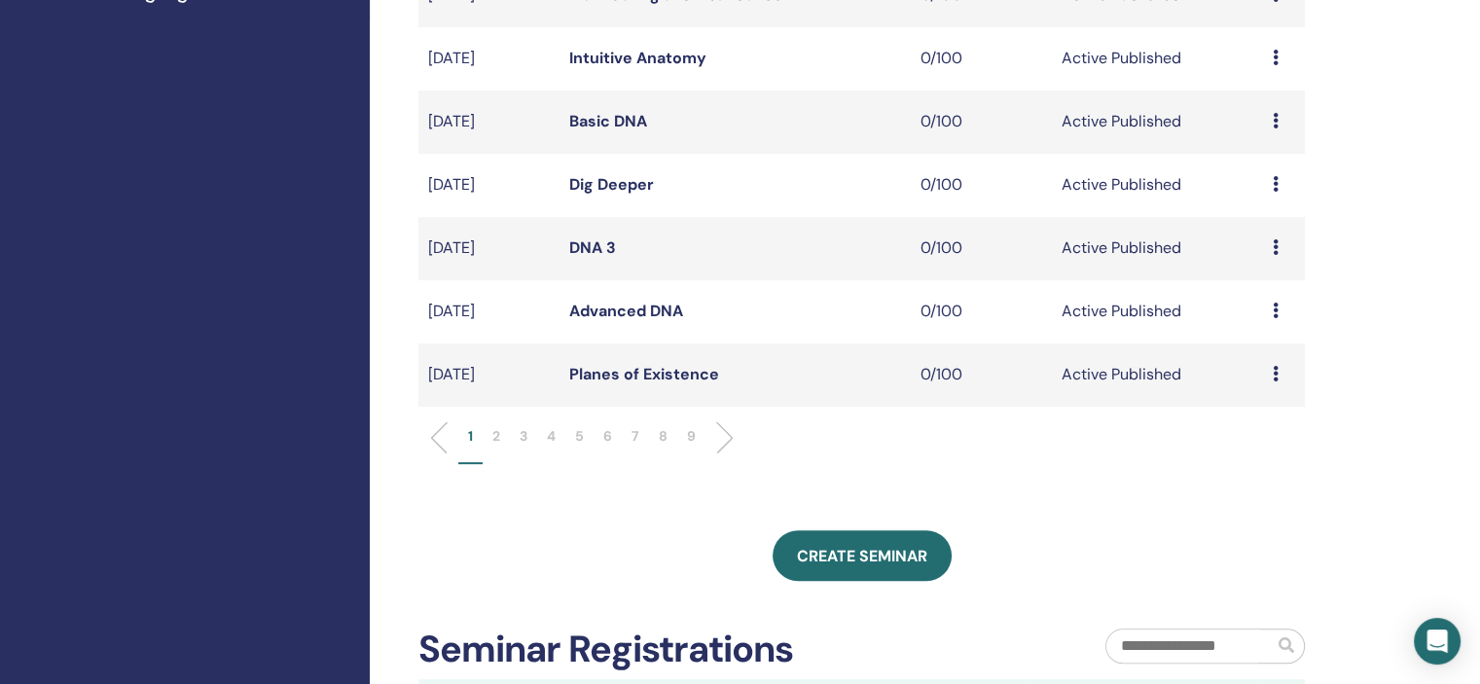
click at [603, 444] on p "6" at bounding box center [607, 436] width 9 height 20
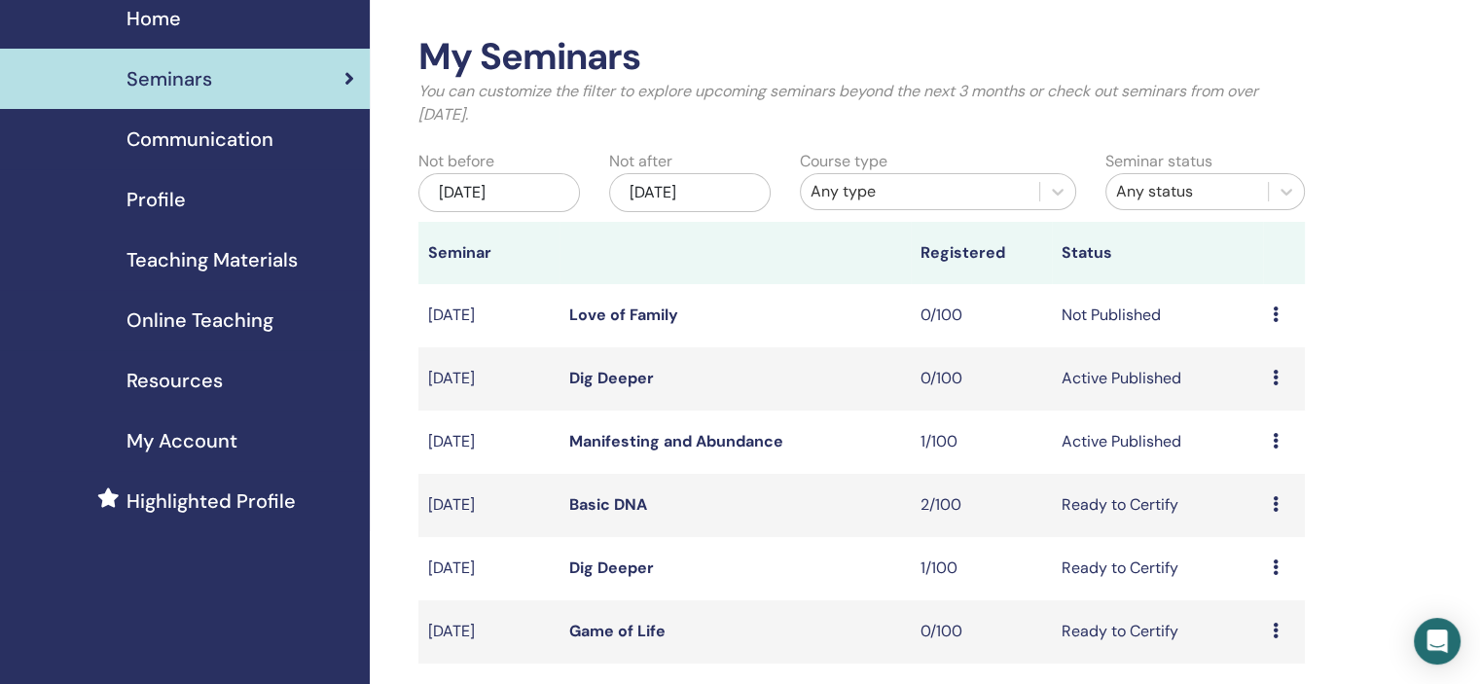
scroll to position [0, 0]
